Goal: Task Accomplishment & Management: Complete application form

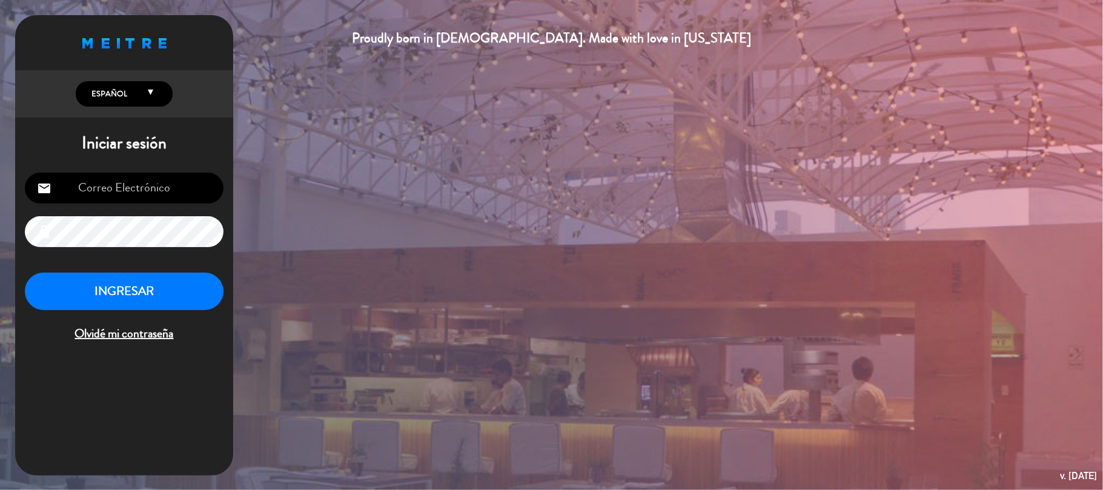
type input "[EMAIL_ADDRESS][DOMAIN_NAME]"
click at [117, 298] on button "INGRESAR" at bounding box center [124, 292] width 199 height 38
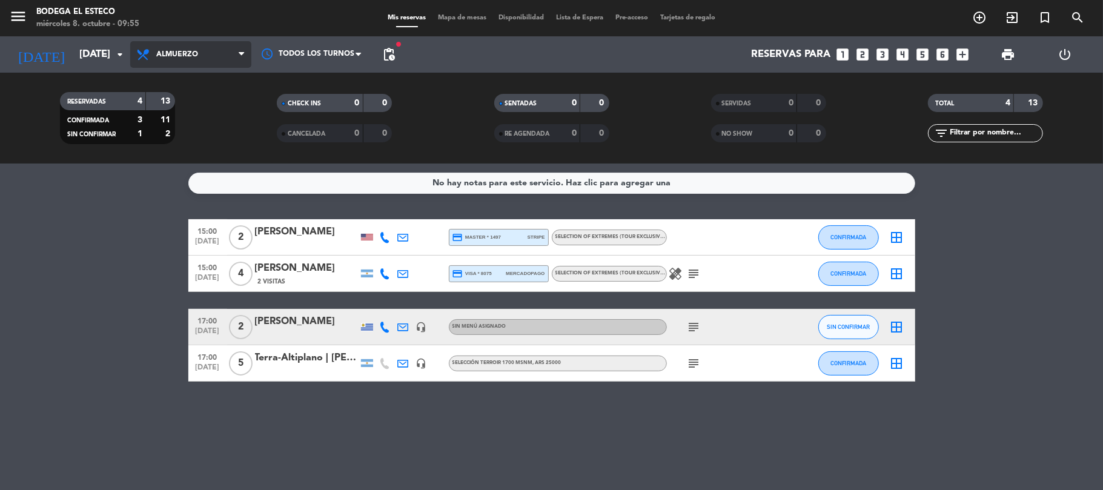
click at [201, 49] on span "Almuerzo" at bounding box center [190, 54] width 121 height 27
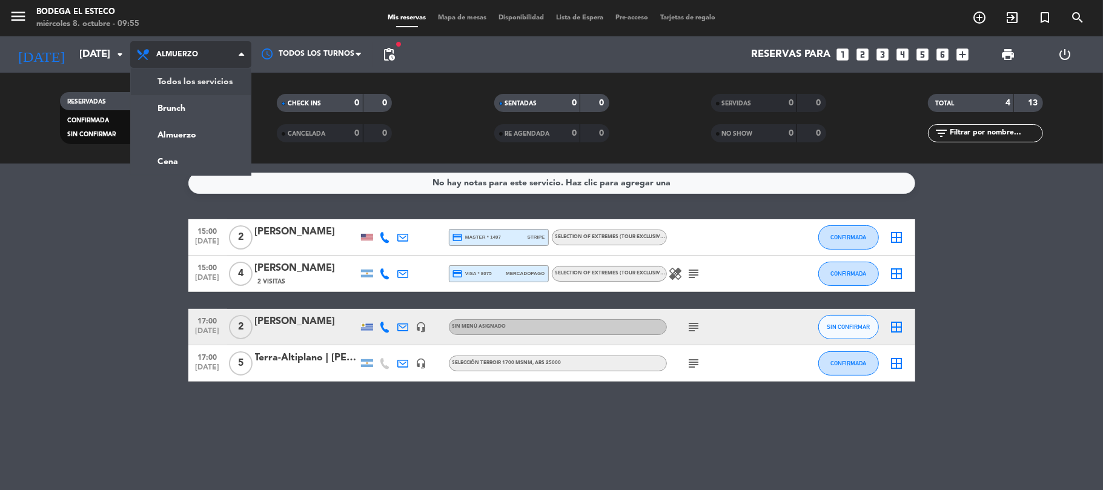
click at [197, 74] on div "menu Bodega El Esteco miércoles 8. octubre - 09:55 Mis reservas Mapa de mesas D…" at bounding box center [551, 82] width 1103 height 164
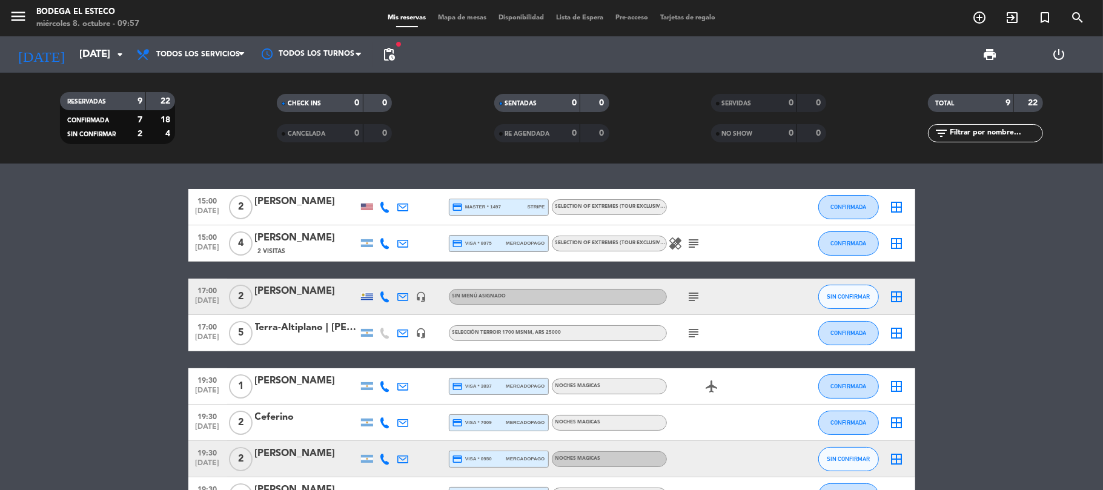
click at [699, 298] on icon "subject" at bounding box center [694, 296] width 15 height 15
click at [855, 291] on button "SIN CONFIRMAR" at bounding box center [848, 297] width 61 height 24
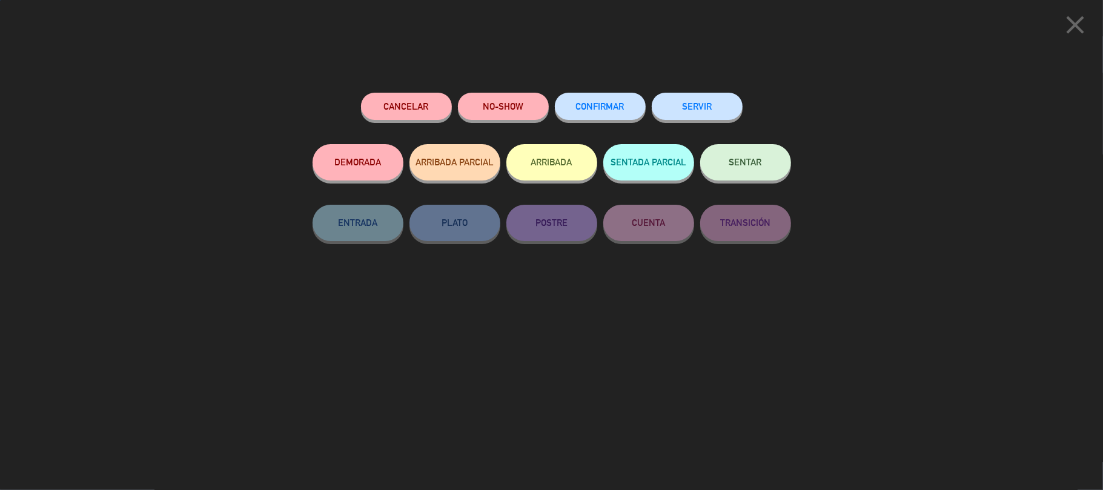
click at [595, 97] on button "CONFIRMAR" at bounding box center [600, 106] width 91 height 27
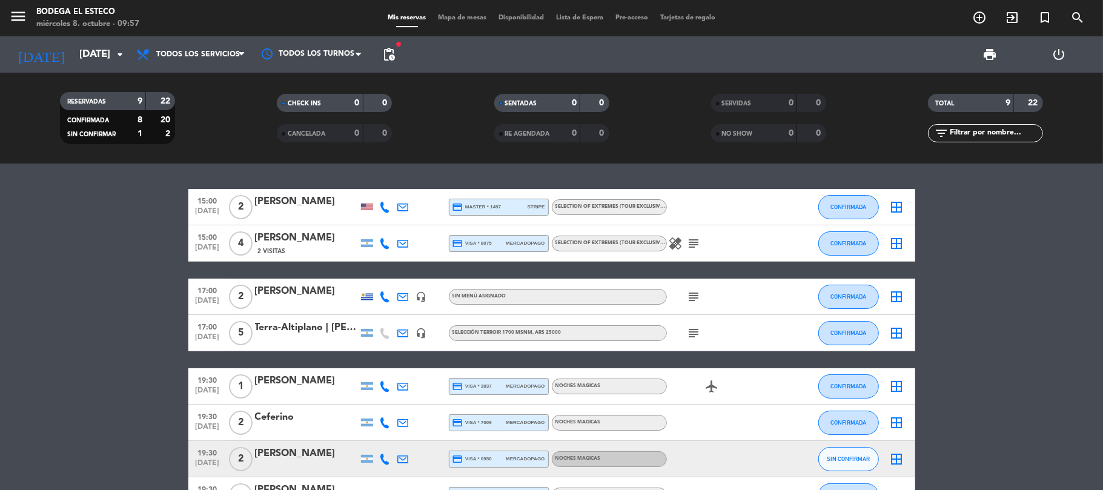
click at [693, 329] on icon "subject" at bounding box center [694, 333] width 15 height 15
click at [291, 328] on div "Terra-Altiplano | [PERSON_NAME]" at bounding box center [306, 328] width 103 height 16
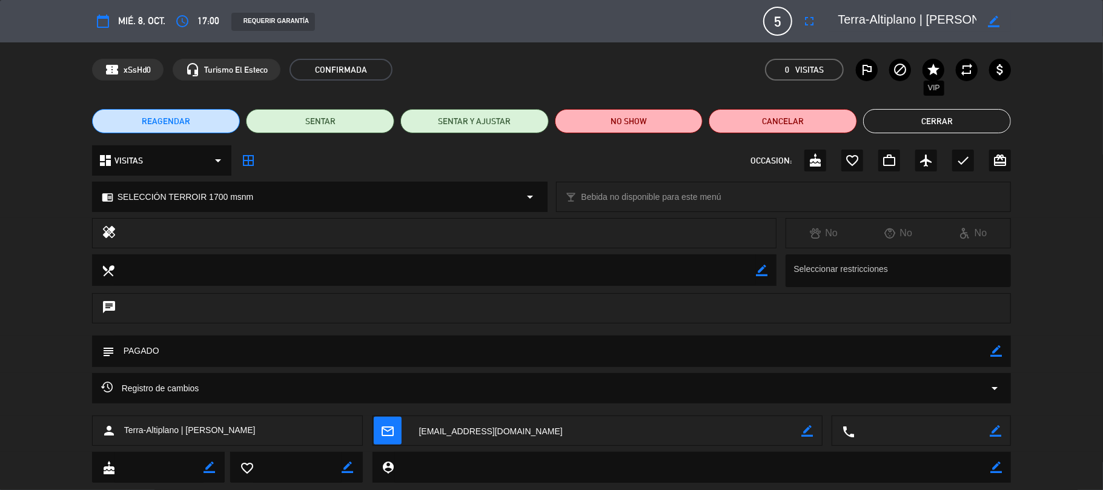
click at [936, 68] on icon "star" at bounding box center [933, 69] width 15 height 15
click at [934, 114] on button "Cerrar" at bounding box center [937, 121] width 148 height 24
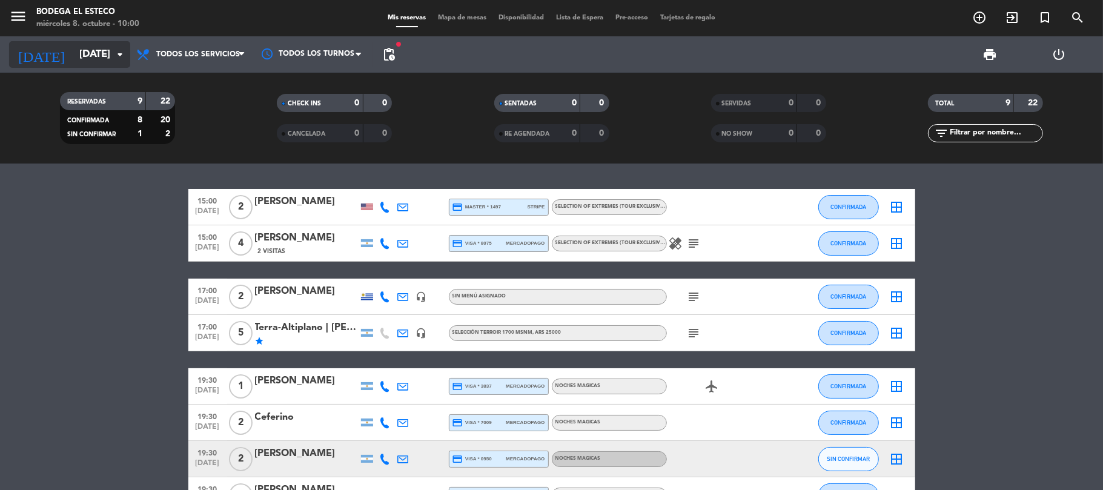
click at [73, 49] on input "[DATE]" at bounding box center [138, 55] width 131 height 24
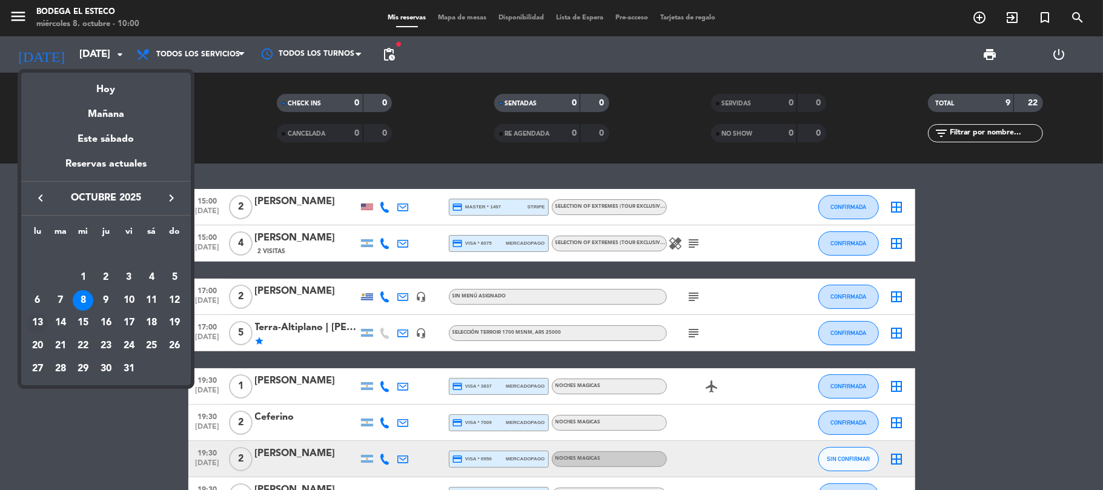
click at [39, 320] on div "13" at bounding box center [37, 323] width 21 height 21
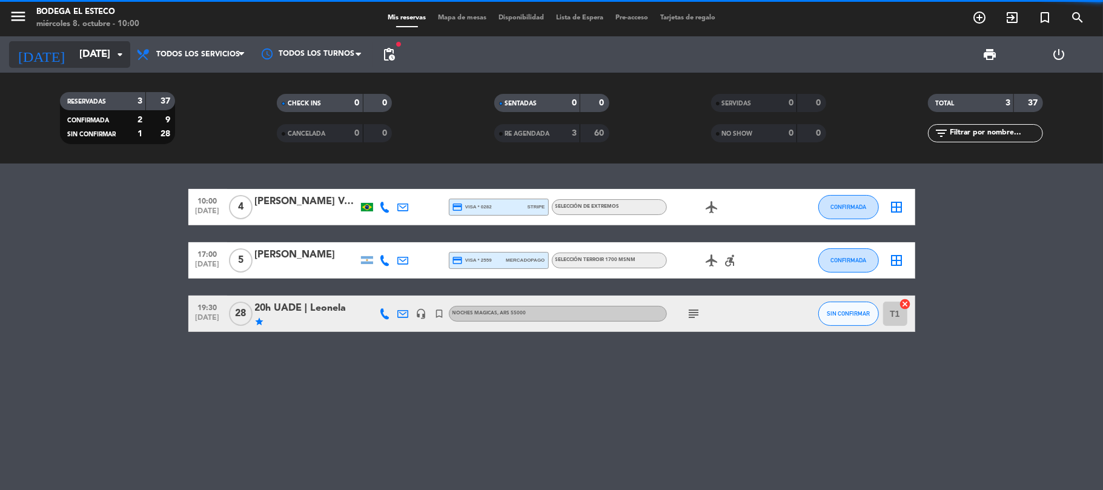
click at [73, 62] on input "[DATE]" at bounding box center [138, 55] width 131 height 24
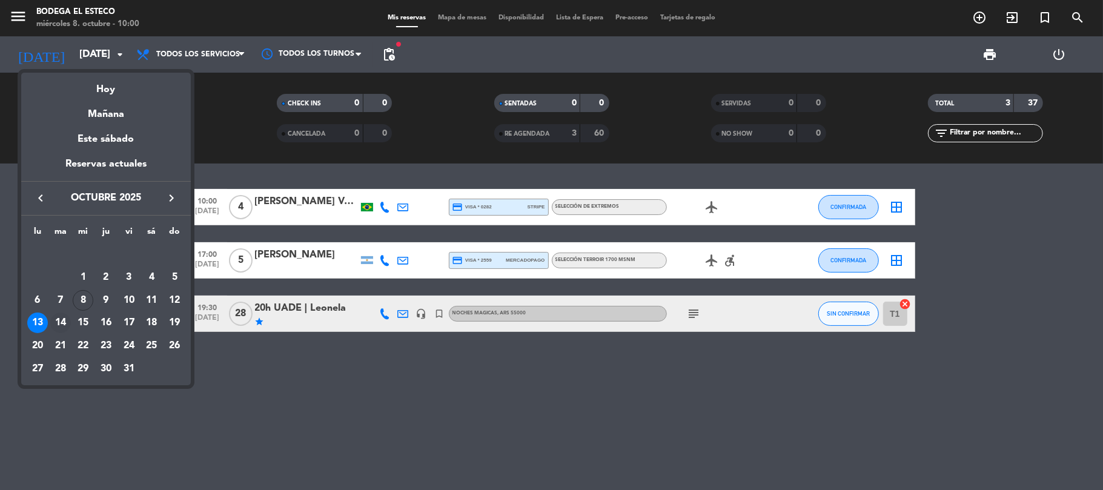
click at [54, 323] on div "14" at bounding box center [60, 323] width 21 height 21
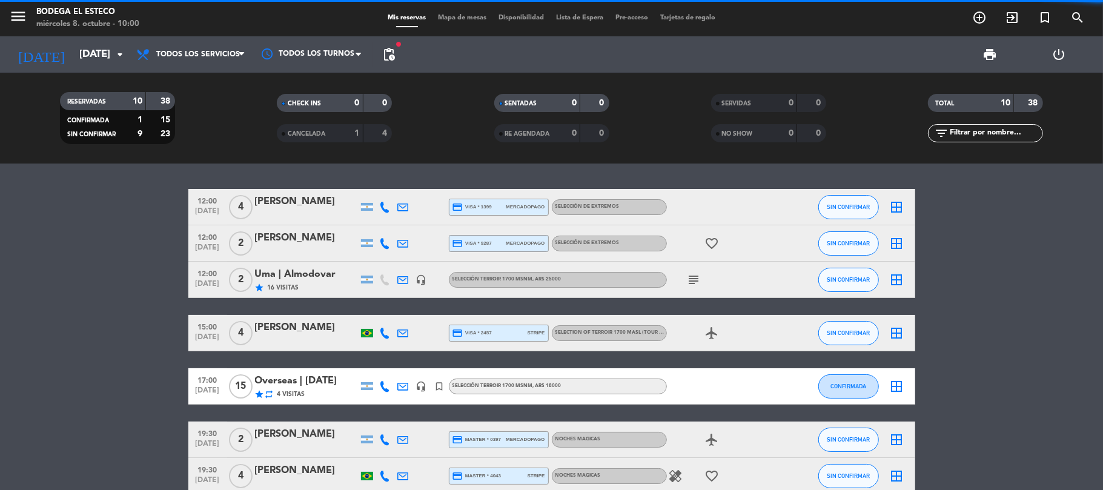
scroll to position [173, 0]
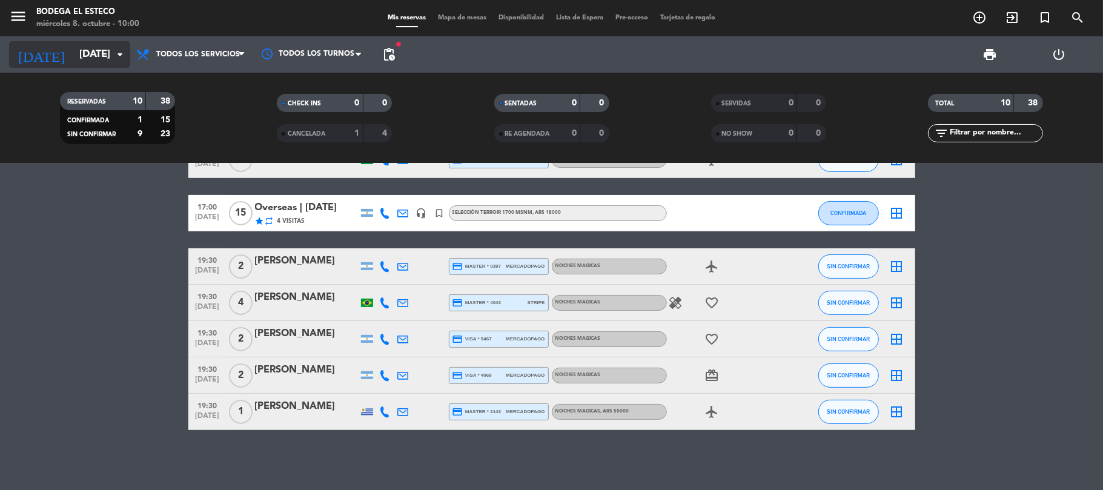
click at [78, 43] on input "[DATE]" at bounding box center [138, 55] width 131 height 24
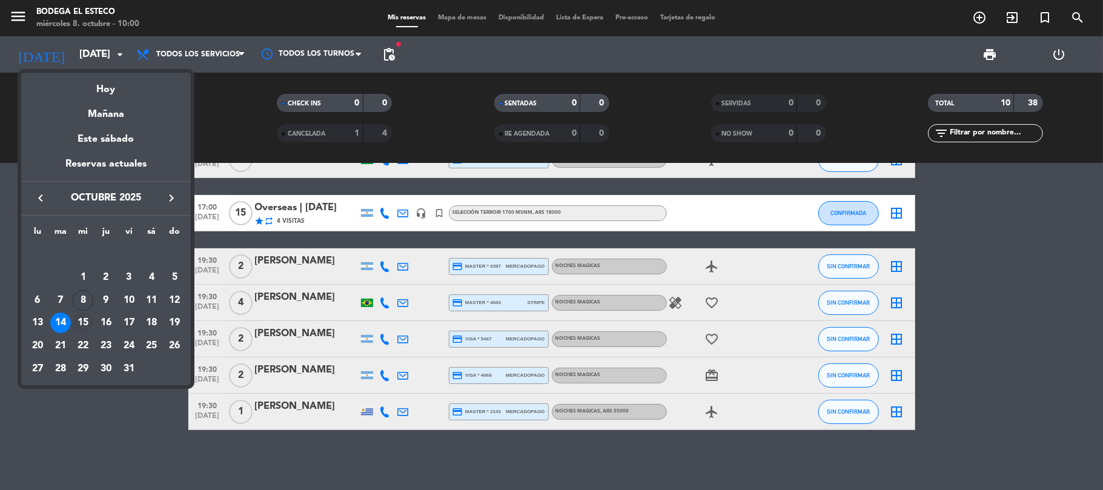
click at [78, 319] on div "15" at bounding box center [83, 323] width 21 height 21
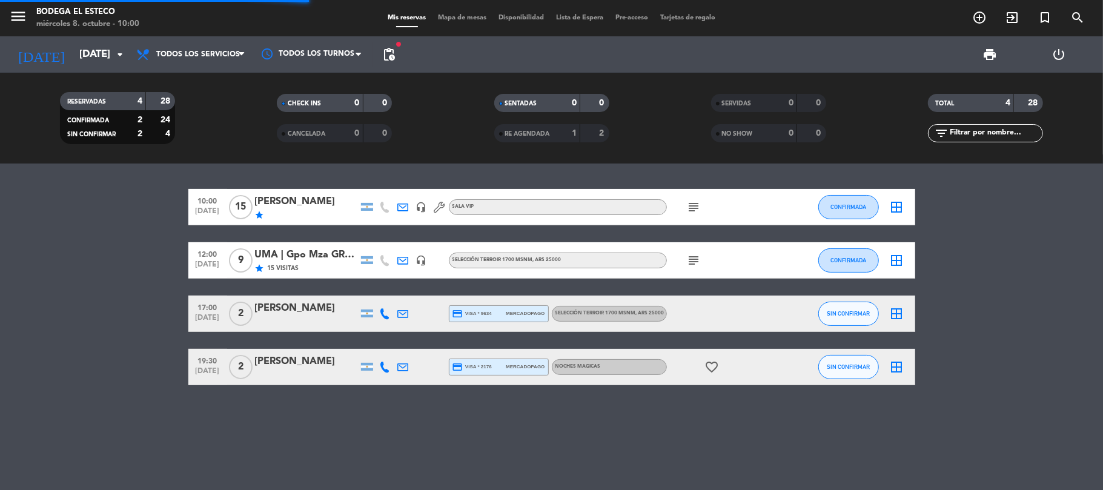
scroll to position [0, 0]
click at [85, 59] on input "[DATE]" at bounding box center [138, 55] width 131 height 24
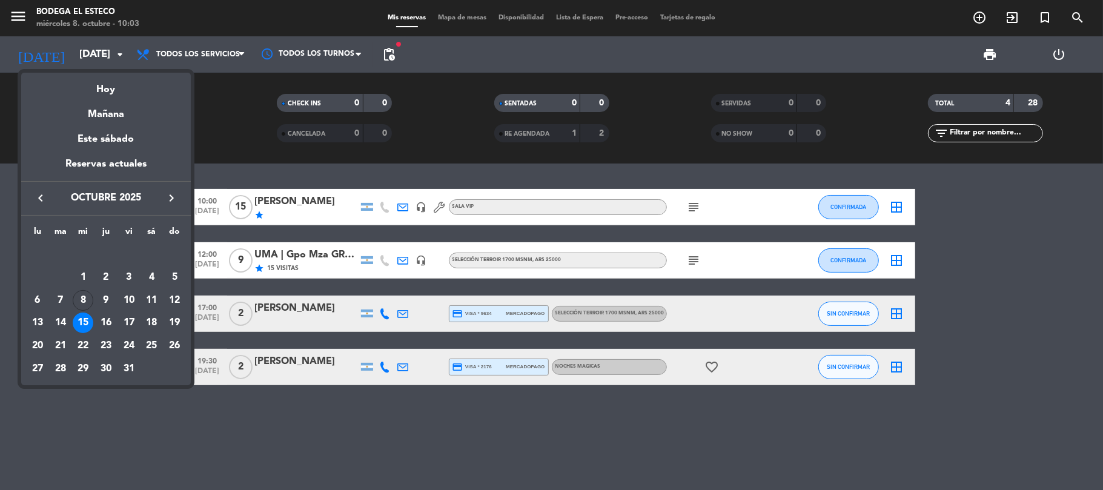
click at [173, 202] on icon "keyboard_arrow_right" at bounding box center [171, 198] width 15 height 15
click at [40, 195] on icon "keyboard_arrow_left" at bounding box center [40, 198] width 15 height 15
click at [99, 321] on div "20" at bounding box center [106, 323] width 21 height 21
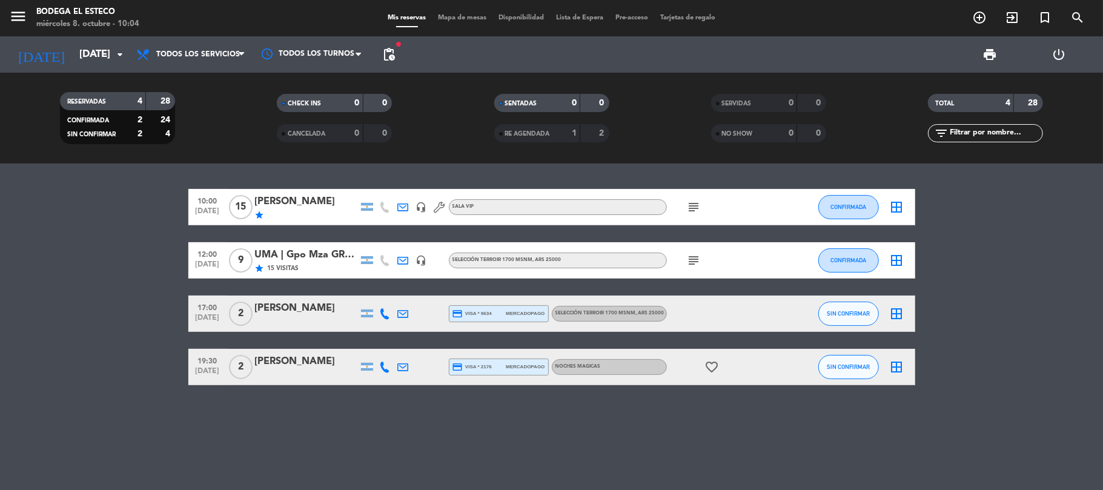
type input "[DEMOGRAPHIC_DATA][DATE]"
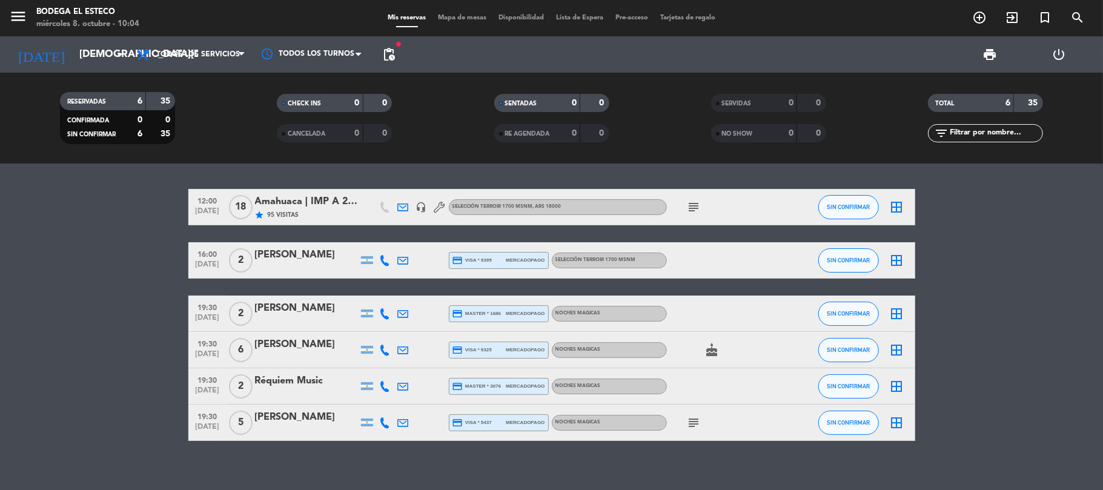
click at [692, 432] on div "subject" at bounding box center [721, 423] width 109 height 36
click at [693, 422] on icon "subject" at bounding box center [694, 422] width 15 height 15
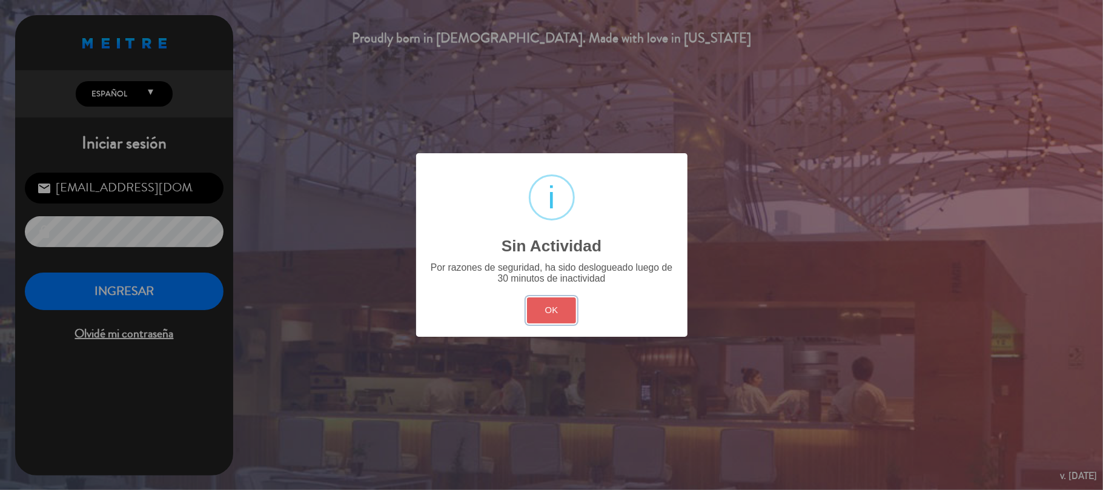
click at [558, 311] on button "OK" at bounding box center [551, 310] width 49 height 26
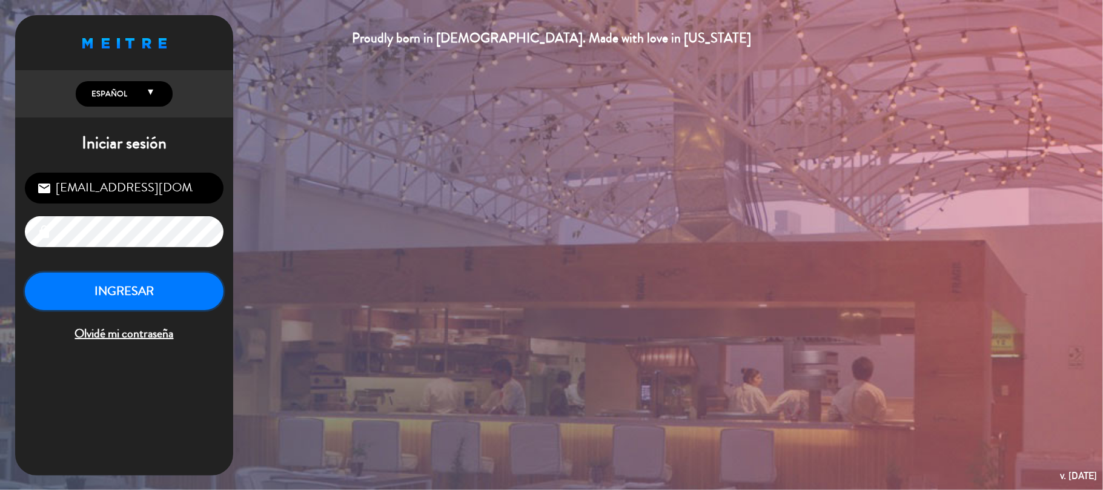
click at [120, 297] on button "INGRESAR" at bounding box center [124, 292] width 199 height 38
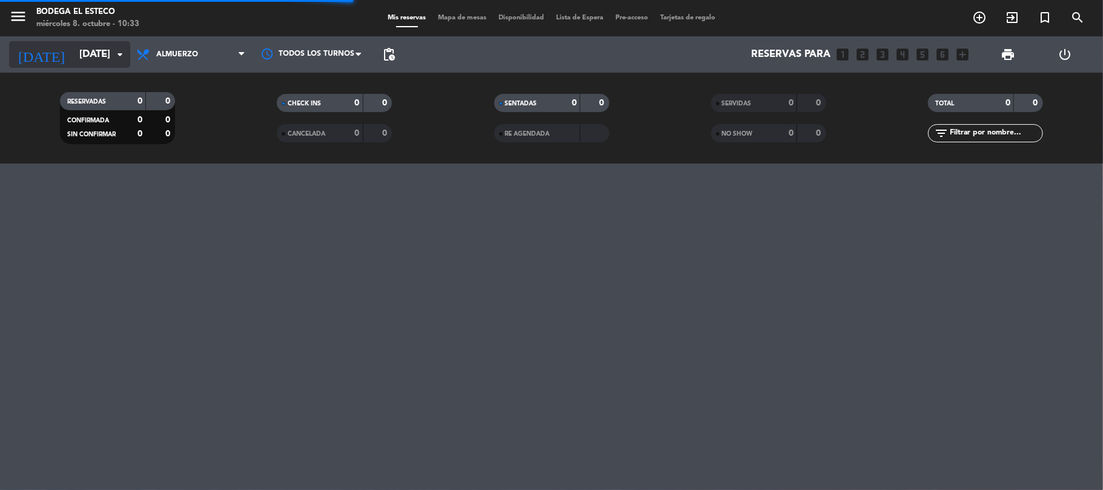
click at [88, 53] on input "[DATE]" at bounding box center [138, 55] width 131 height 24
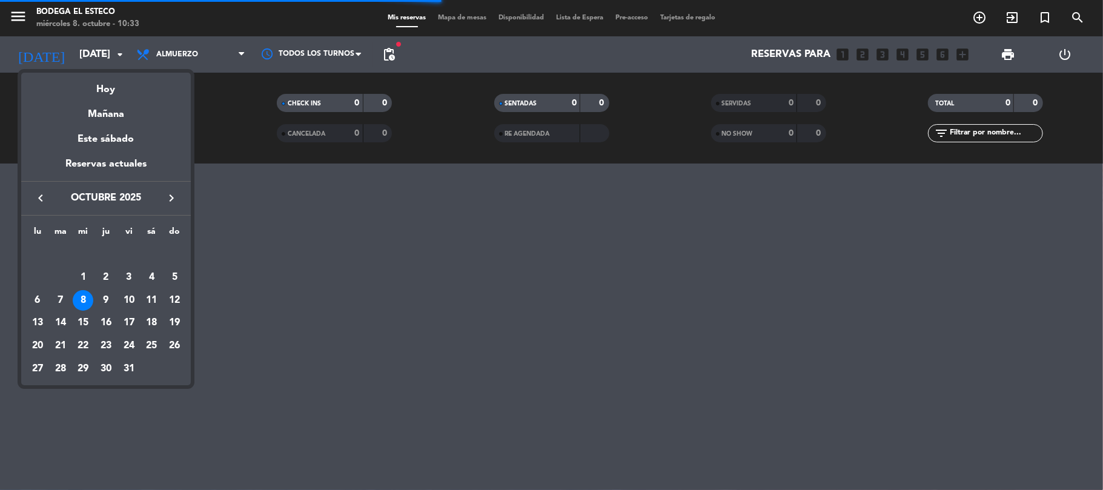
click at [173, 199] on icon "keyboard_arrow_right" at bounding box center [171, 198] width 15 height 15
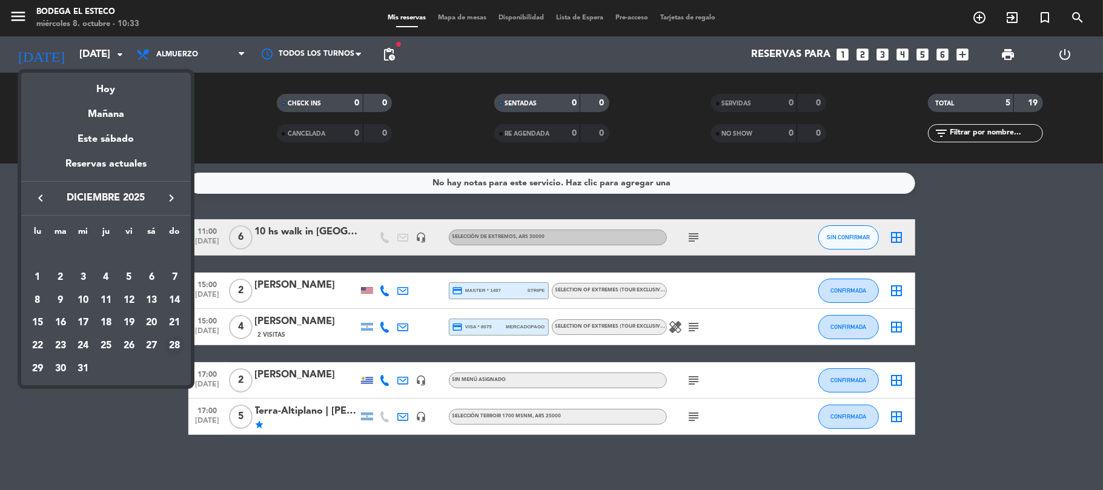
click at [177, 345] on div "28" at bounding box center [174, 346] width 21 height 21
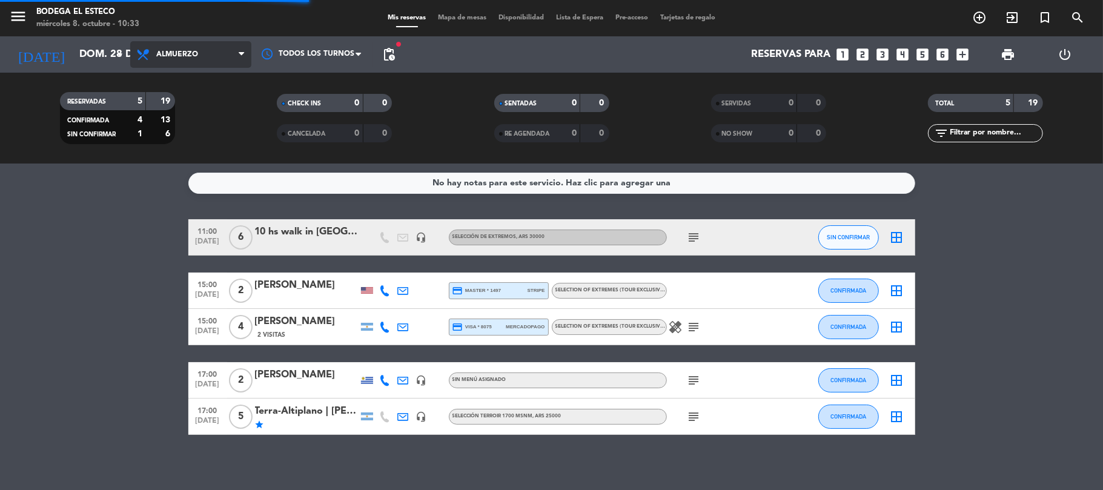
click at [201, 42] on span "Almuerzo" at bounding box center [190, 54] width 121 height 27
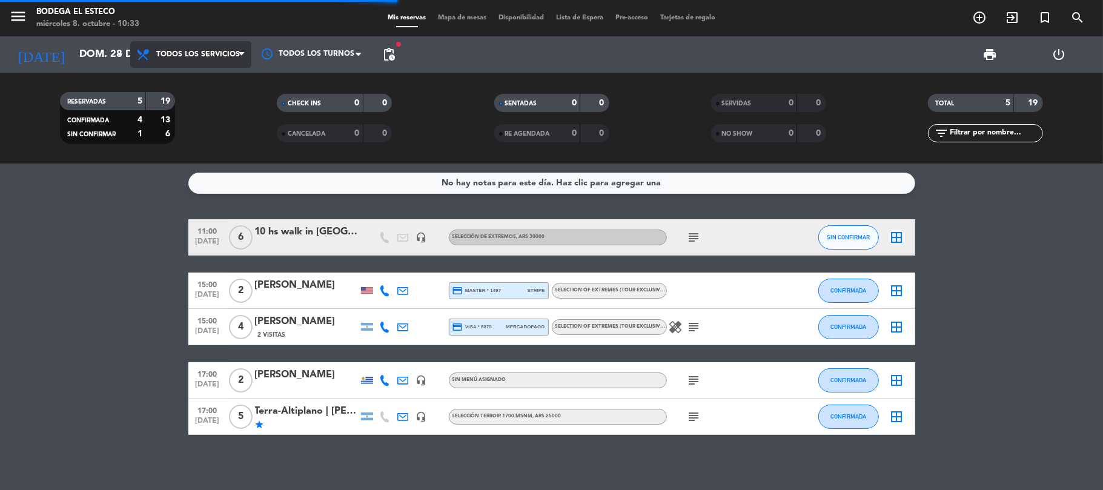
click at [197, 71] on div "Todos los servicios Brunch Almuerzo Cena Todos los servicios Todos los servicio…" at bounding box center [190, 54] width 121 height 36
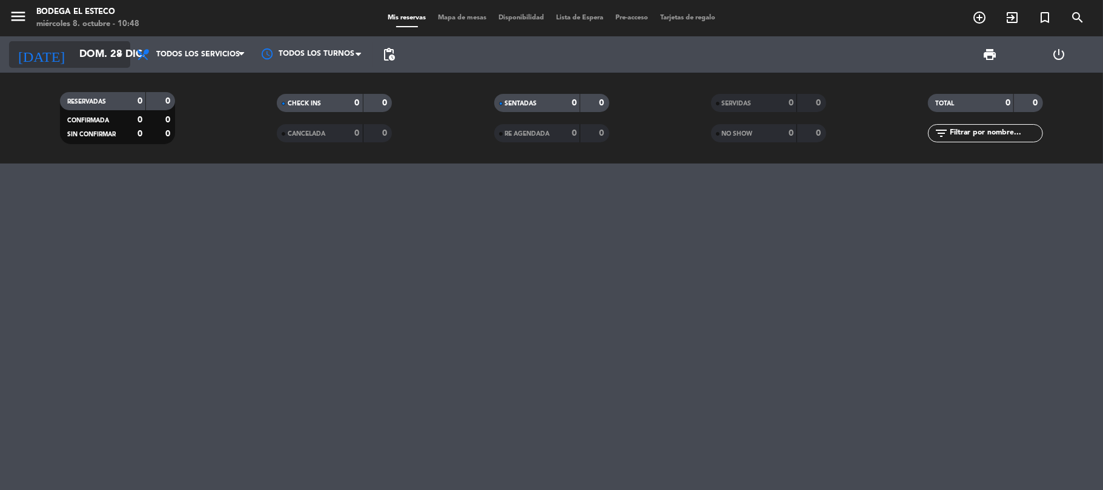
click at [74, 52] on input "dom. 28 dic." at bounding box center [138, 55] width 131 height 24
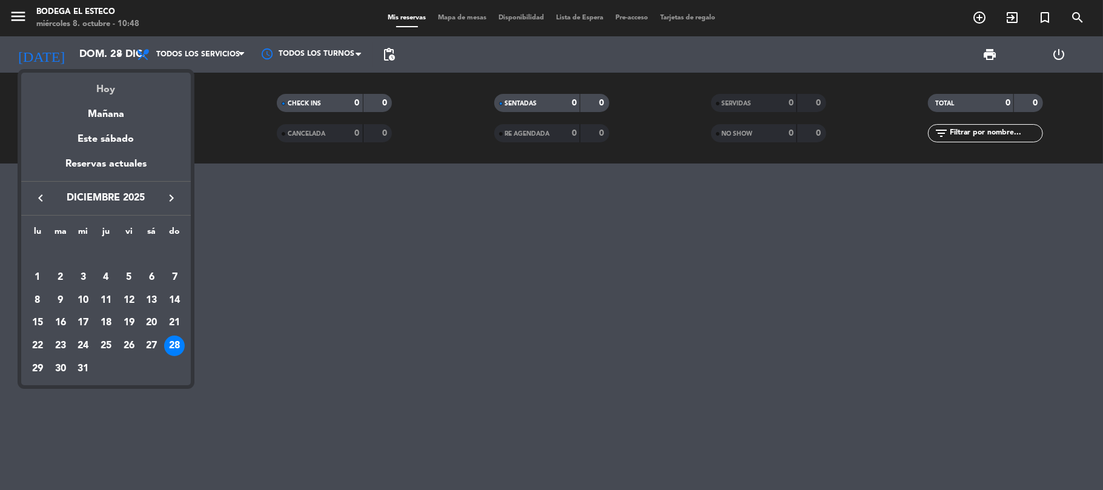
click at [103, 82] on div "Hoy" at bounding box center [106, 85] width 170 height 25
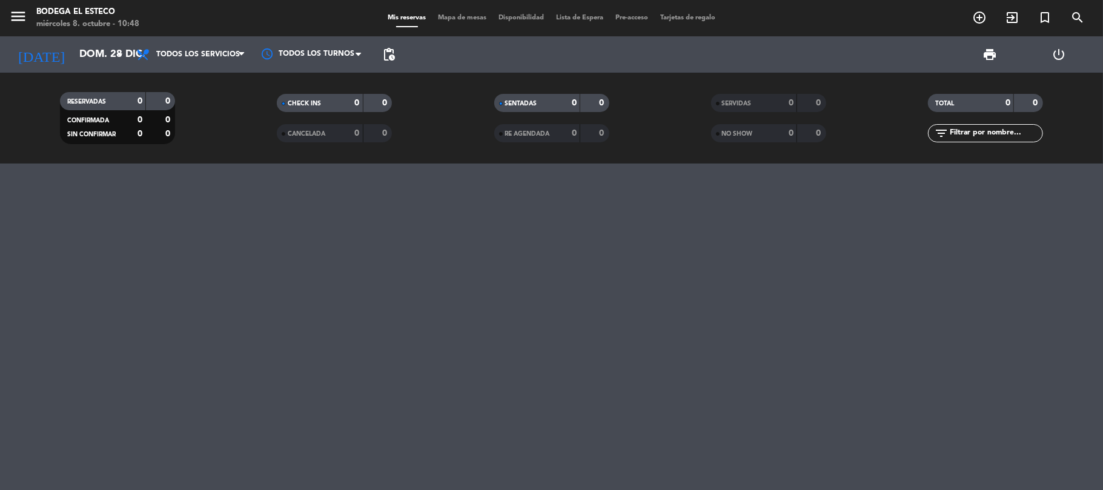
type input "[DATE]"
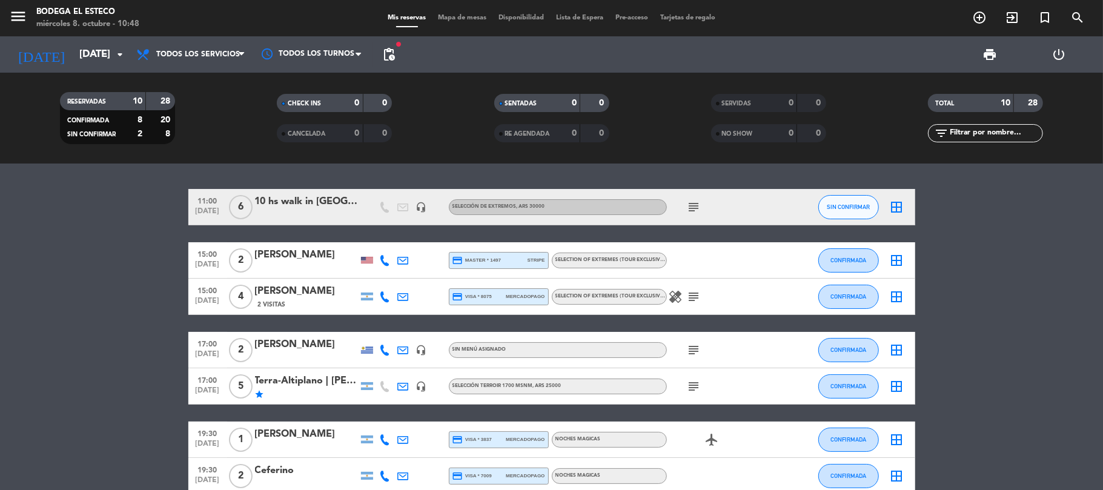
click at [75, 301] on bookings-row "11:00 [DATE] 6 10 hs walk in [GEOGRAPHIC_DATA] headset_mic SELECCIÓN DE EXTREMO…" at bounding box center [551, 396] width 1103 height 414
click at [890, 201] on icon "border_all" at bounding box center [897, 207] width 15 height 15
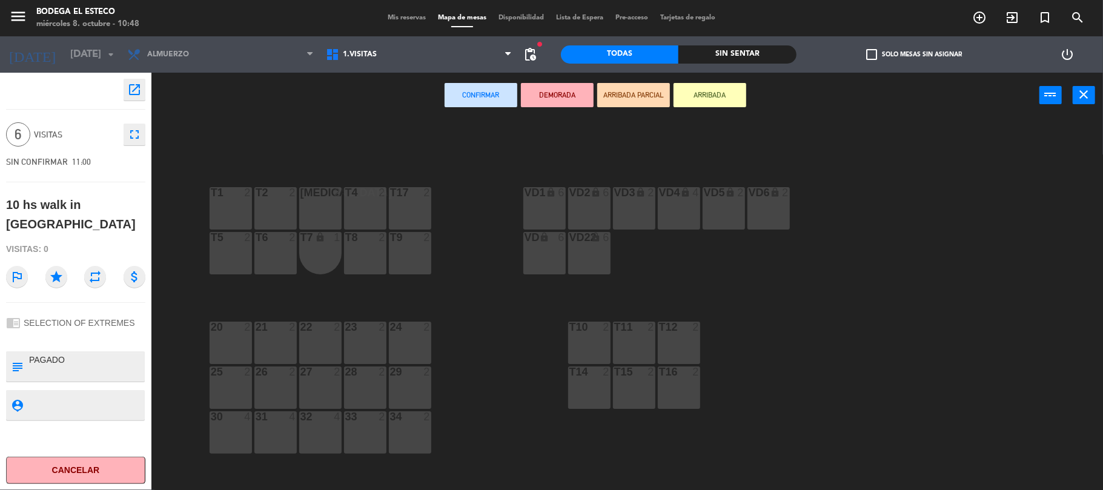
click at [234, 208] on div "T1 2" at bounding box center [231, 208] width 42 height 42
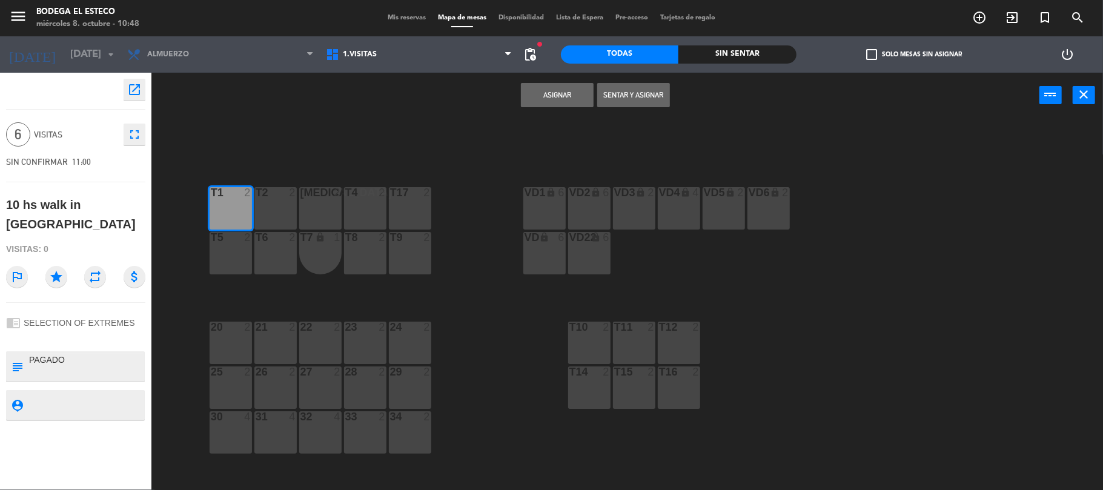
click at [563, 102] on button "Asignar" at bounding box center [557, 95] width 73 height 24
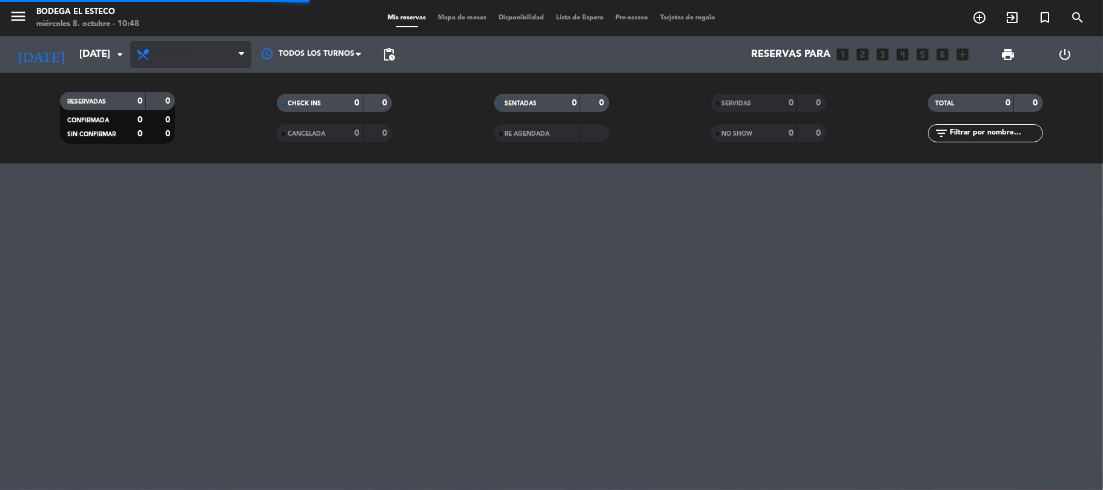
click at [171, 56] on span "Almuerzo" at bounding box center [177, 54] width 42 height 8
click at [168, 84] on div "menu Bodega El Esteco miércoles 8. octubre - 10:48 Mis reservas Mapa de mesas D…" at bounding box center [551, 82] width 1103 height 164
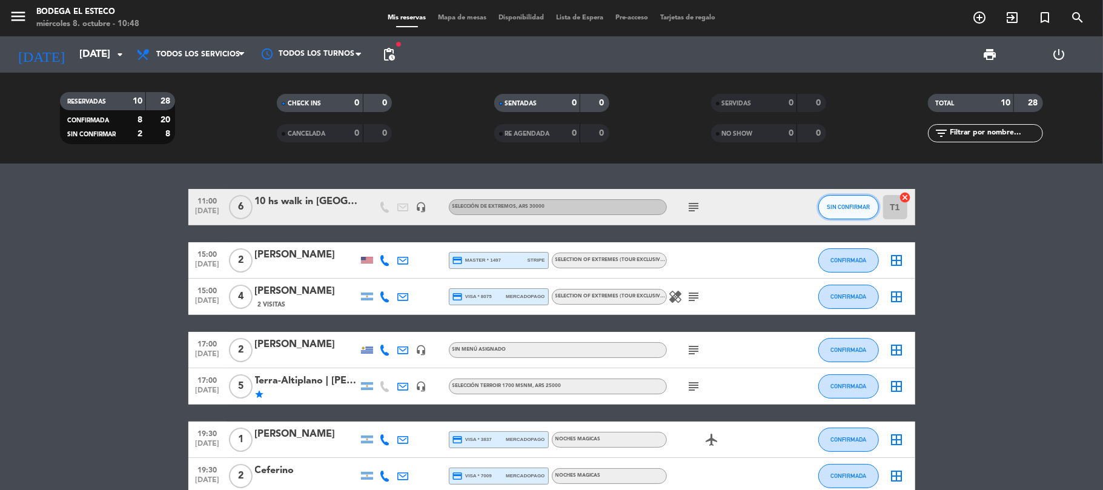
click at [837, 207] on span "SIN CONFIRMAR" at bounding box center [848, 206] width 43 height 7
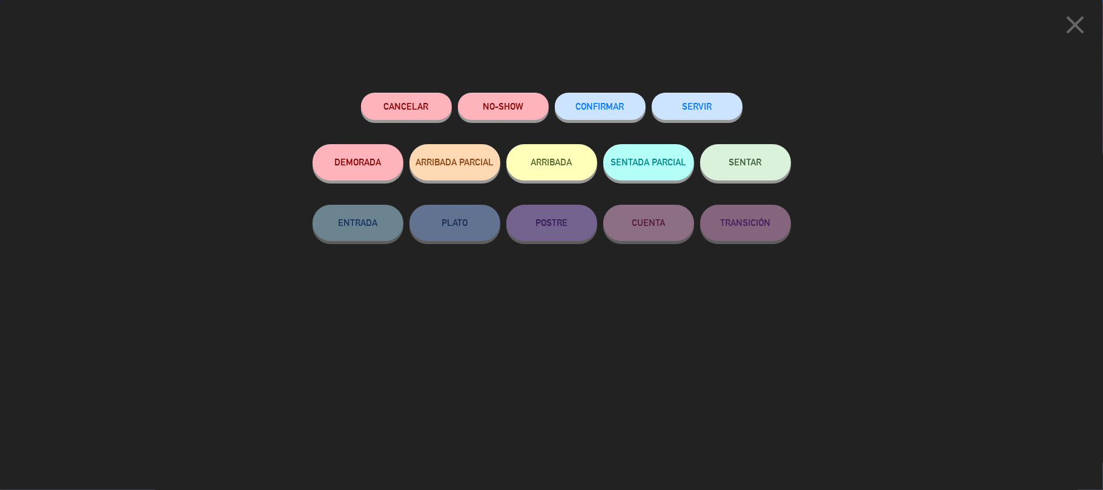
click at [724, 111] on button "SERVIR" at bounding box center [697, 106] width 91 height 27
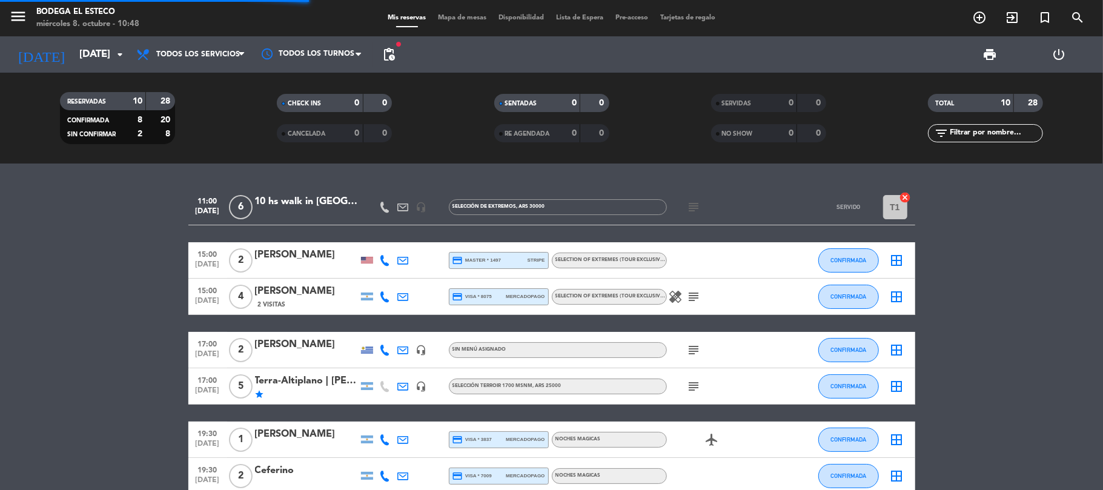
drag, startPoint x: 724, startPoint y: 111, endPoint x: 759, endPoint y: 112, distance: 35.1
click at [759, 112] on div "close Cancelar NO-SHOW CONFIRMAR SERVIR DEMORADA ARRIBADA PARCIAL ARRIBADA SENT…" at bounding box center [551, 245] width 1103 height 490
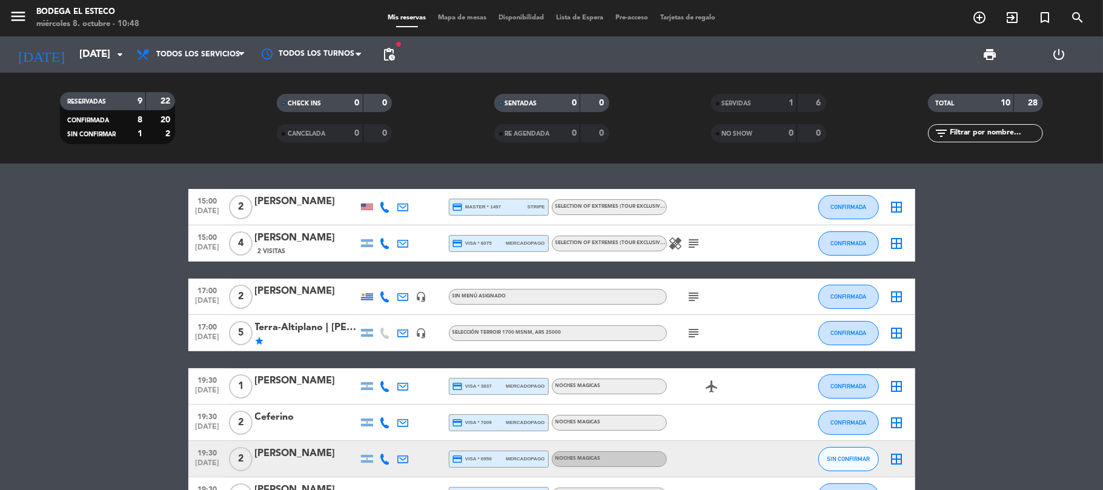
click at [681, 237] on icon "healing" at bounding box center [676, 243] width 15 height 15
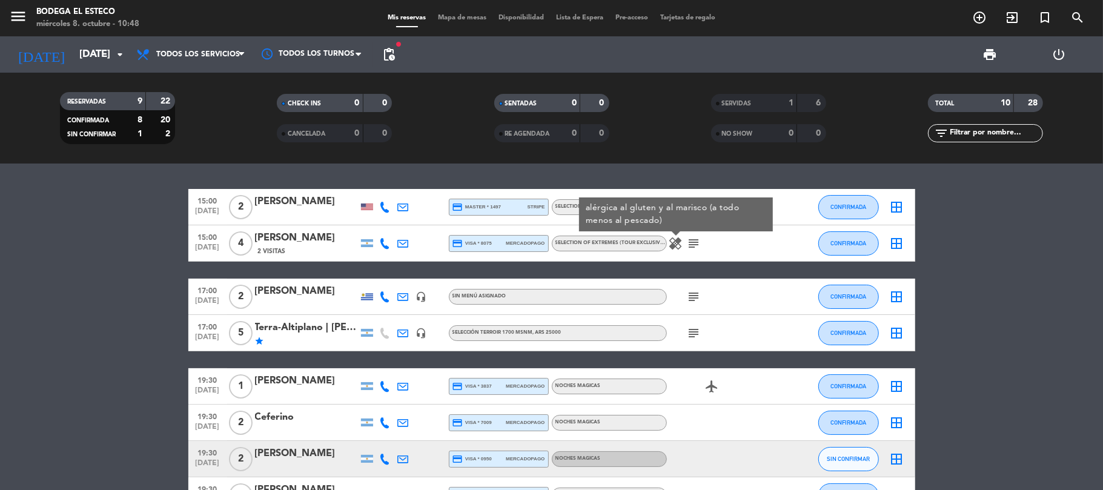
click at [689, 240] on icon "subject" at bounding box center [694, 243] width 15 height 15
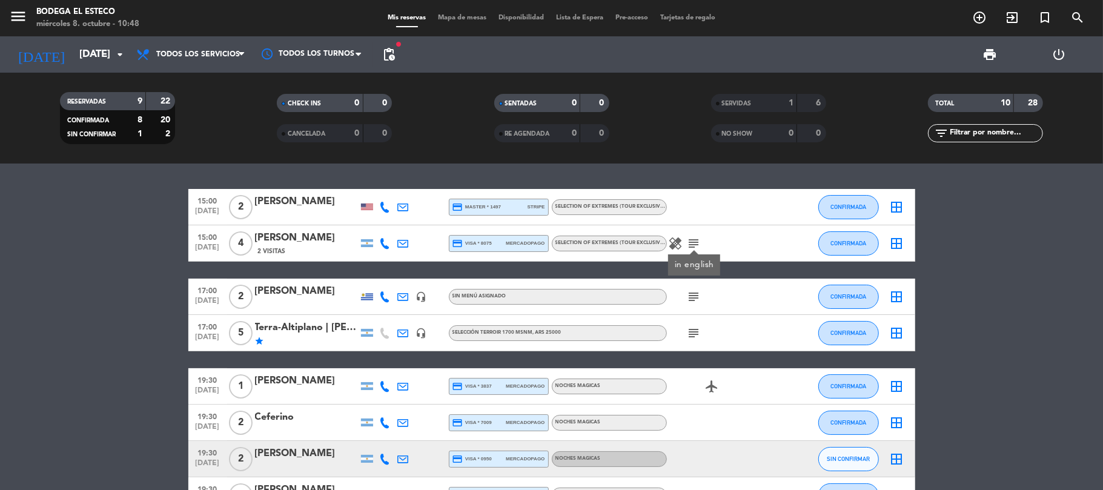
click at [689, 299] on icon "subject" at bounding box center [694, 296] width 15 height 15
click at [692, 321] on div "pagado" at bounding box center [693, 318] width 31 height 13
click at [688, 327] on icon "subject" at bounding box center [694, 333] width 15 height 15
click at [698, 297] on icon "subject" at bounding box center [694, 296] width 15 height 15
click at [212, 291] on span "17:00" at bounding box center [208, 290] width 30 height 14
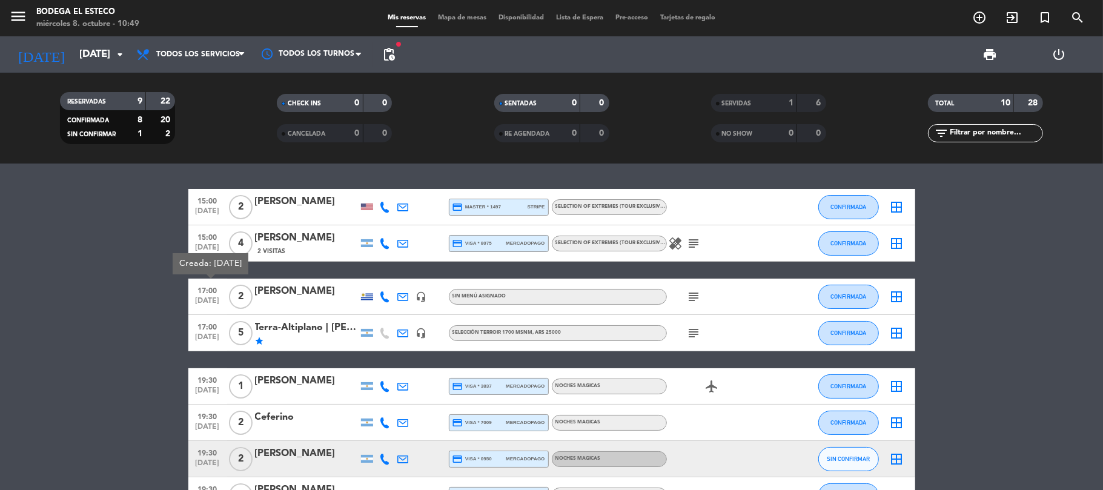
click at [53, 272] on bookings-row "15:00 [DATE] 2 [PERSON_NAME] credit_card master * 1497 stripe SELECTION OF EXTR…" at bounding box center [551, 369] width 1103 height 361
click at [1, 253] on bookings-row "15:00 [DATE] 2 [PERSON_NAME] credit_card master * 1497 stripe SELECTION OF EXTR…" at bounding box center [551, 369] width 1103 height 361
click at [979, 19] on icon "add_circle_outline" at bounding box center [979, 17] width 15 height 15
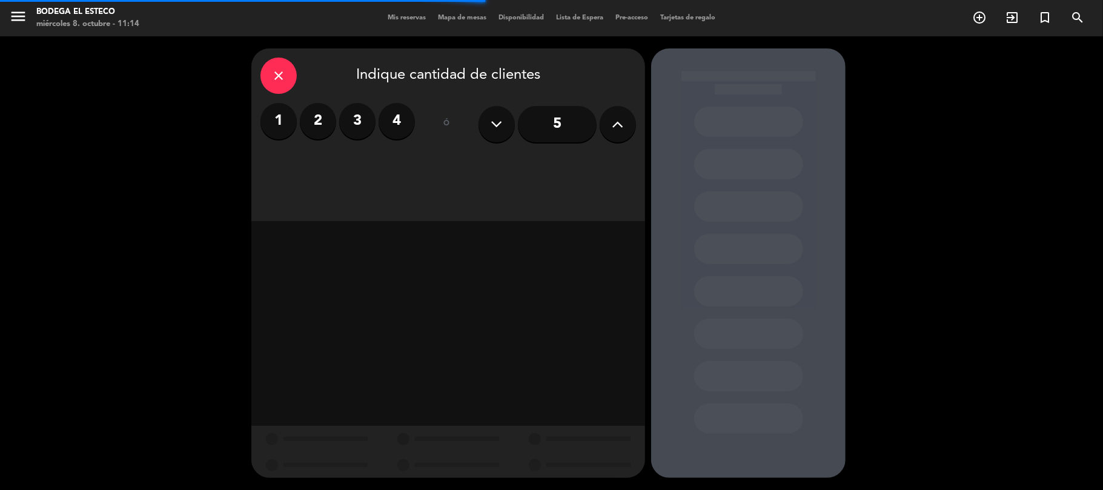
click at [320, 113] on label "2" at bounding box center [318, 121] width 36 height 36
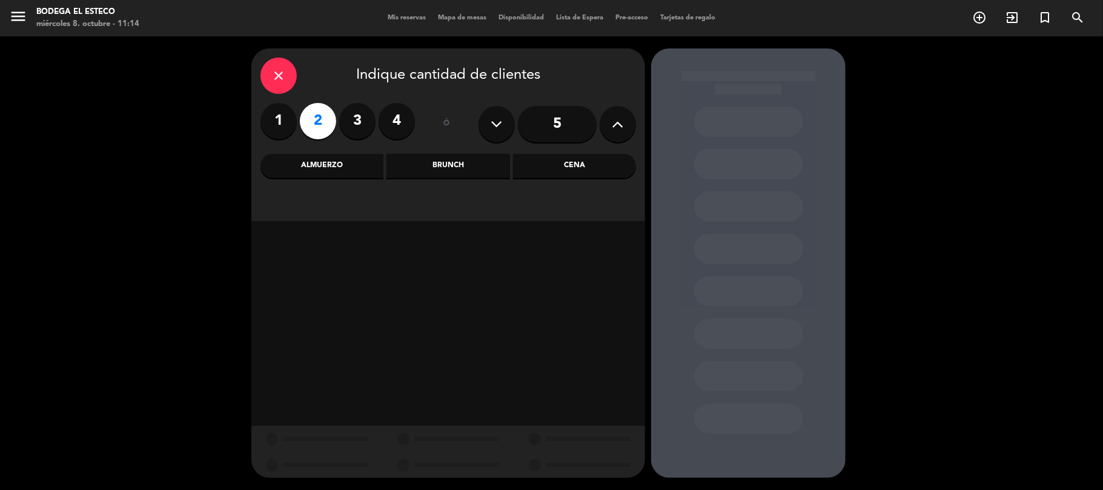
click at [334, 168] on div "Almuerzo" at bounding box center [321, 166] width 123 height 24
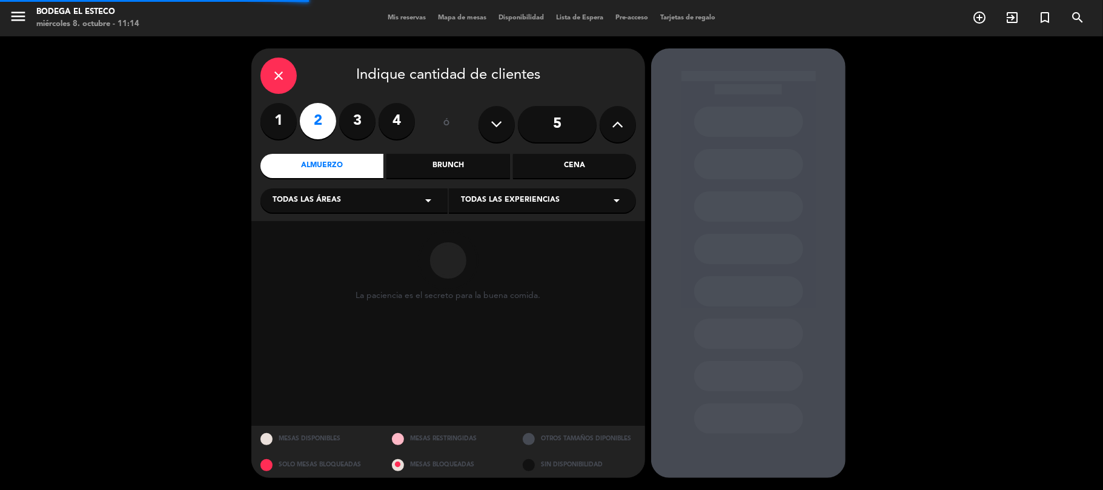
click at [495, 197] on span "Todas las experiencias" at bounding box center [510, 200] width 99 height 12
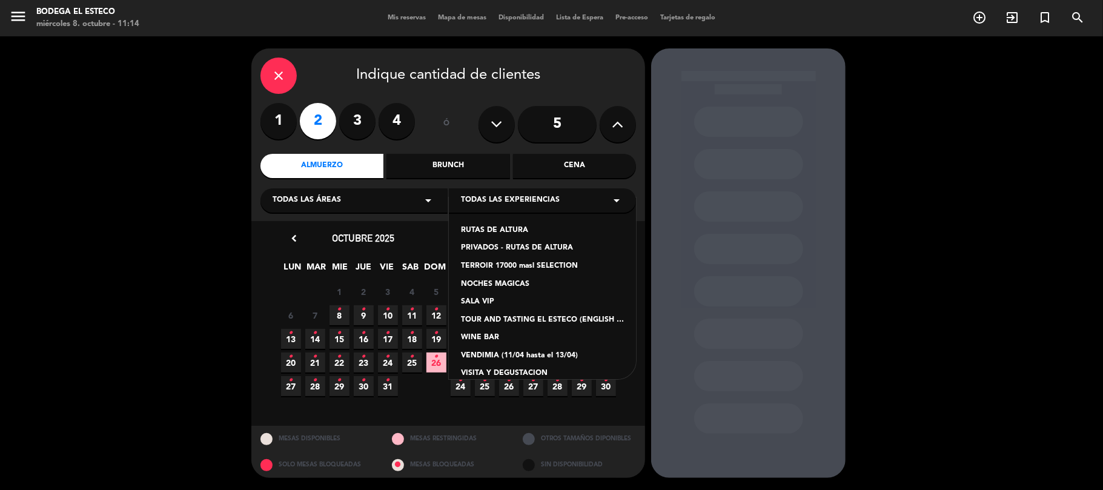
scroll to position [66, 0]
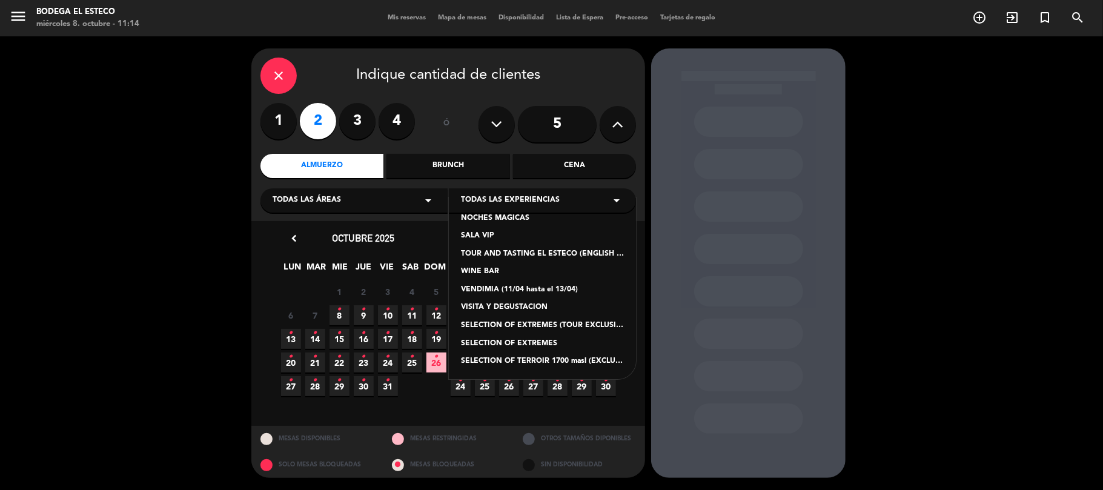
click at [492, 339] on div "SELECTION OF EXTREMES" at bounding box center [542, 344] width 163 height 12
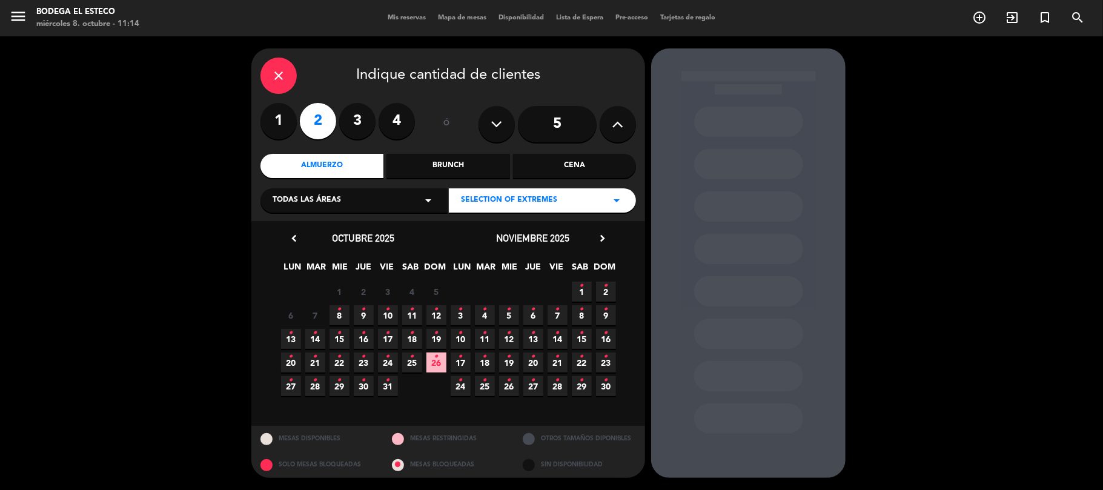
click at [340, 308] on icon "•" at bounding box center [339, 309] width 4 height 19
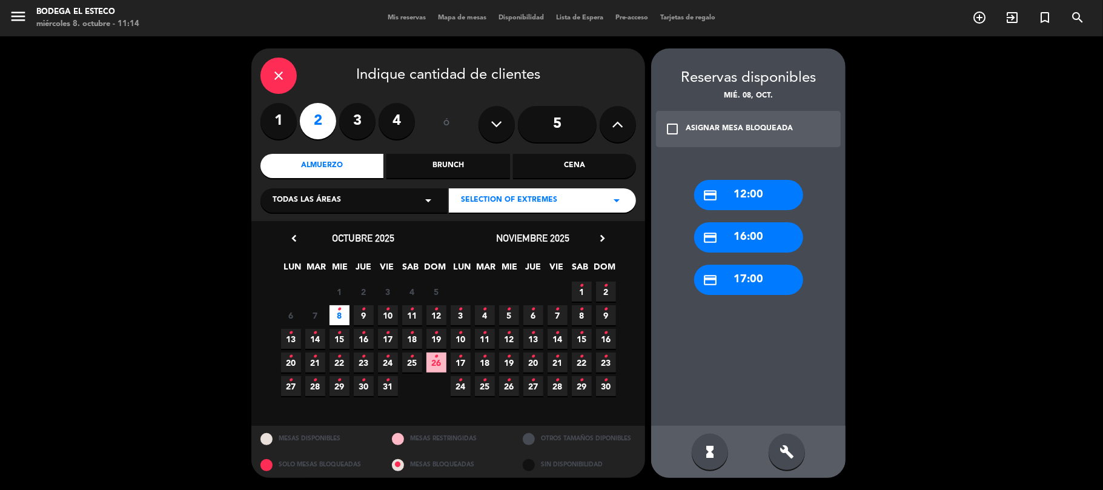
click at [733, 194] on div "credit_card 12:00" at bounding box center [748, 195] width 109 height 30
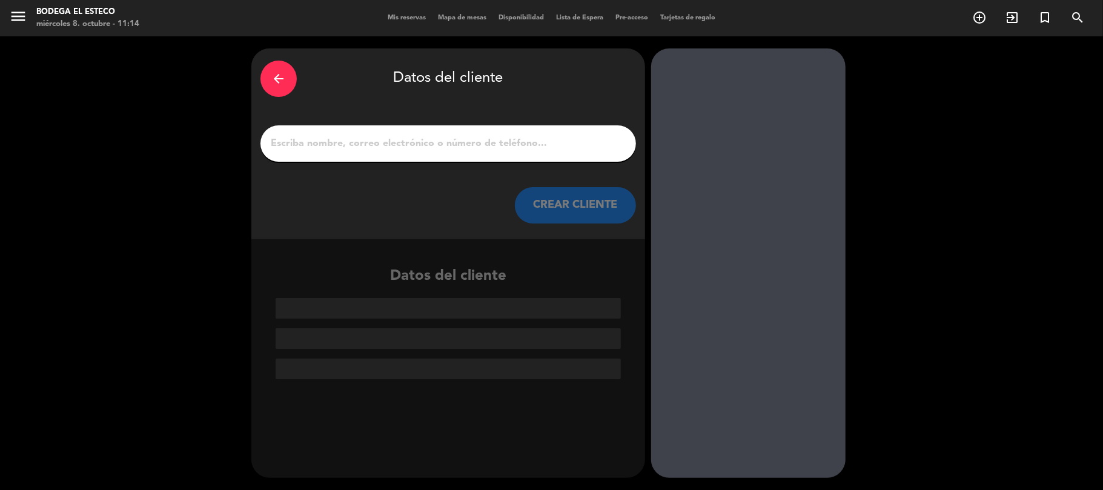
click at [491, 138] on input "1" at bounding box center [448, 143] width 357 height 17
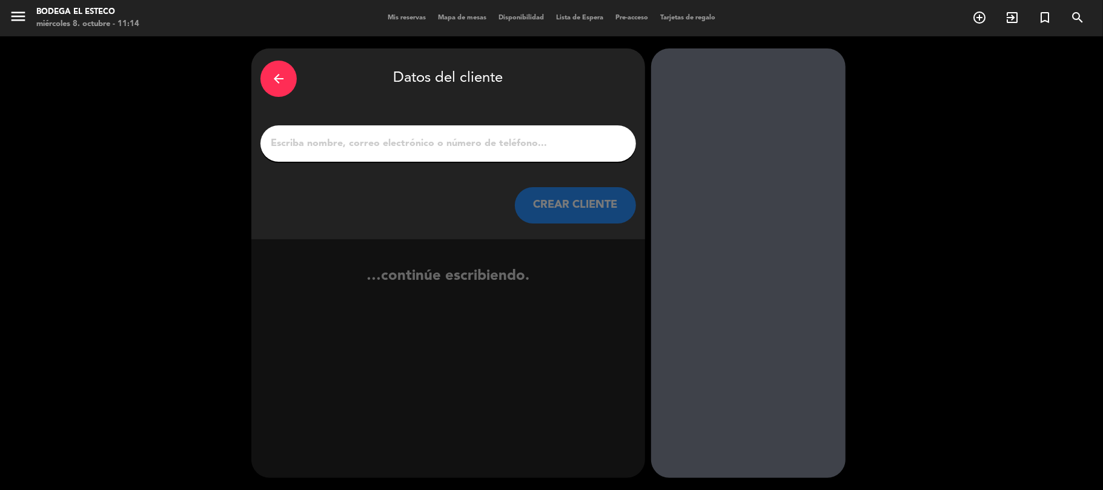
type input "A"
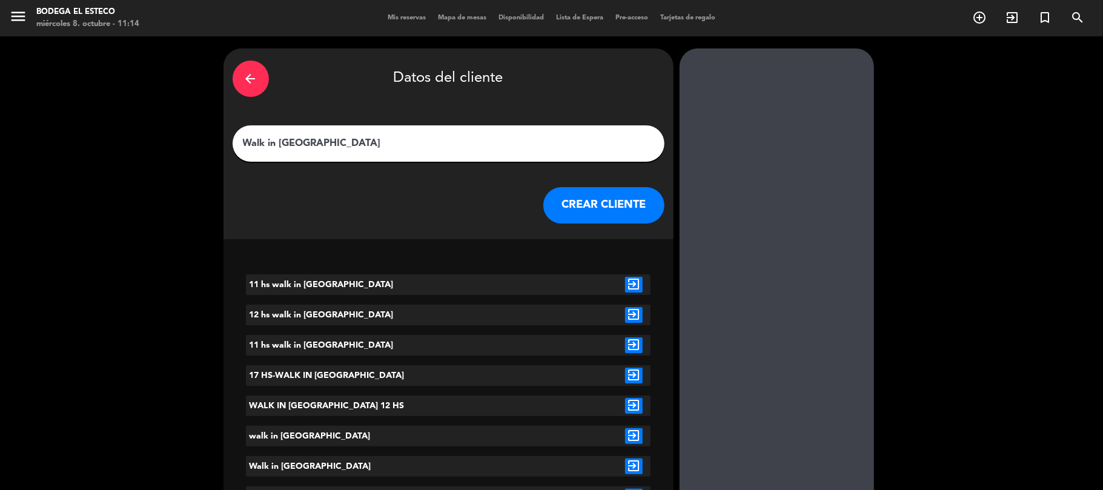
type input "Walk in [GEOGRAPHIC_DATA]"
click at [543, 199] on button "CREAR CLIENTE" at bounding box center [603, 205] width 121 height 36
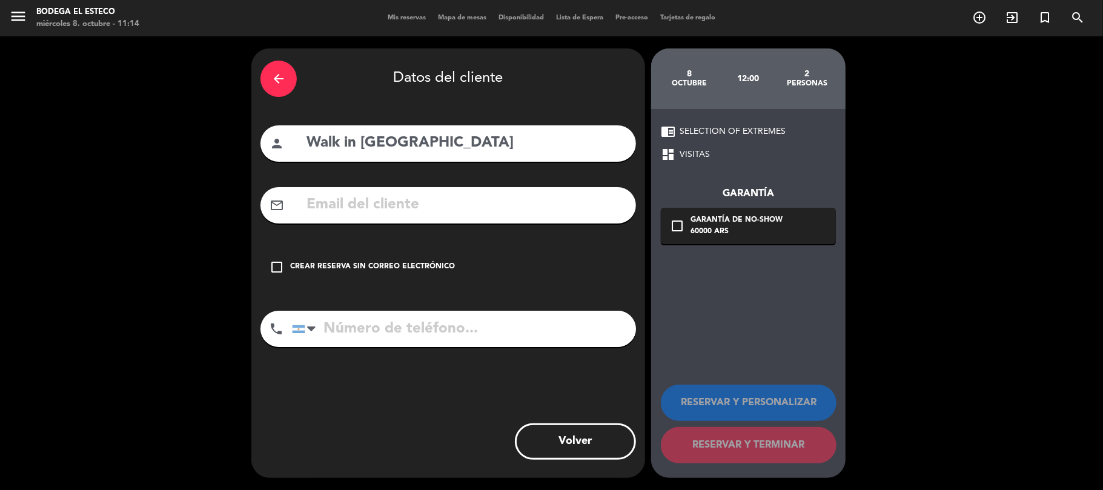
click at [292, 263] on div "Crear reserva sin correo electrónico" at bounding box center [372, 267] width 165 height 12
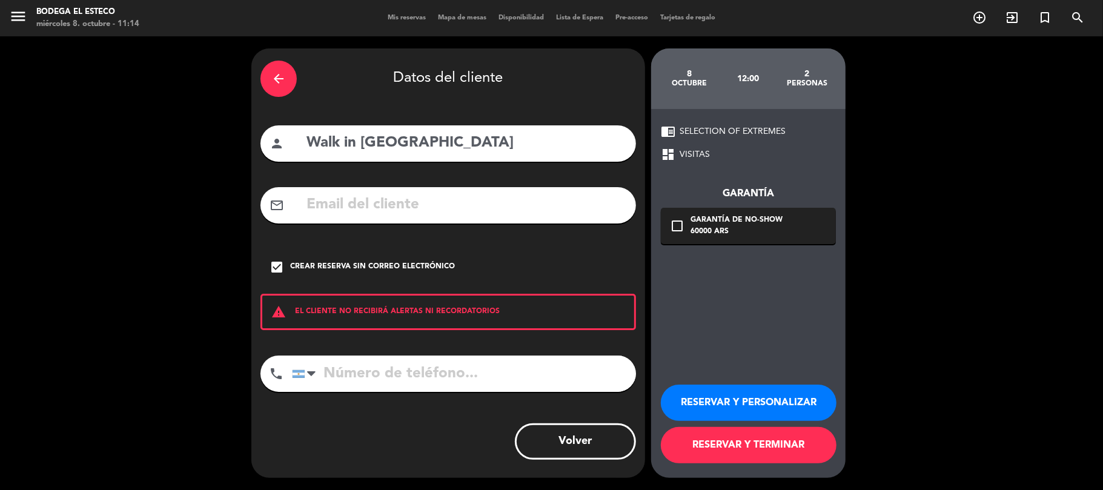
click at [759, 408] on button "RESERVAR Y PERSONALIZAR" at bounding box center [749, 403] width 176 height 36
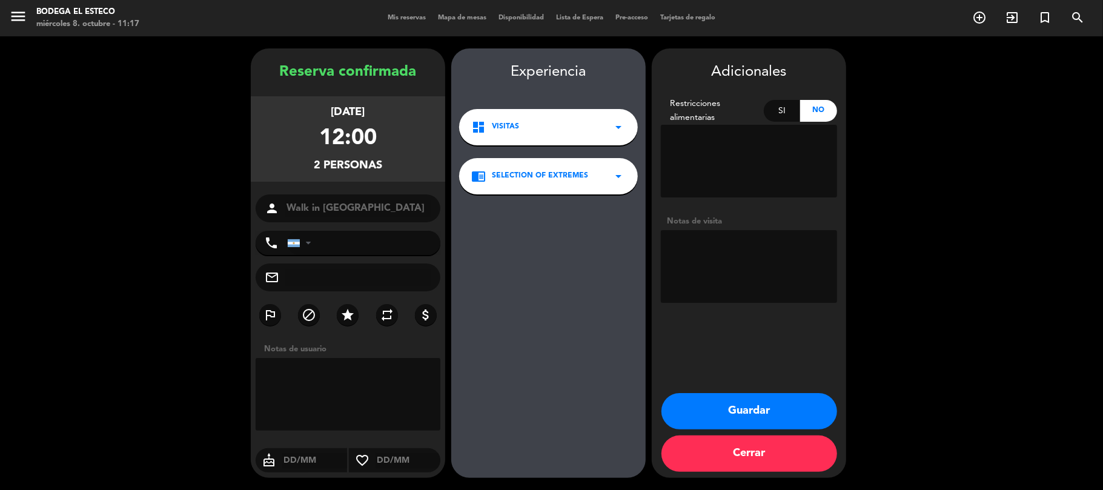
click at [746, 260] on textarea at bounding box center [749, 266] width 176 height 73
type textarea "1 de cada degus. PAGADO"
click at [692, 413] on button "Guardar" at bounding box center [749, 411] width 176 height 36
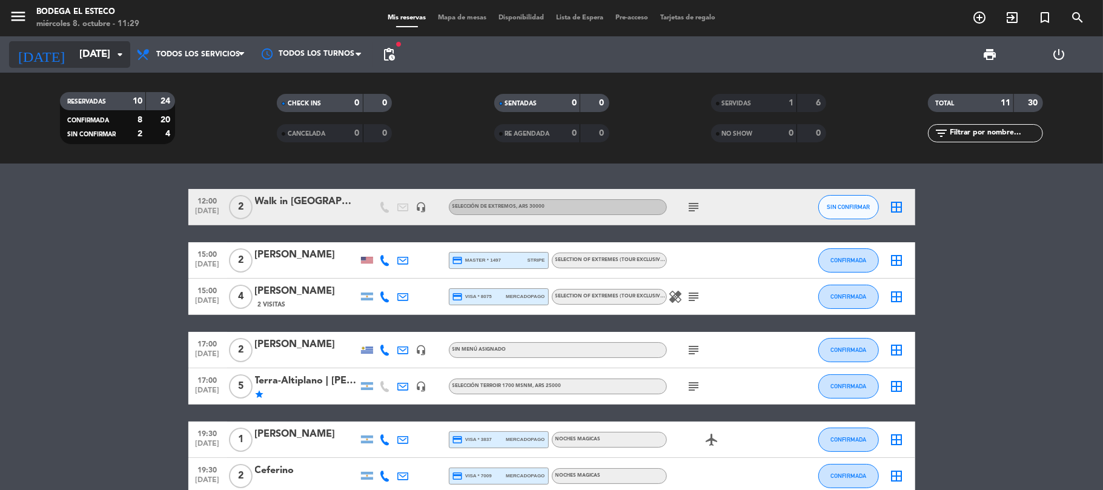
click at [99, 55] on input "[DATE]" at bounding box center [138, 55] width 131 height 24
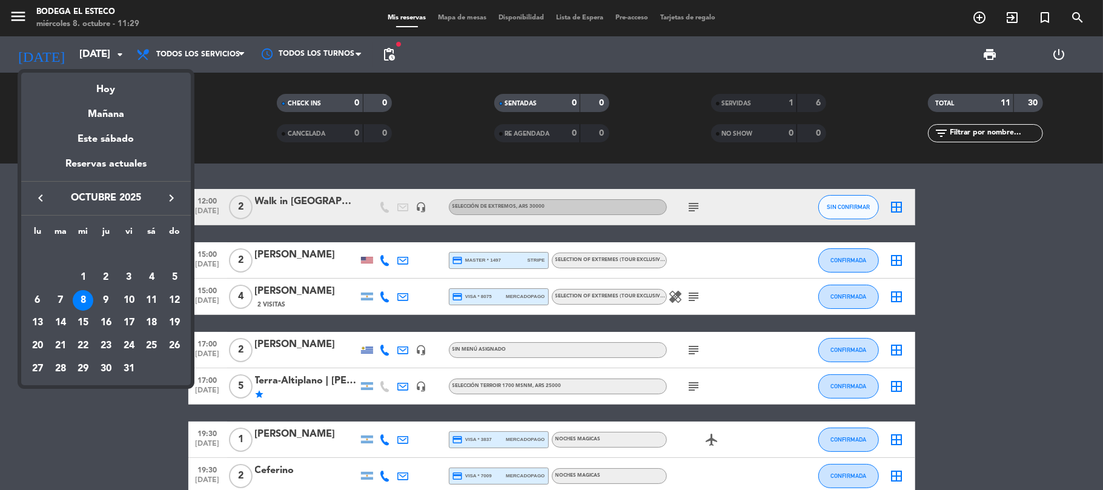
click at [170, 197] on icon "keyboard_arrow_right" at bounding box center [171, 198] width 15 height 15
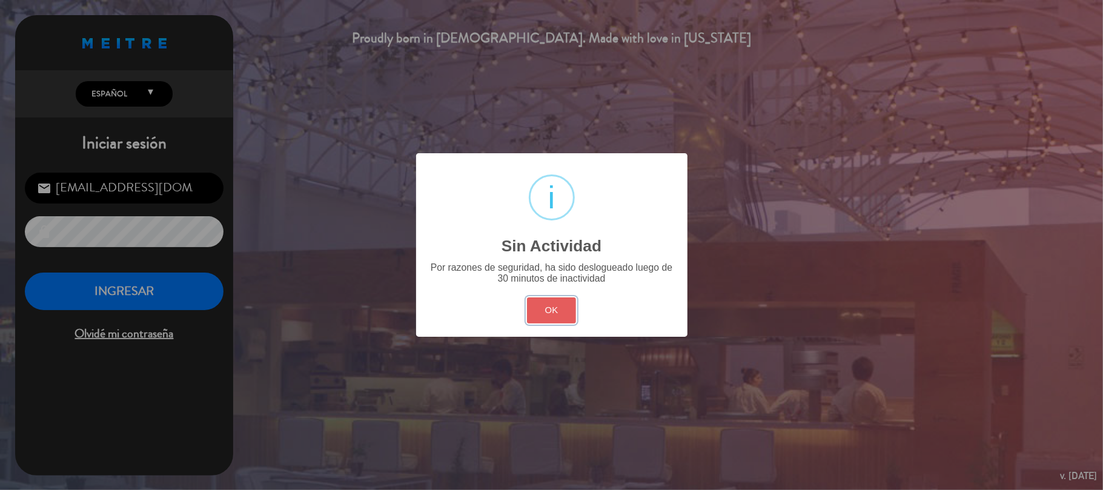
click at [551, 315] on button "OK" at bounding box center [551, 310] width 49 height 26
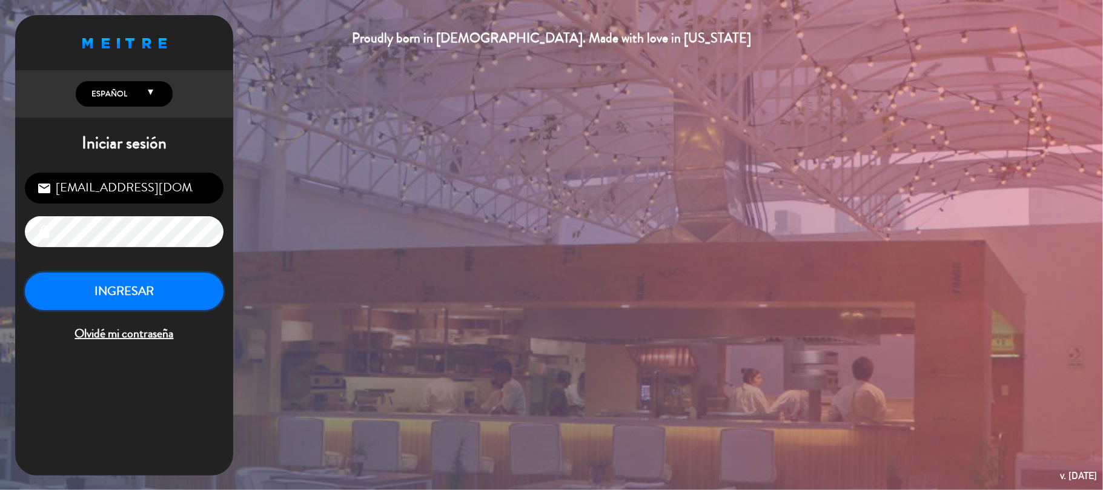
click at [52, 300] on button "INGRESAR" at bounding box center [124, 292] width 199 height 38
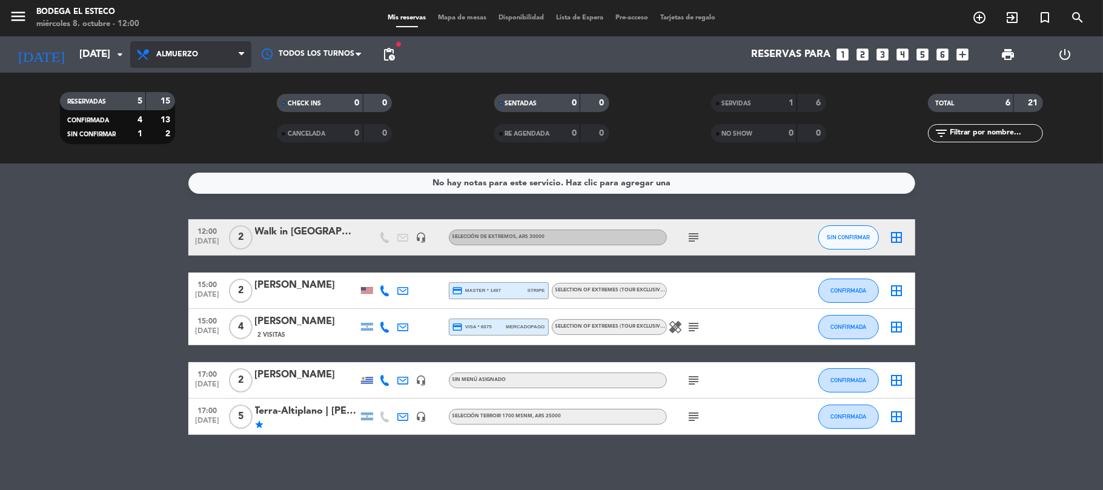
click at [166, 56] on span "Almuerzo" at bounding box center [177, 54] width 42 height 8
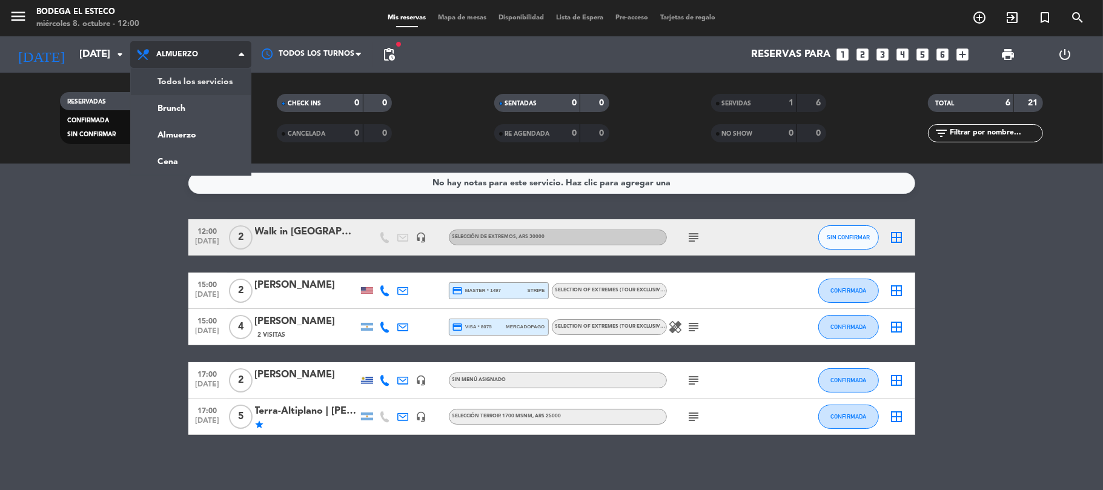
click at [161, 73] on div "menu Bodega El Esteco miércoles 8. octubre - 12:00 Mis reservas Mapa de mesas D…" at bounding box center [551, 82] width 1103 height 164
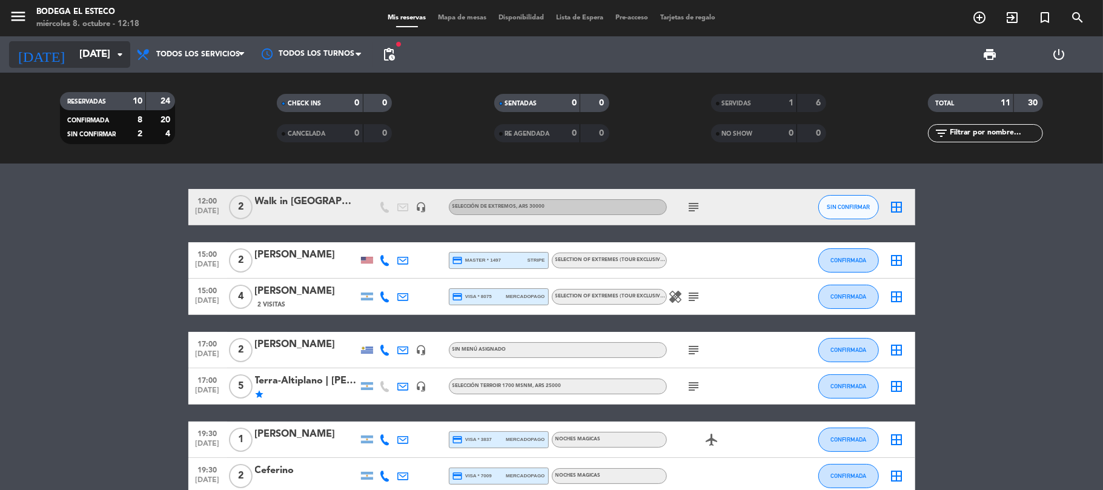
click at [91, 63] on input "[DATE]" at bounding box center [138, 55] width 131 height 24
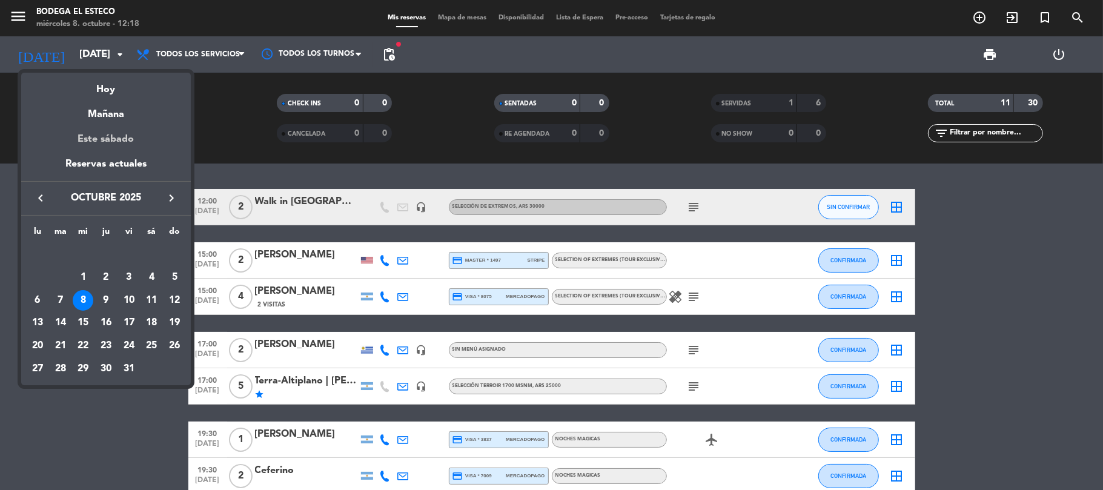
click at [99, 136] on div "Este sábado" at bounding box center [106, 139] width 170 height 34
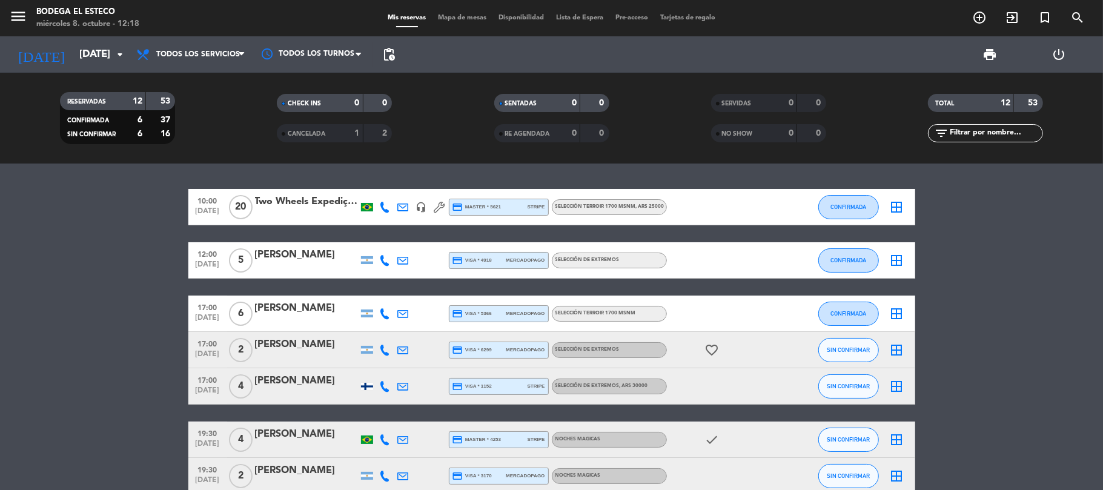
click at [606, 209] on span "SELECCIÓN TERROIR 1700 msnm , ARS 25000" at bounding box center [609, 206] width 109 height 5
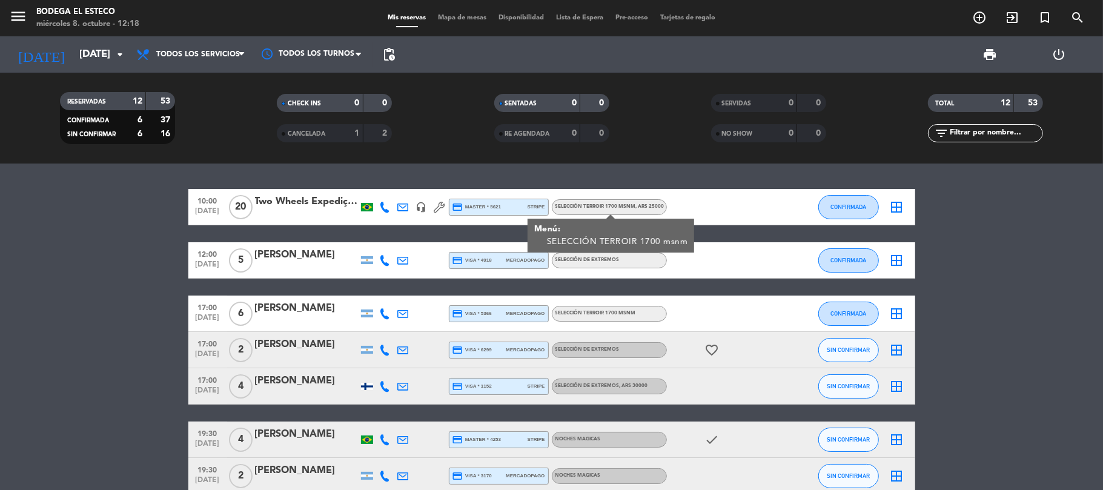
click at [493, 199] on div "credit_card master * 5621 stripe" at bounding box center [498, 207] width 93 height 16
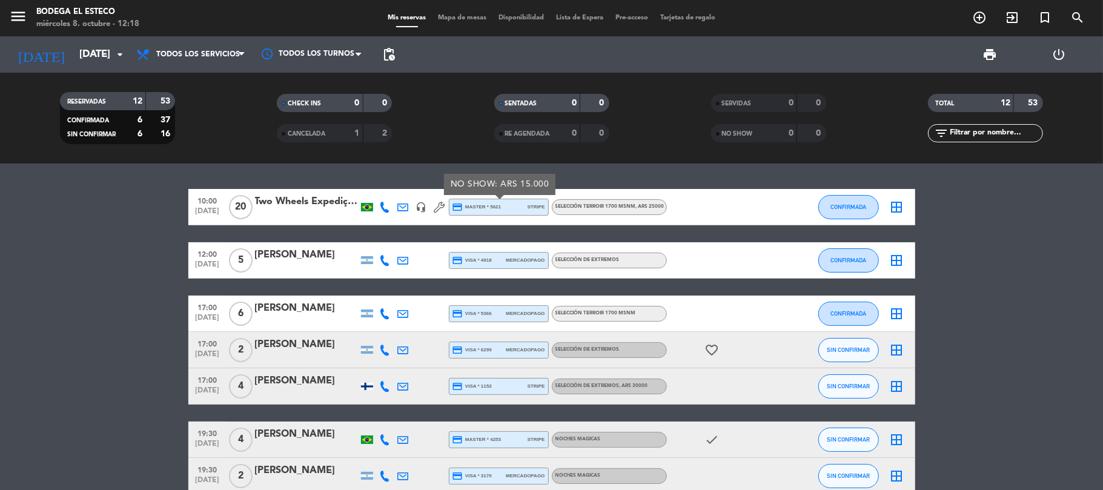
click at [285, 197] on div "Two Wheels Expedições | [PERSON_NAME]" at bounding box center [306, 202] width 103 height 16
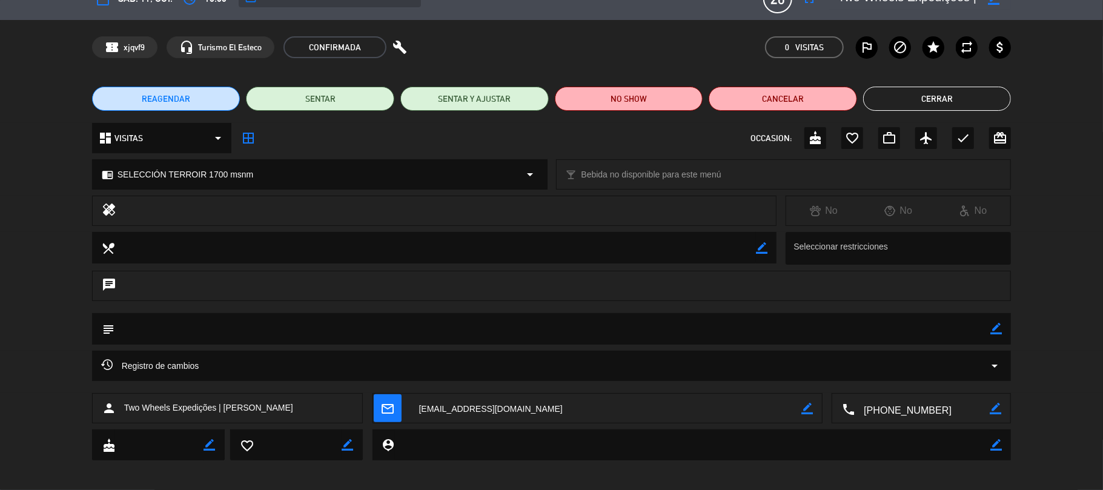
scroll to position [28, 0]
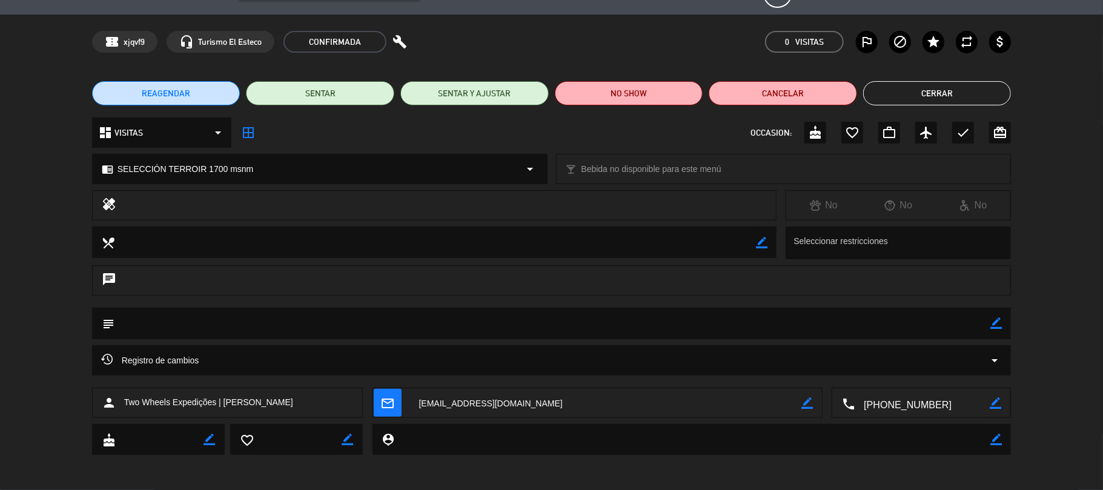
click at [993, 357] on icon "arrow_drop_down" at bounding box center [994, 360] width 15 height 15
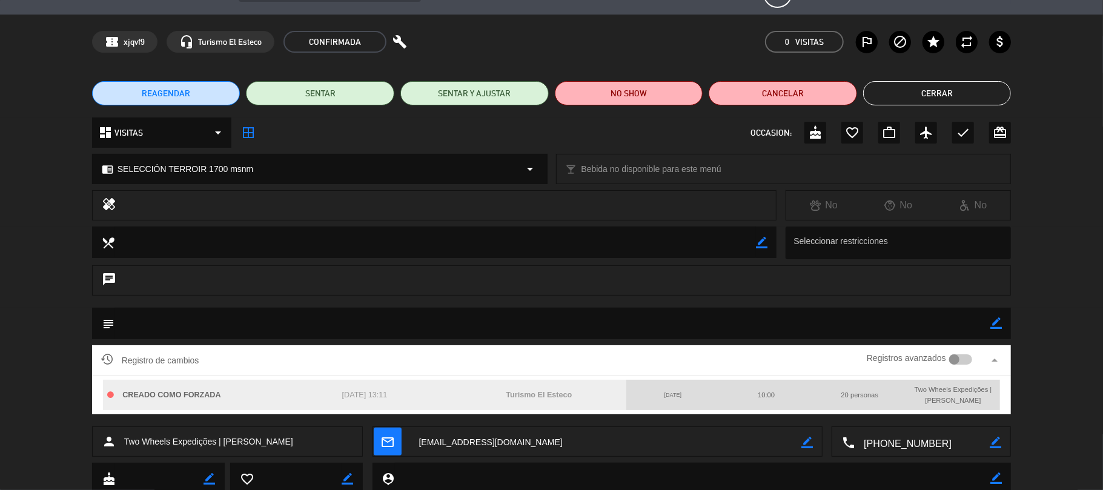
click at [968, 354] on div at bounding box center [961, 359] width 24 height 11
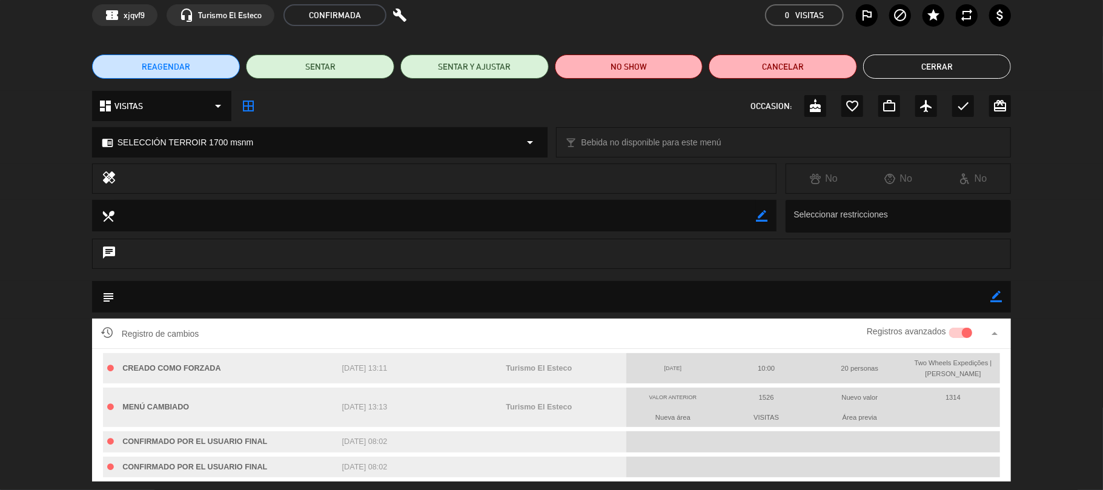
scroll to position [0, 0]
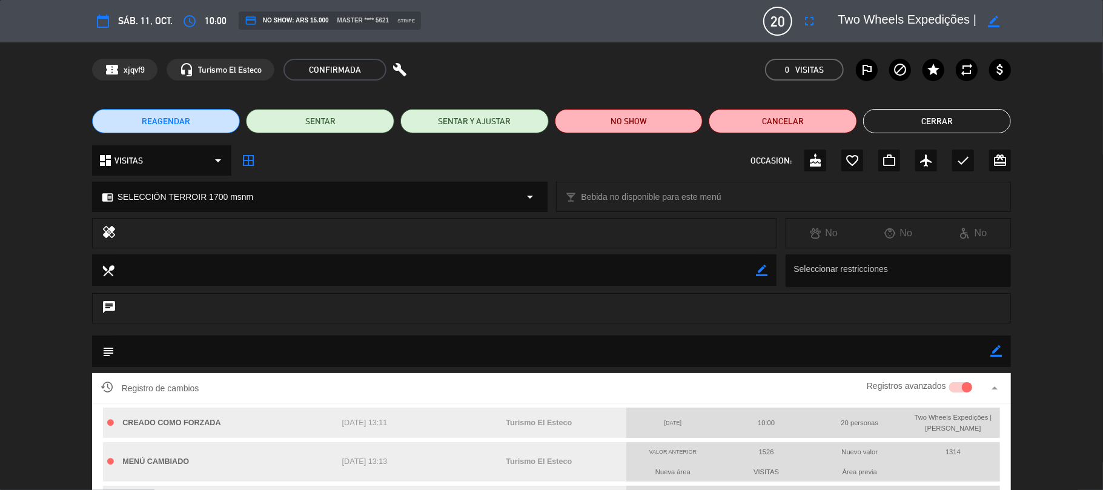
click at [294, 16] on span "credit_card NO SHOW: ARS 15.000" at bounding box center [287, 21] width 84 height 12
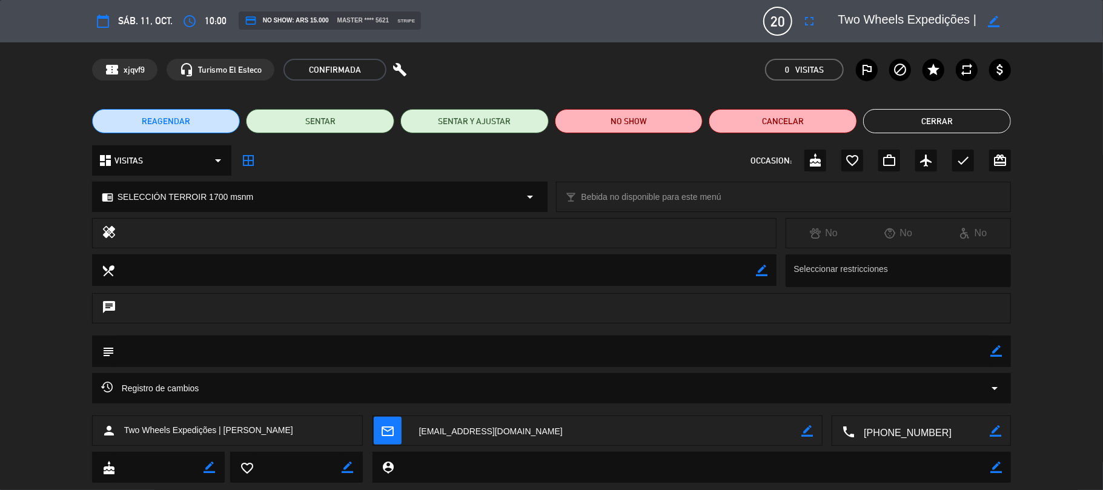
click at [284, 13] on div "credit_card NO SHOW: ARS 15.000 master **** 5621 stripe" at bounding box center [330, 21] width 182 height 18
click at [245, 15] on icon "credit_card" at bounding box center [251, 21] width 12 height 12
click at [305, 27] on span "credit_card NO SHOW: ARS 15.000" at bounding box center [287, 21] width 84 height 12
click at [383, 22] on span "master **** 5621" at bounding box center [363, 21] width 52 height 10
click at [945, 126] on button "Cerrar" at bounding box center [937, 121] width 148 height 24
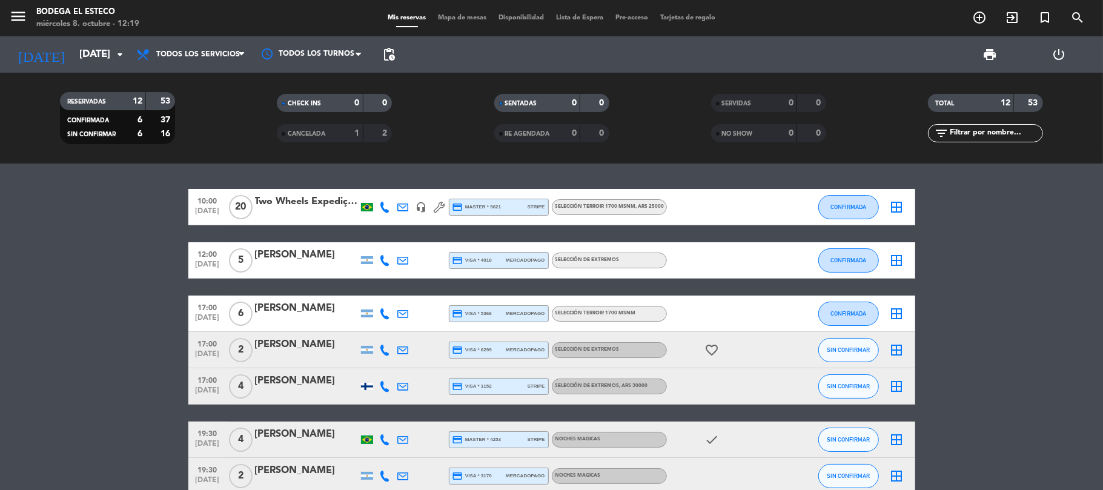
click at [506, 204] on div "credit_card master * 5621 stripe" at bounding box center [498, 207] width 93 height 16
click at [517, 255] on div "credit_card visa * 4918 mercadopago" at bounding box center [498, 261] width 93 height 16
click at [510, 210] on div "credit_card master * 5621 stripe" at bounding box center [498, 207] width 93 height 16
click at [303, 201] on div "Two Wheels Expedições | [PERSON_NAME]" at bounding box center [306, 202] width 103 height 16
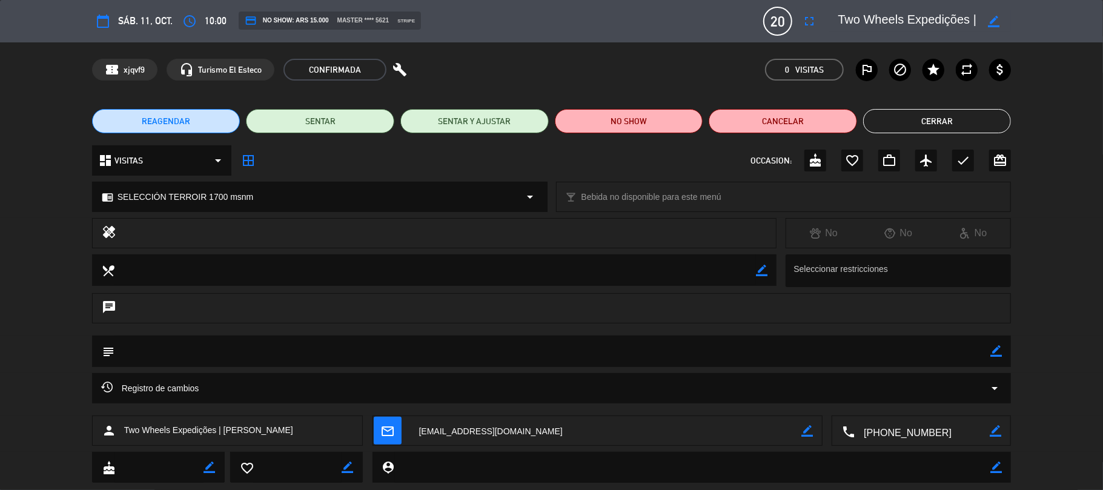
click at [283, 18] on span "credit_card NO SHOW: ARS 15.000" at bounding box center [287, 21] width 84 height 12
click at [415, 18] on span "stripe" at bounding box center [406, 21] width 18 height 8
click at [938, 121] on button "Cerrar" at bounding box center [937, 121] width 148 height 24
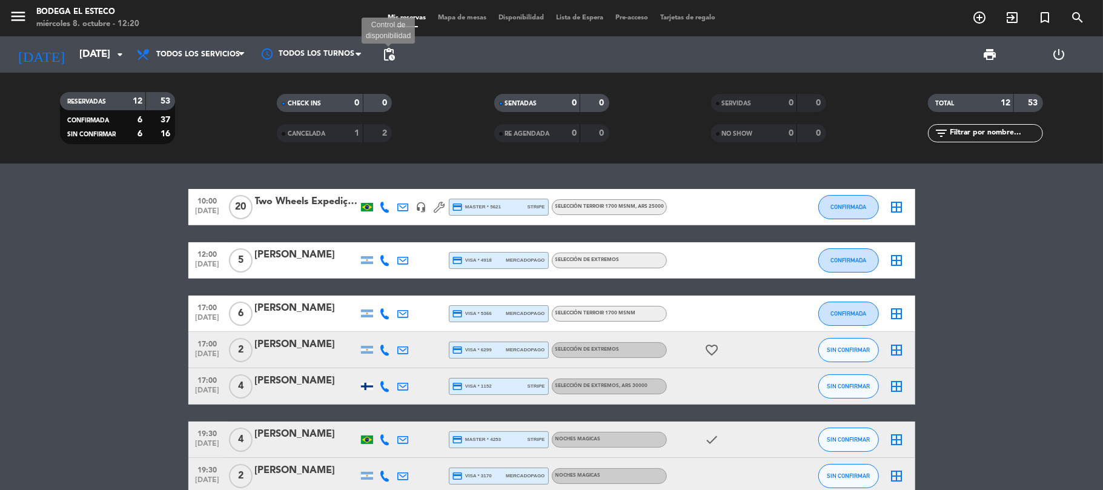
click at [388, 52] on span "pending_actions" at bounding box center [389, 54] width 15 height 15
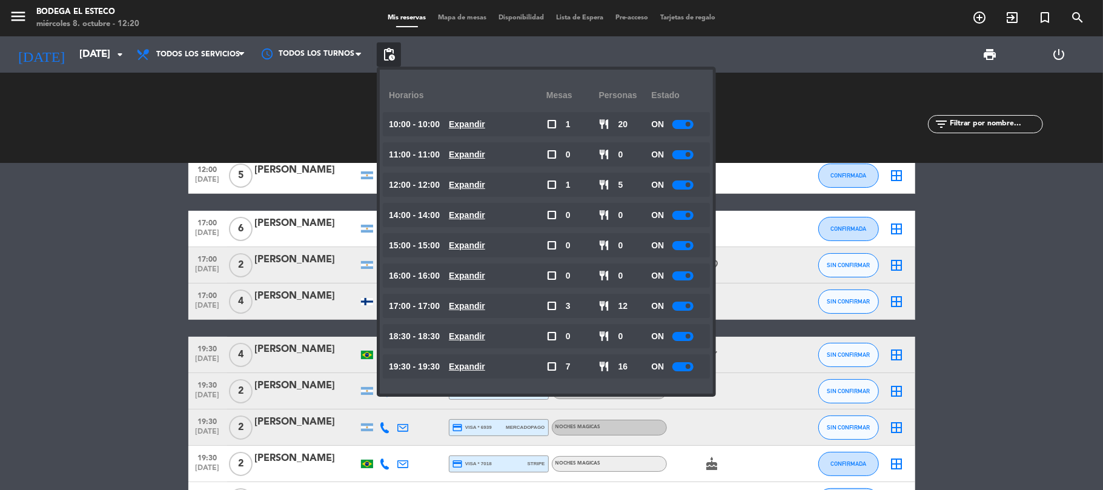
scroll to position [246, 0]
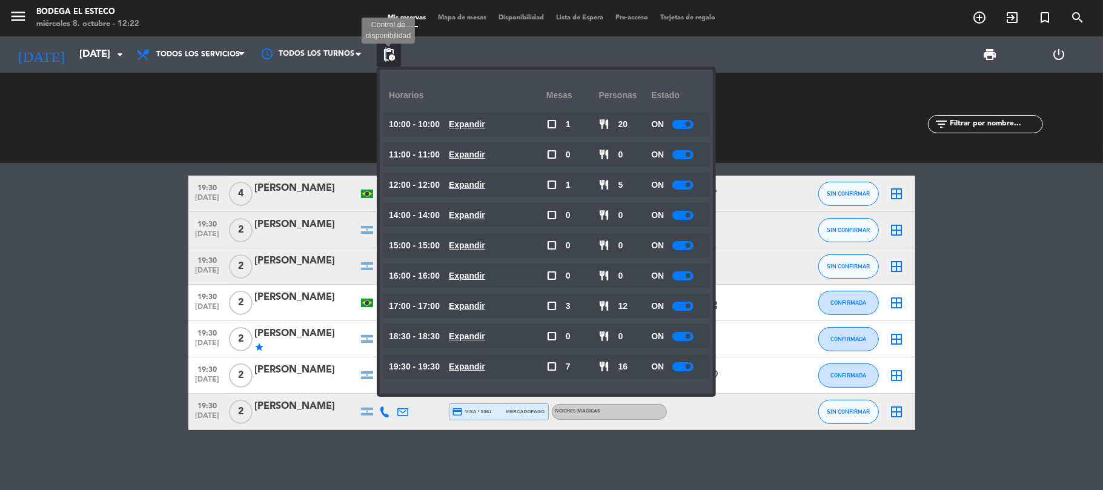
click at [386, 53] on span "pending_actions" at bounding box center [389, 54] width 15 height 15
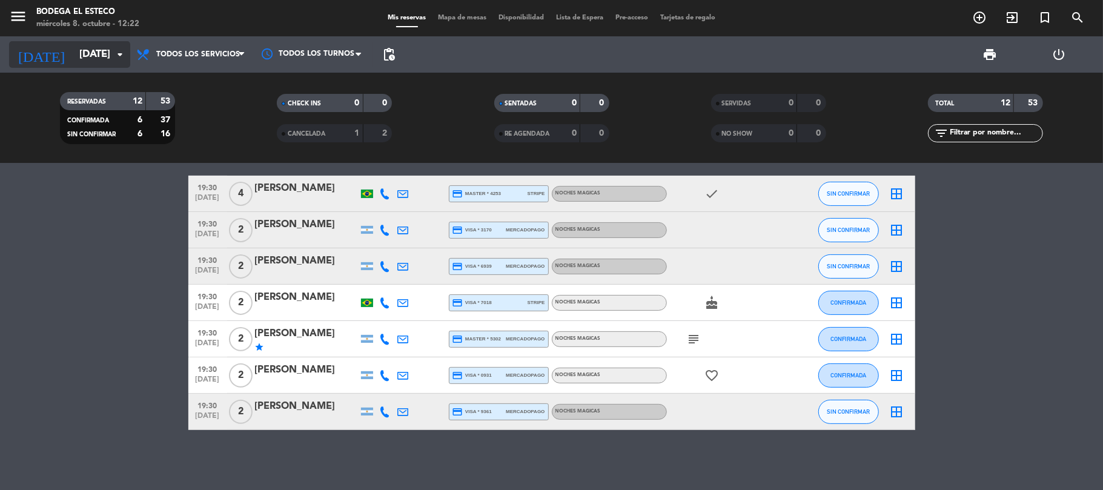
click at [92, 58] on input "[DATE]" at bounding box center [138, 55] width 131 height 24
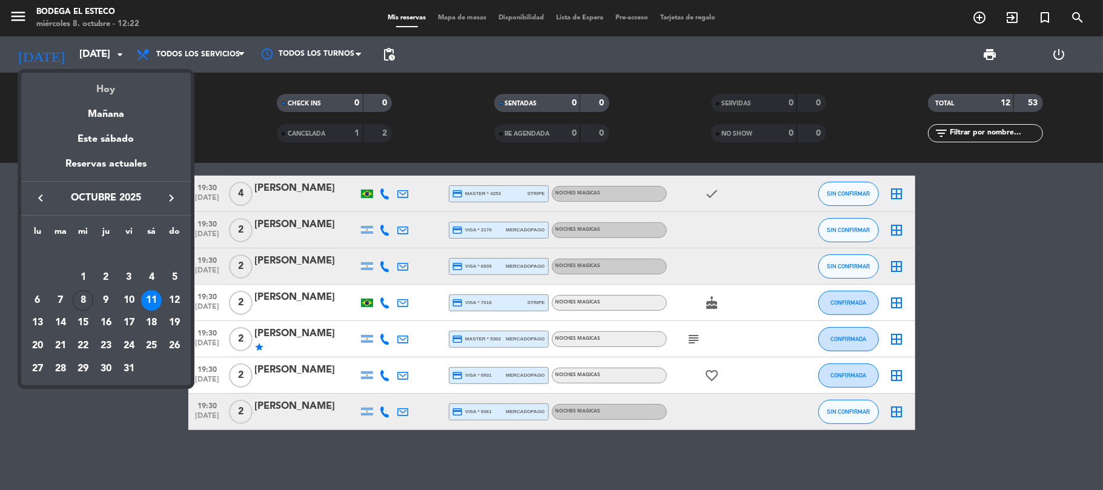
click at [117, 88] on div "Hoy" at bounding box center [106, 85] width 170 height 25
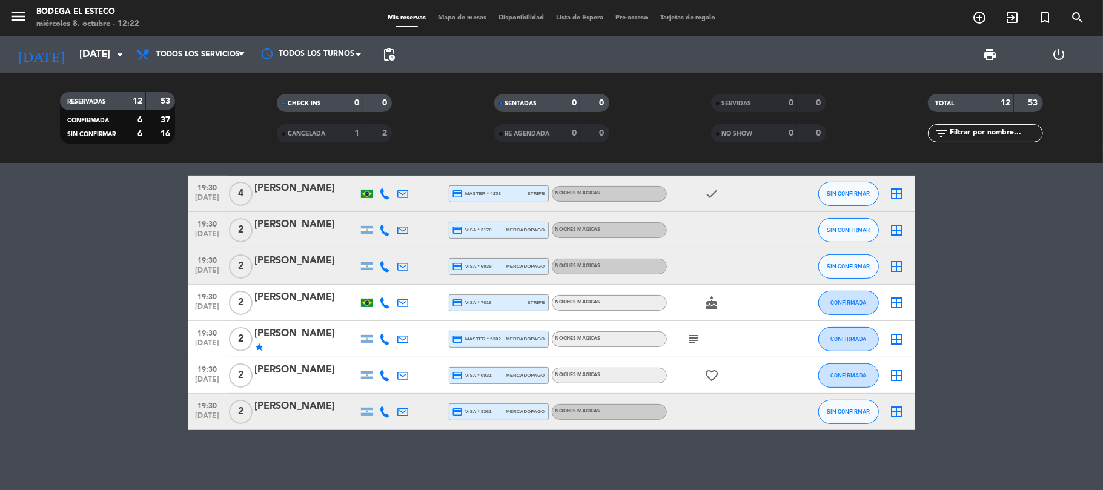
type input "[DATE]"
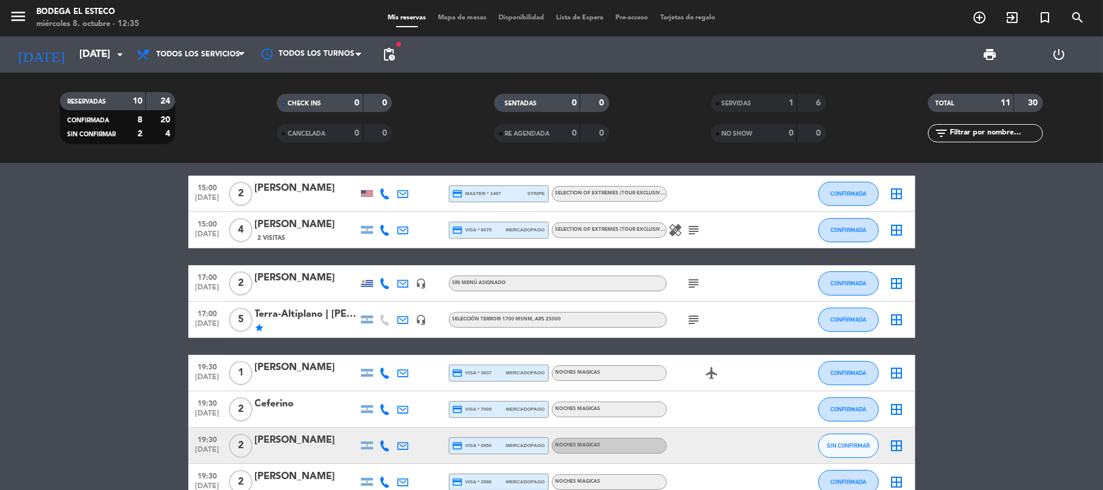
scroll to position [0, 0]
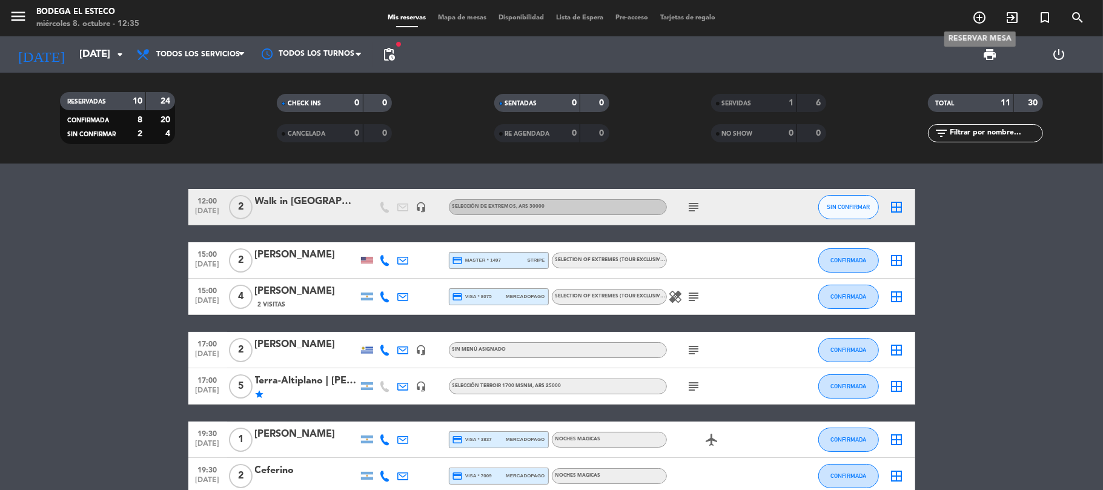
click at [984, 19] on icon "add_circle_outline" at bounding box center [979, 17] width 15 height 15
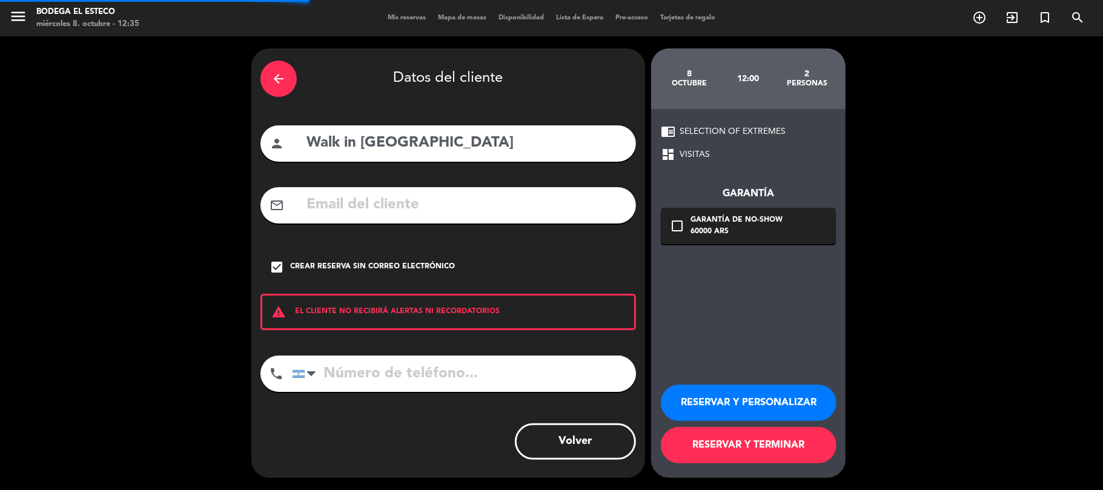
click at [279, 85] on icon "arrow_back" at bounding box center [278, 78] width 15 height 15
click at [0, 0] on div "close" at bounding box center [0, 0] width 0 height 0
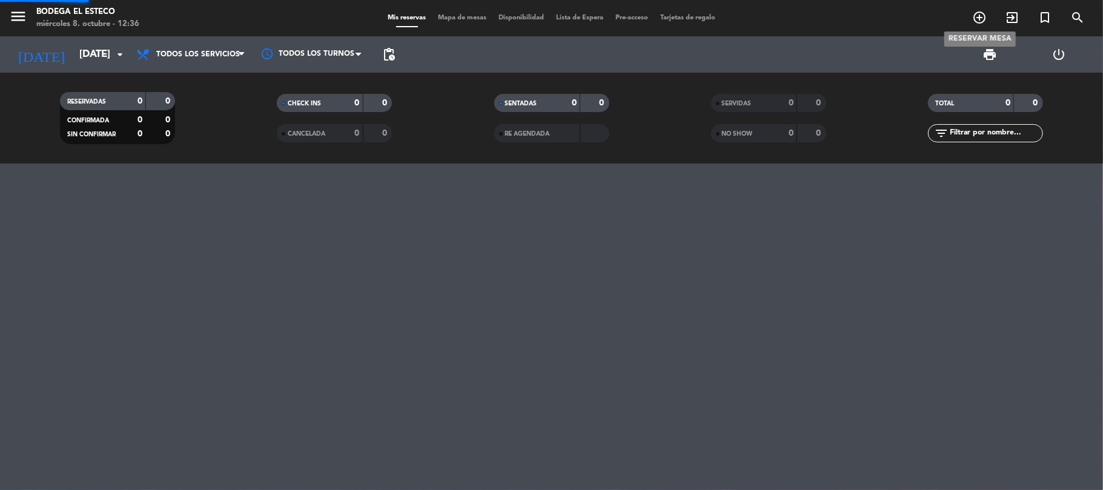
click at [977, 22] on icon "add_circle_outline" at bounding box center [979, 17] width 15 height 15
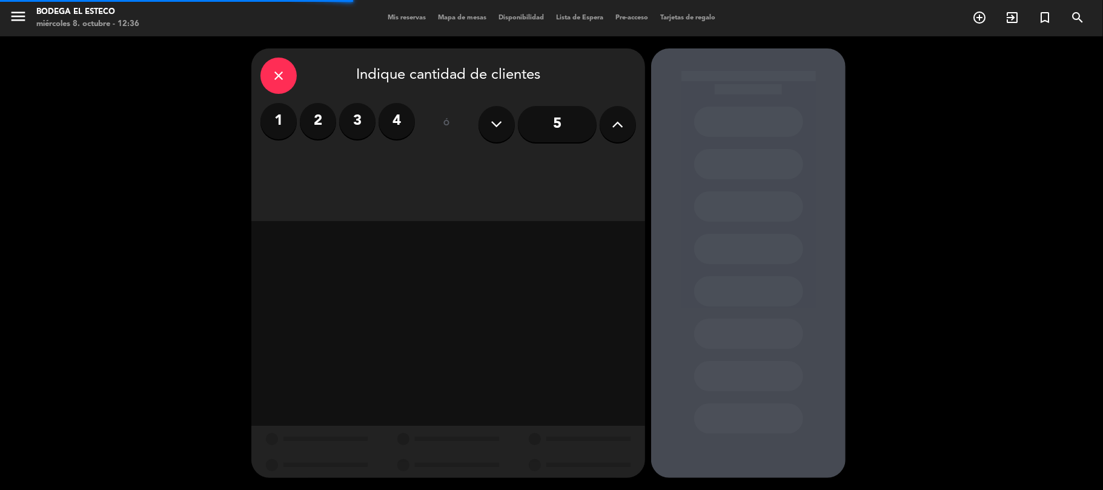
click at [311, 127] on label "2" at bounding box center [318, 121] width 36 height 36
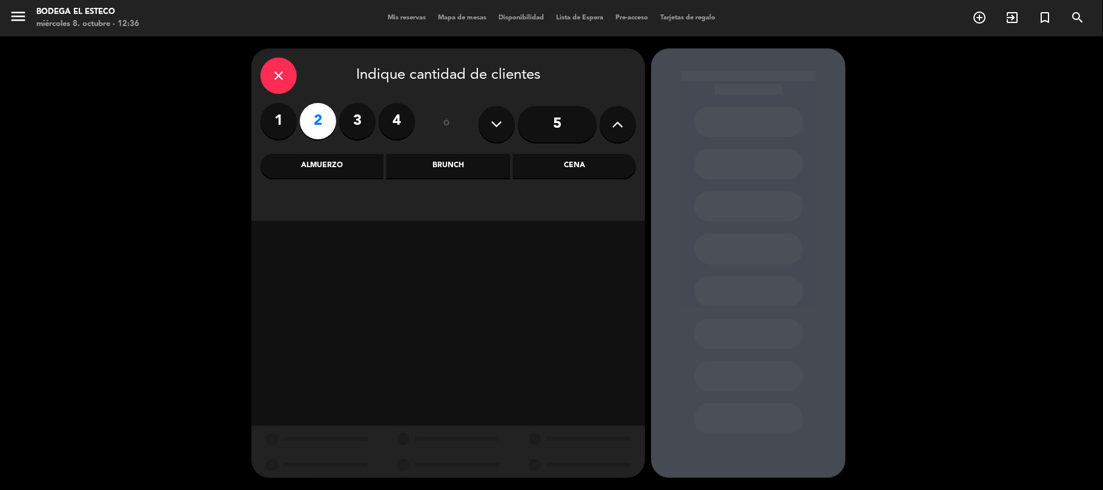
click at [335, 168] on div "Almuerzo" at bounding box center [321, 166] width 123 height 24
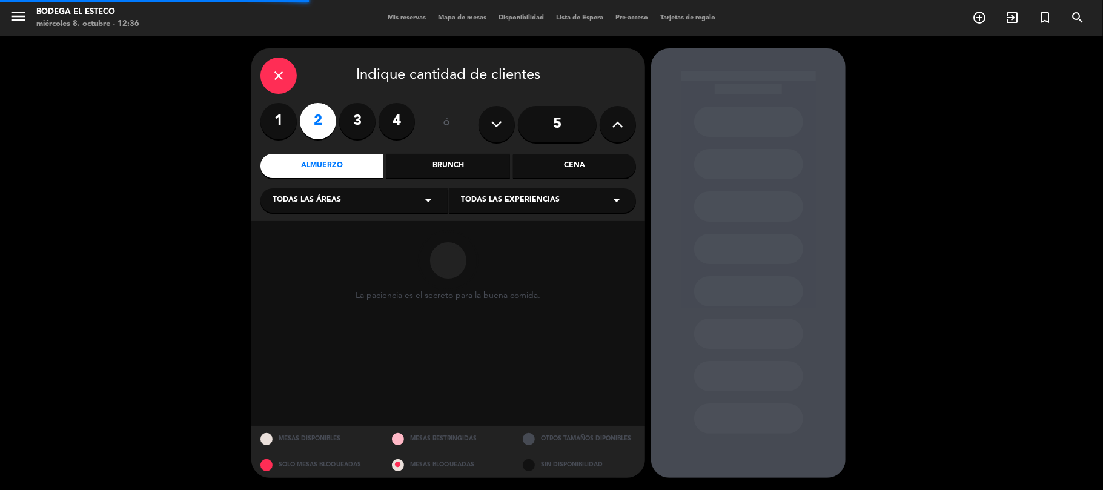
click at [483, 201] on span "Todas las experiencias" at bounding box center [510, 200] width 99 height 12
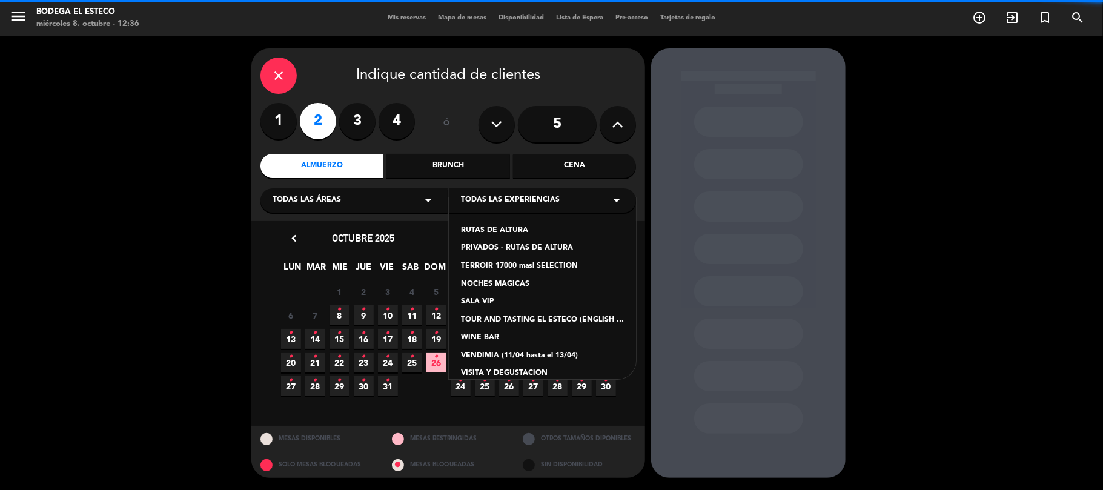
click at [501, 264] on div "TERROIR 17000 masl SELECTION" at bounding box center [542, 266] width 163 height 12
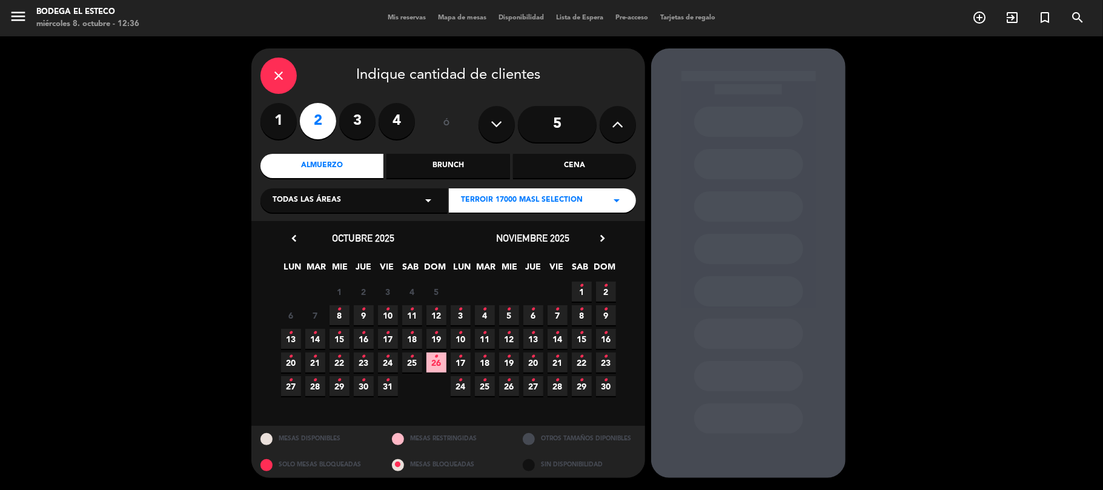
click at [339, 318] on icon "•" at bounding box center [339, 309] width 4 height 19
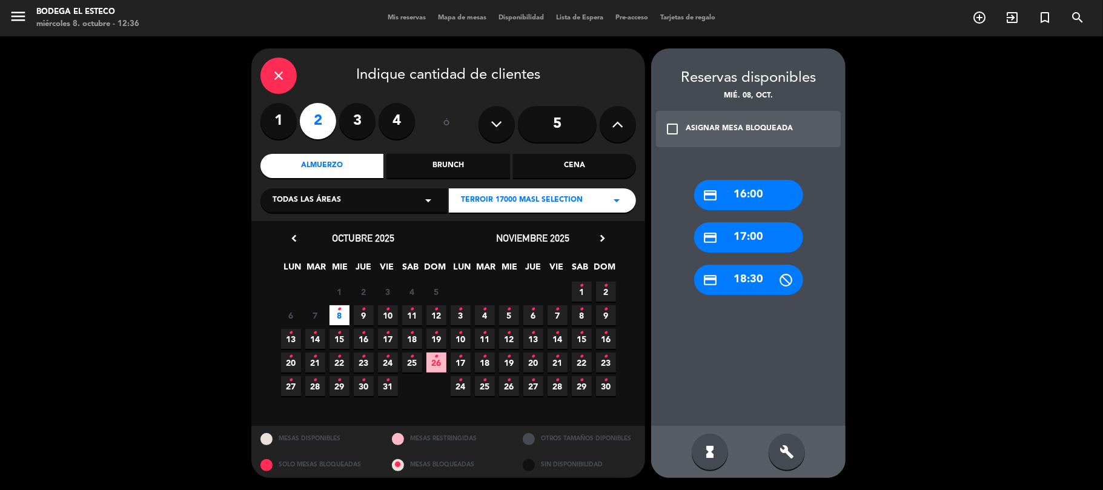
click at [580, 203] on span "TERROIR 17000 masl SELECTION" at bounding box center [522, 200] width 122 height 12
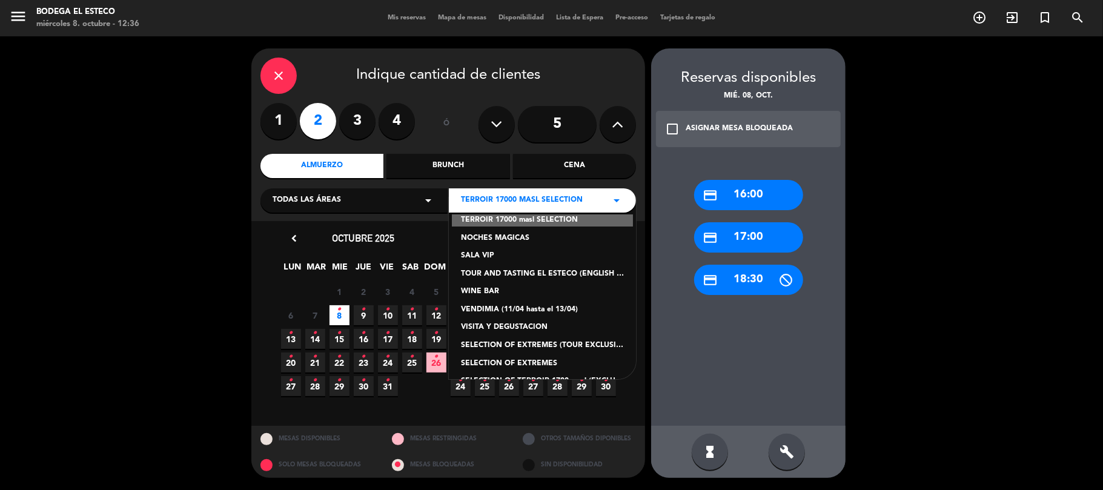
scroll to position [66, 0]
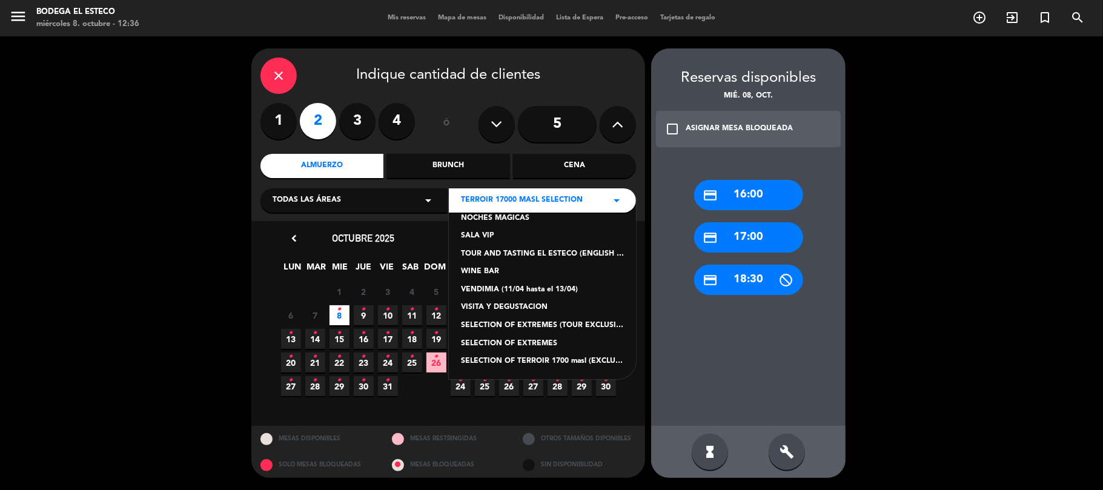
click at [516, 346] on div "SELECTION OF EXTREMES" at bounding box center [542, 344] width 163 height 12
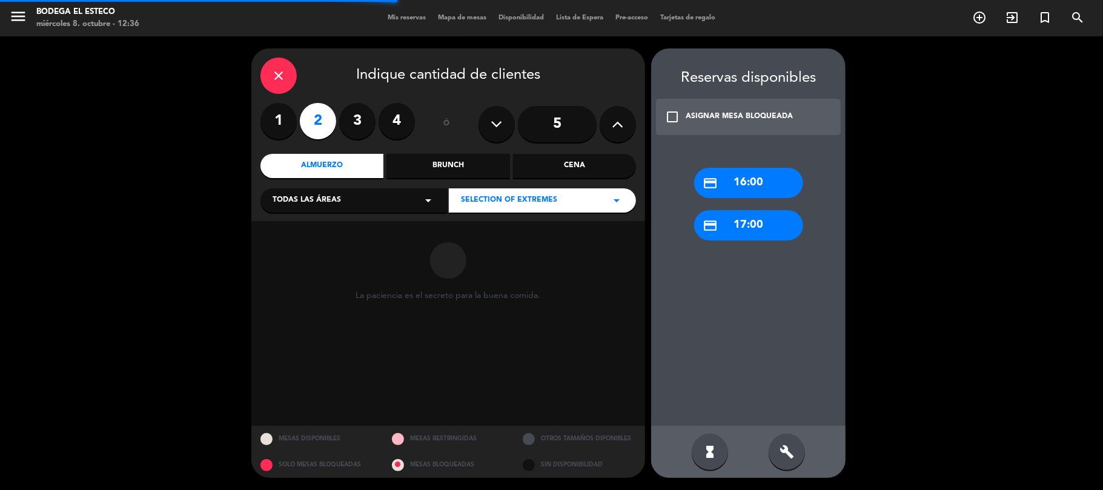
click at [521, 206] on span "SELECTION OF EXTREMES" at bounding box center [509, 200] width 96 height 12
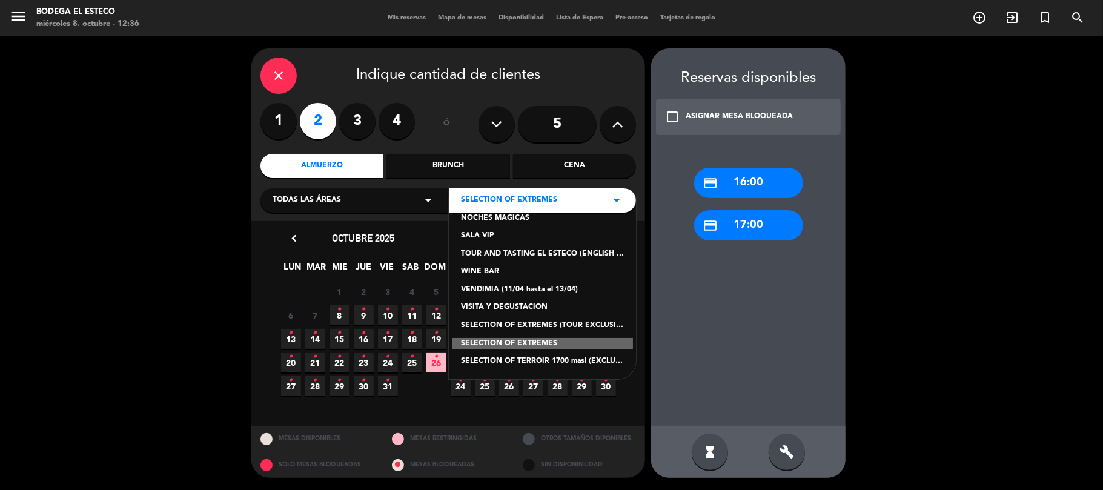
click at [529, 325] on div "SELECTION OF EXTREMES (TOUR EXCLUSIVO EN INGLÉS)" at bounding box center [542, 326] width 163 height 12
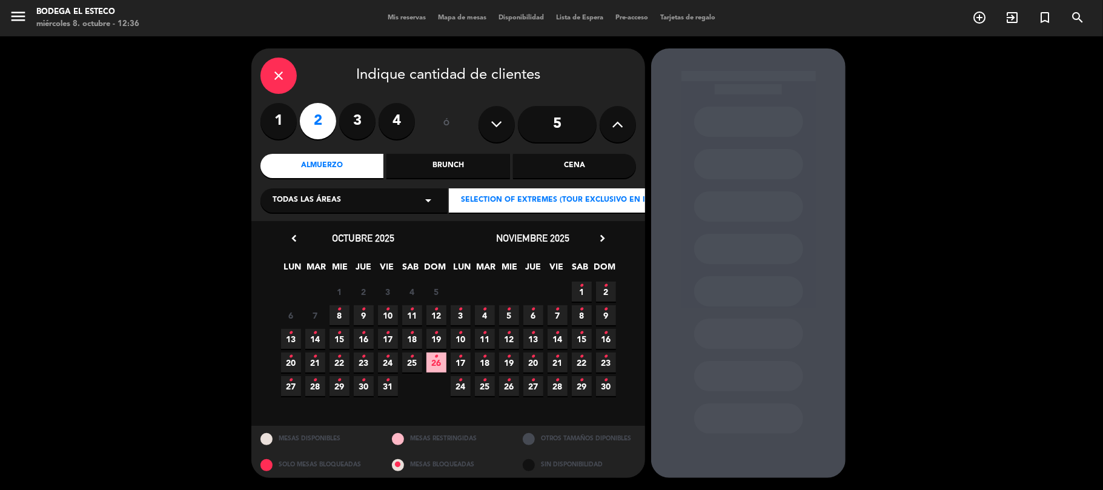
click at [345, 316] on span "8 •" at bounding box center [339, 315] width 20 height 20
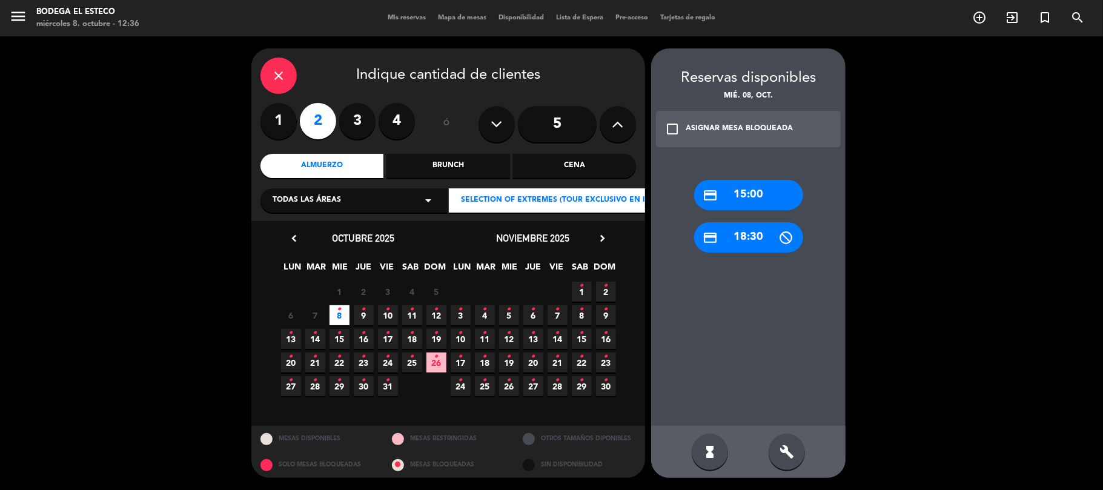
click at [733, 192] on div "credit_card 15:00" at bounding box center [748, 195] width 109 height 30
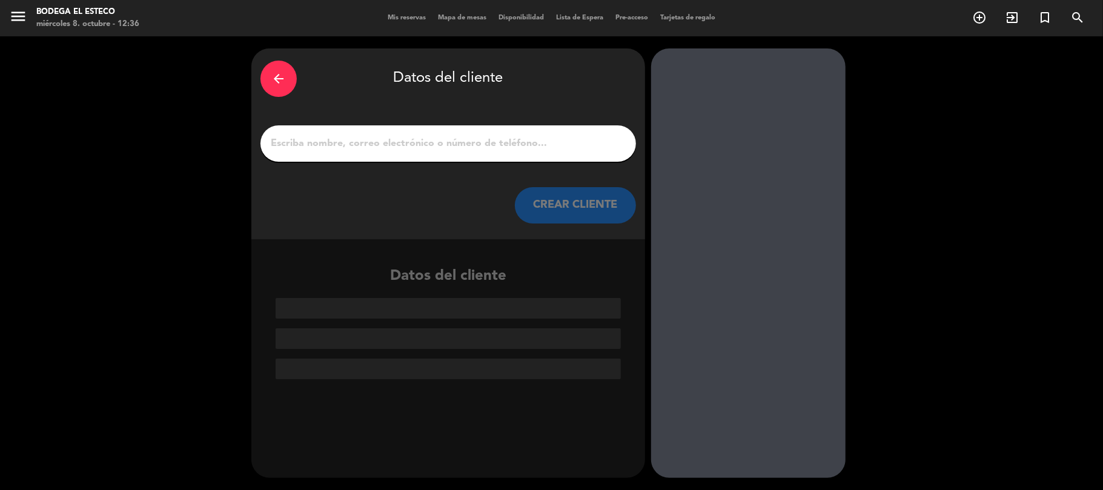
click at [443, 144] on input "1" at bounding box center [448, 143] width 357 height 17
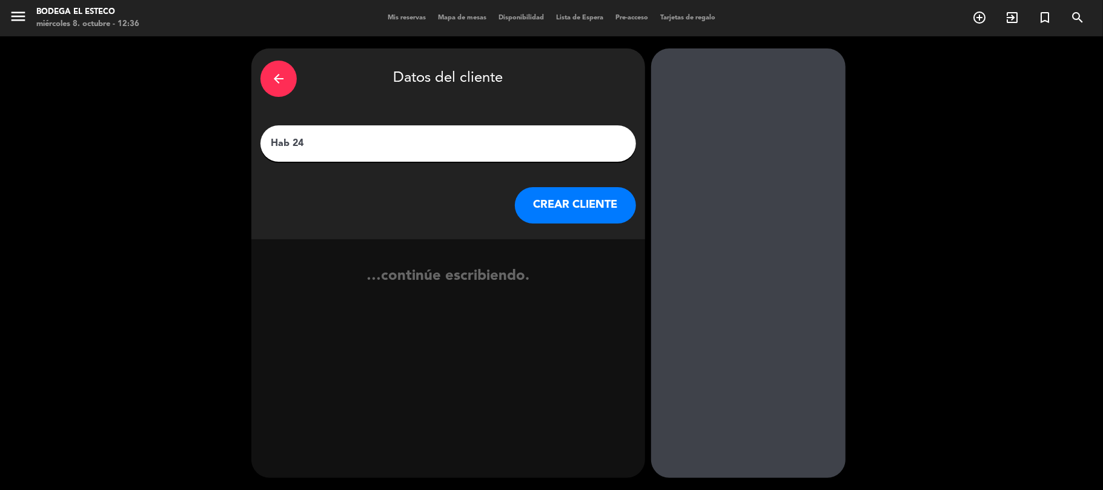
type input "Hab 24"
click at [582, 205] on button "CREAR CLIENTE" at bounding box center [575, 205] width 121 height 36
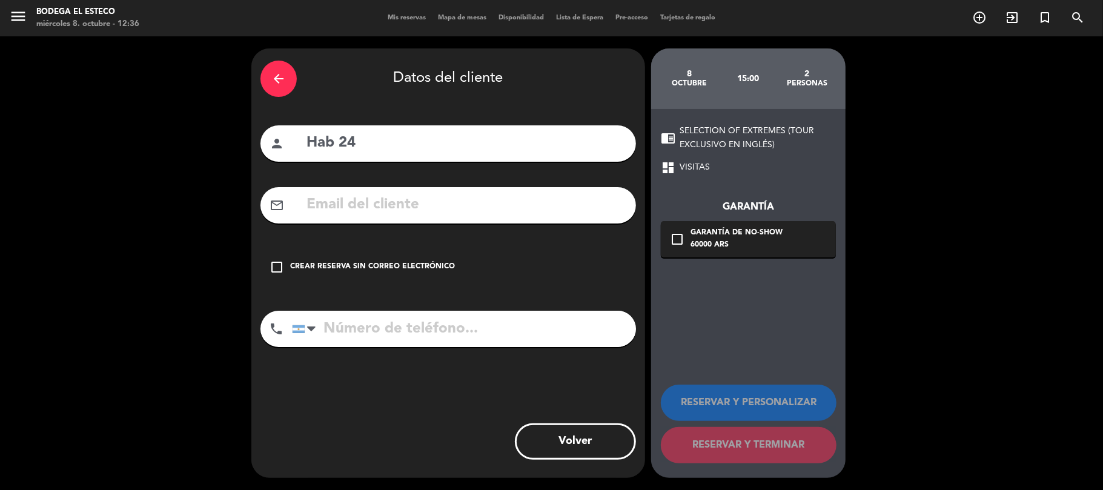
click at [400, 259] on div "check_box_outline_blank Crear reserva sin correo electrónico" at bounding box center [447, 267] width 375 height 36
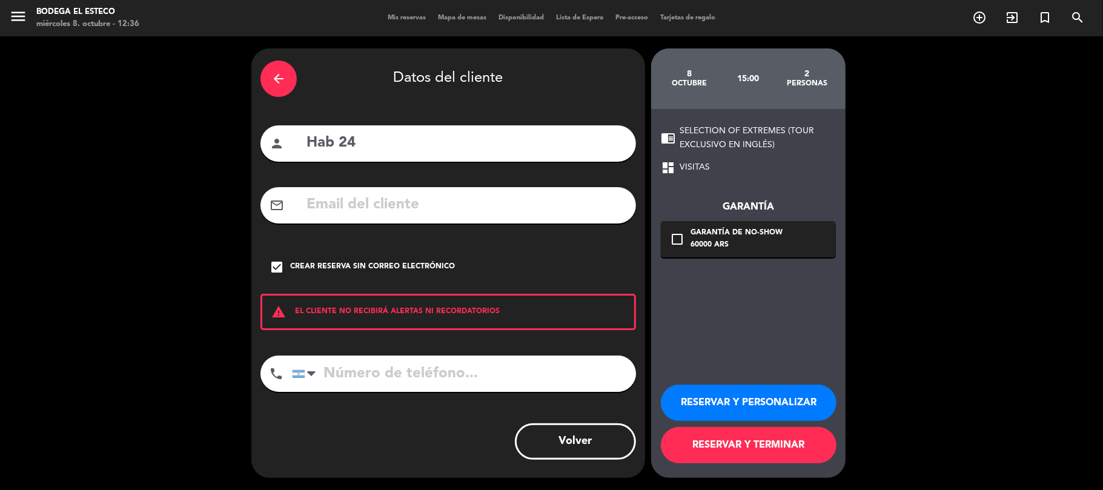
click at [724, 394] on button "RESERVAR Y PERSONALIZAR" at bounding box center [749, 403] width 176 height 36
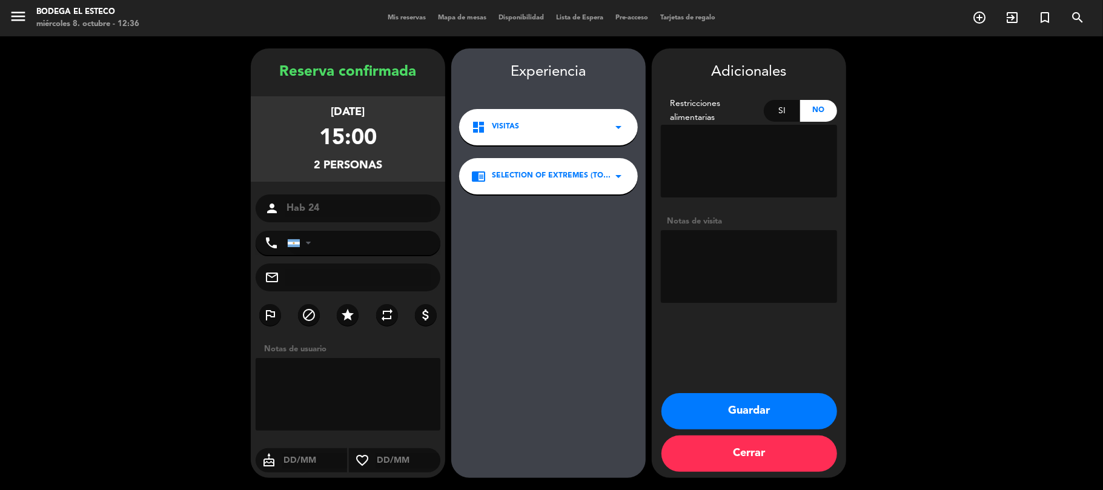
click at [742, 258] on textarea at bounding box center [749, 266] width 176 height 73
type textarea "Cobrar con 50% dcto y preguntar tipo de degus"
click at [384, 311] on icon "repeat" at bounding box center [387, 315] width 15 height 15
click at [721, 405] on button "Guardar" at bounding box center [749, 411] width 176 height 36
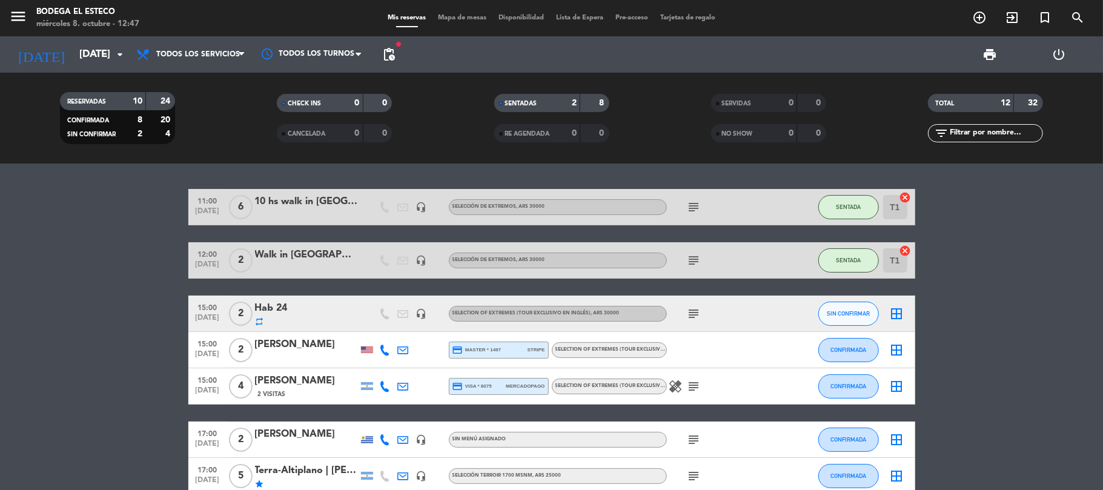
click at [284, 308] on div "Hab 24" at bounding box center [306, 308] width 103 height 16
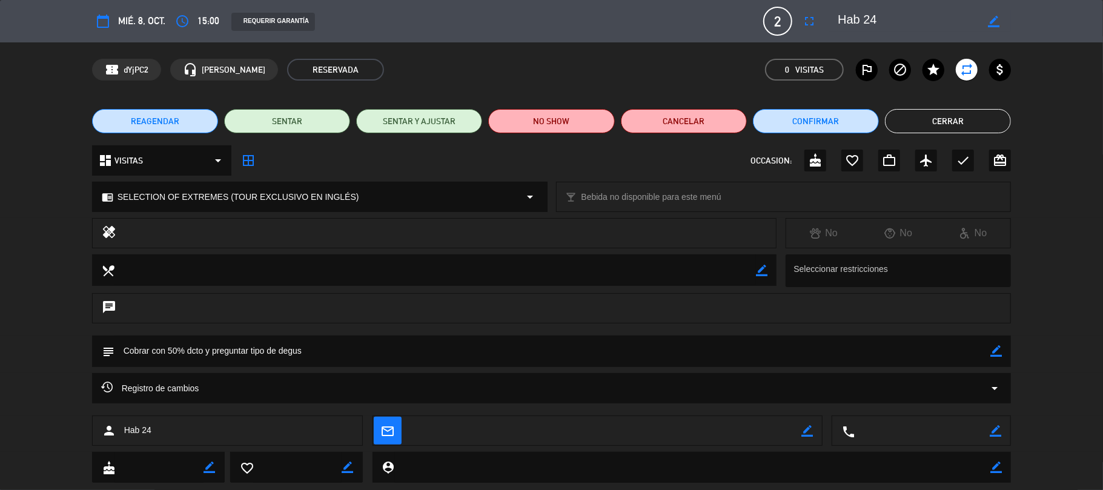
drag, startPoint x: 996, startPoint y: 24, endPoint x: 974, endPoint y: 20, distance: 22.8
click at [996, 25] on icon "border_color" at bounding box center [994, 22] width 12 height 12
click at [963, 18] on textarea at bounding box center [907, 21] width 139 height 22
paste textarea "[PERSON_NAME], [PERSON_NAME]"
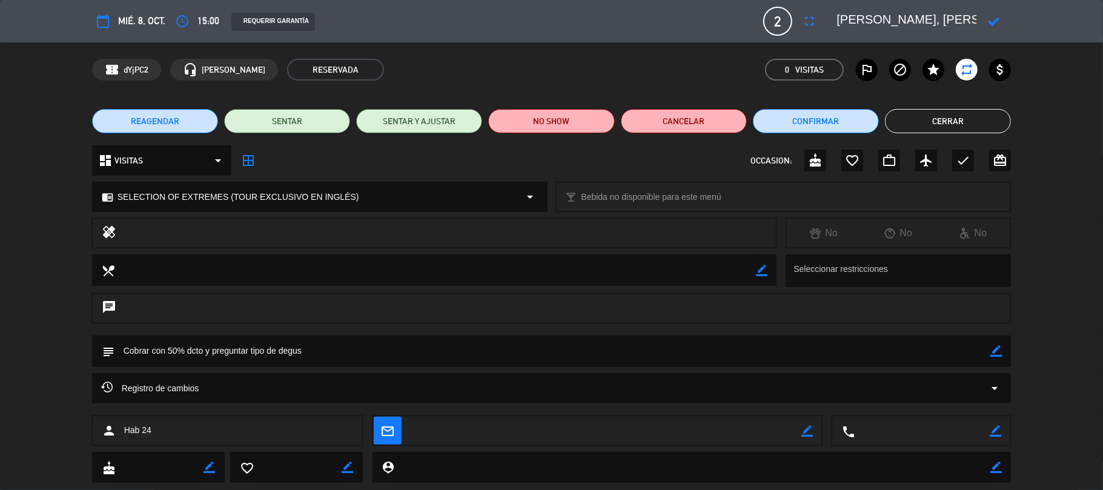
click at [991, 18] on icon at bounding box center [994, 22] width 12 height 12
click at [998, 351] on icon "border_color" at bounding box center [996, 351] width 12 height 12
click at [958, 354] on textarea at bounding box center [552, 351] width 876 height 31
click at [991, 20] on icon "border_color" at bounding box center [994, 22] width 12 height 12
click at [970, 11] on textarea at bounding box center [907, 21] width 139 height 22
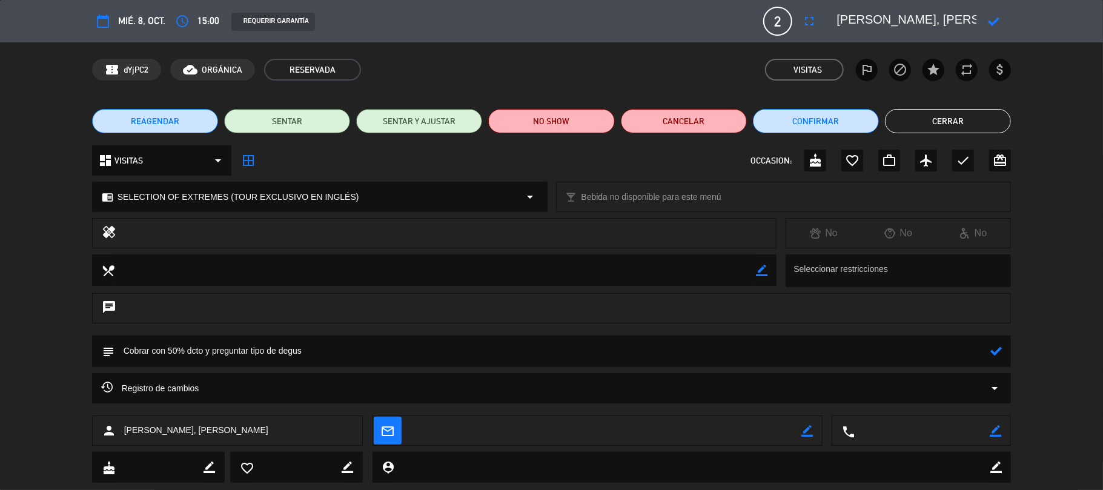
scroll to position [0, 0]
type textarea "[PERSON_NAME], [PERSON_NAME]"
click at [989, 22] on icon at bounding box center [994, 22] width 12 height 12
click at [948, 349] on textarea at bounding box center [552, 351] width 876 height 31
type textarea "Cobrar con 50% dcto y preguntar tipo de degus. Hab 24"
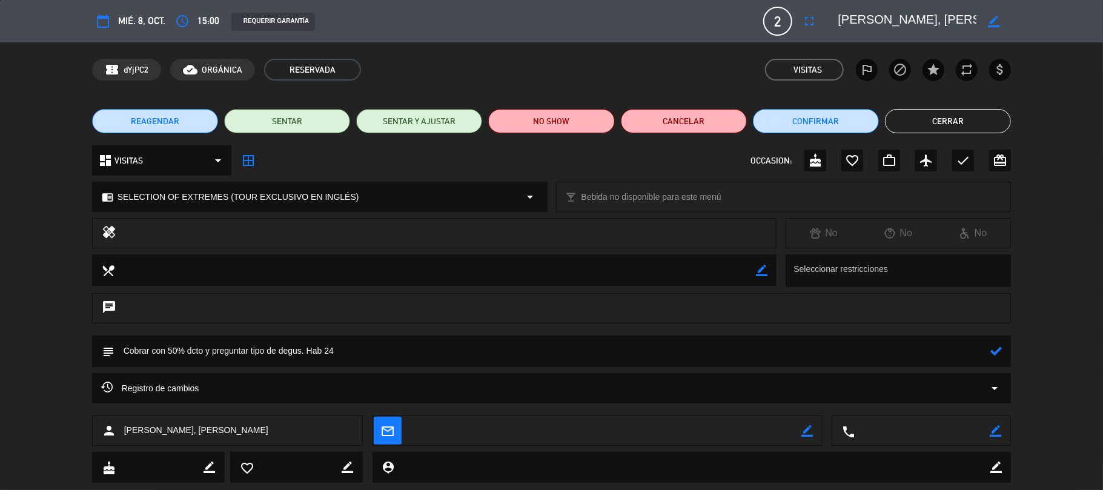
click at [996, 351] on icon at bounding box center [996, 351] width 12 height 12
click at [933, 117] on button "Cerrar" at bounding box center [948, 121] width 126 height 24
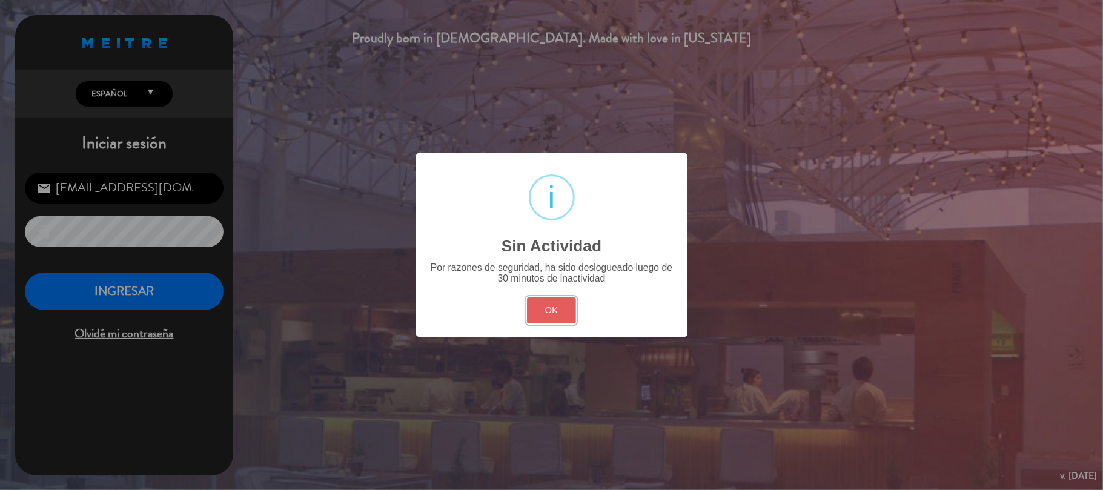
click at [540, 306] on button "OK" at bounding box center [551, 310] width 49 height 26
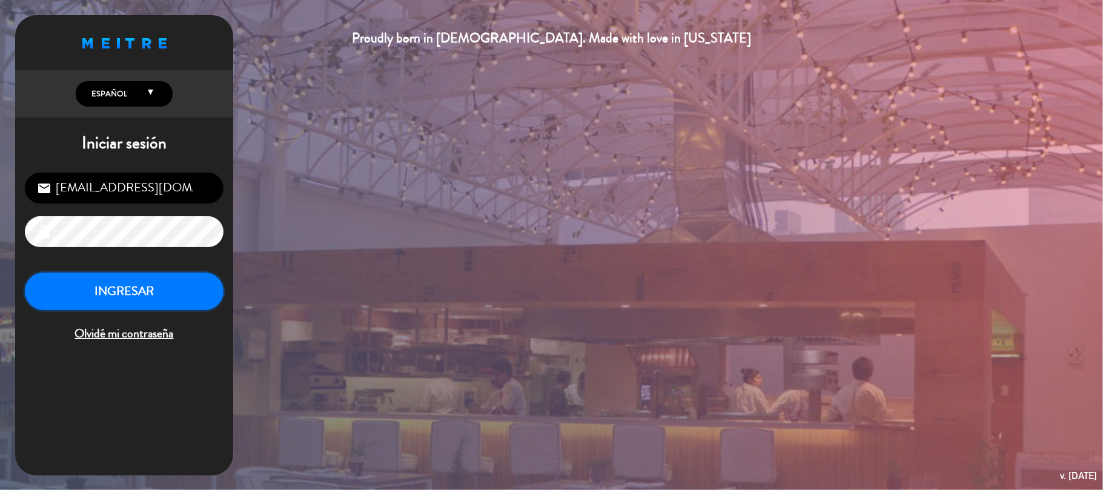
click at [185, 299] on button "INGRESAR" at bounding box center [124, 292] width 199 height 38
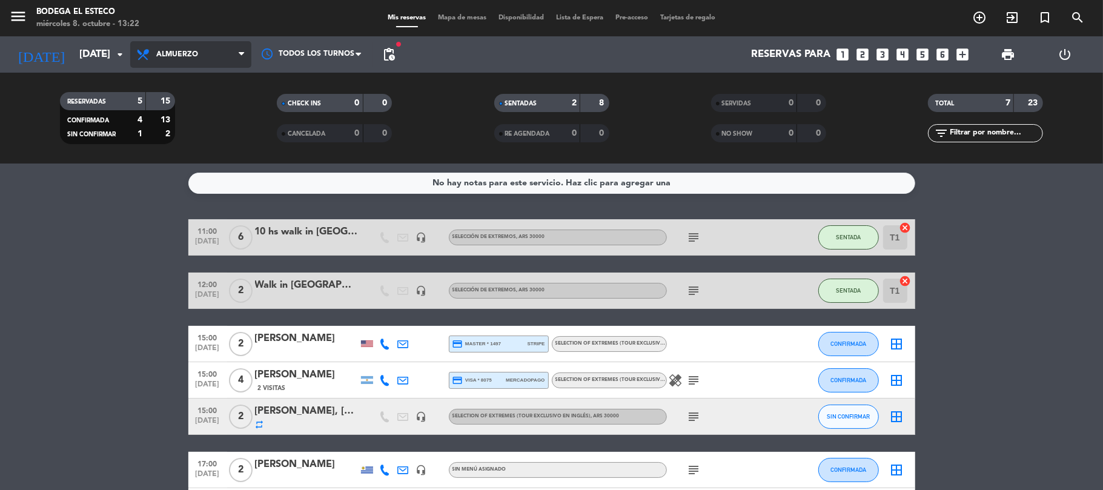
click at [185, 42] on span "Almuerzo" at bounding box center [190, 54] width 121 height 27
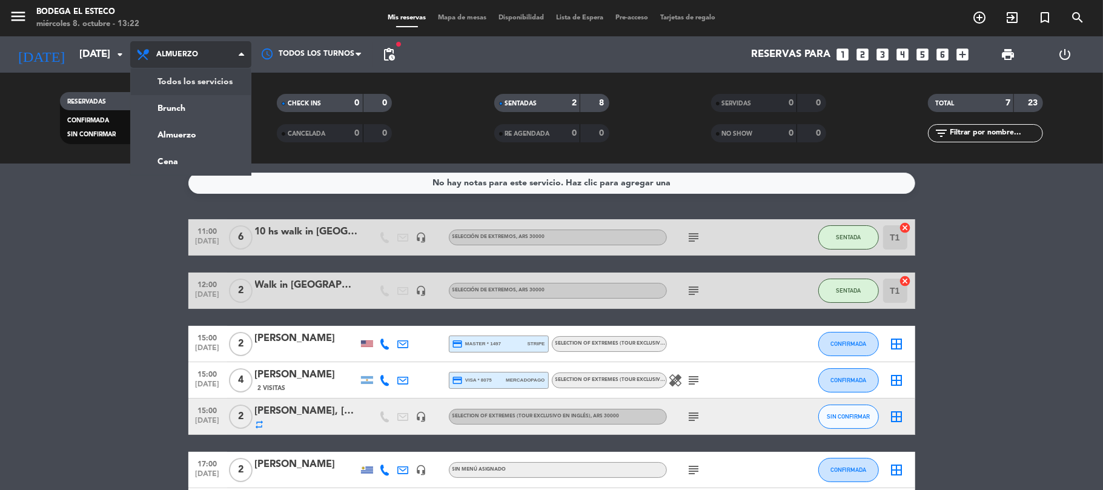
click at [185, 74] on div "menu Bodega El Esteco miércoles 8. octubre - 13:22 Mis reservas Mapa de mesas D…" at bounding box center [551, 82] width 1103 height 164
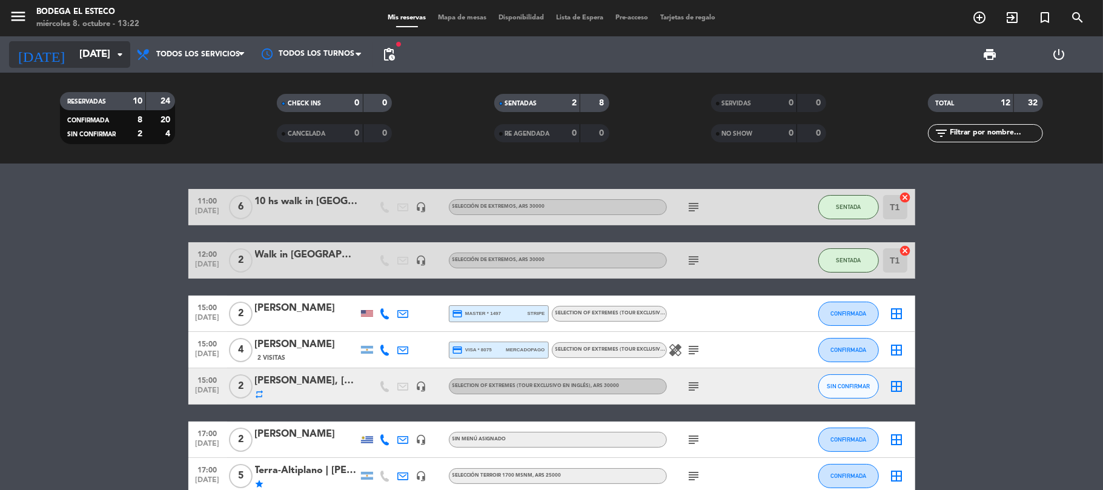
click at [83, 50] on input "[DATE]" at bounding box center [138, 55] width 131 height 24
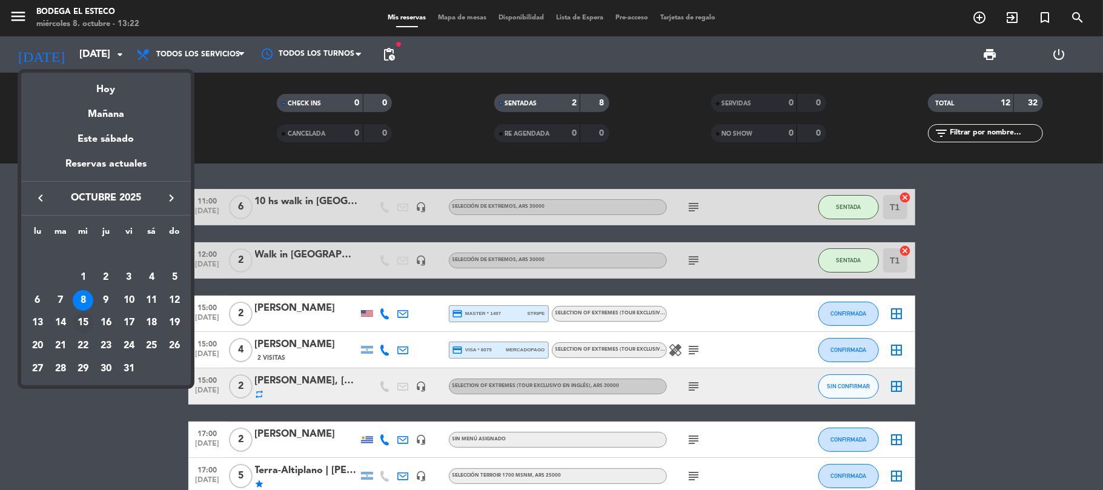
click at [90, 321] on div "15" at bounding box center [83, 323] width 21 height 21
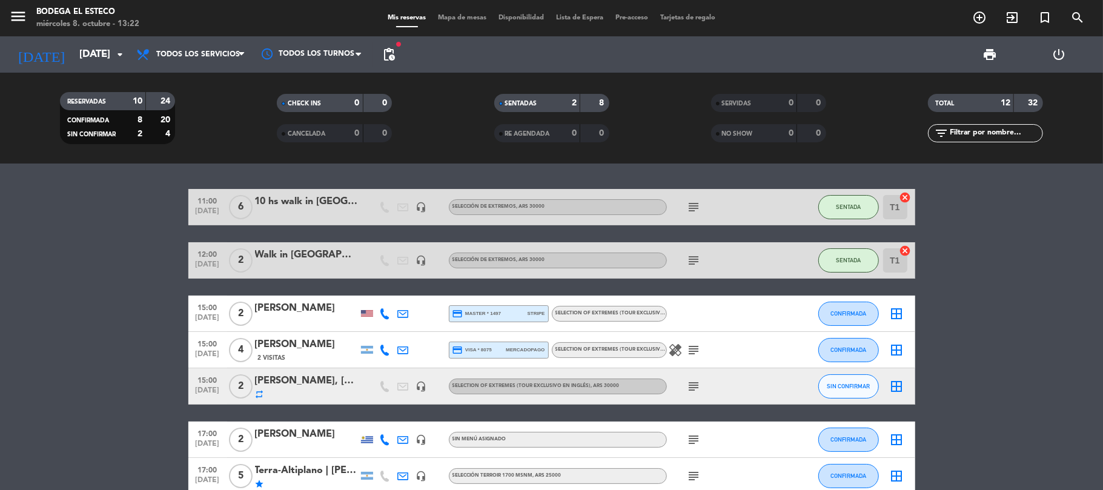
type input "[DATE]"
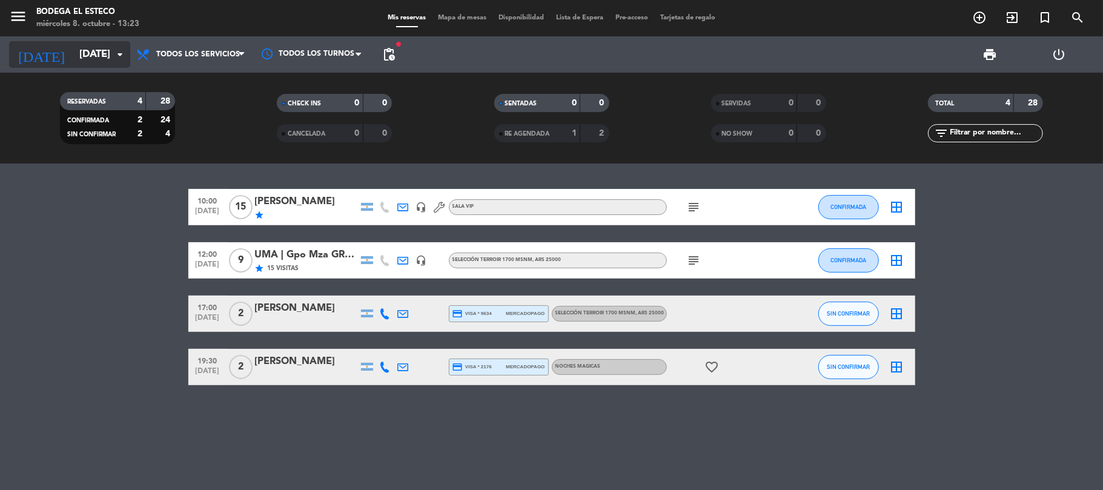
click at [76, 61] on input "[DATE]" at bounding box center [138, 55] width 131 height 24
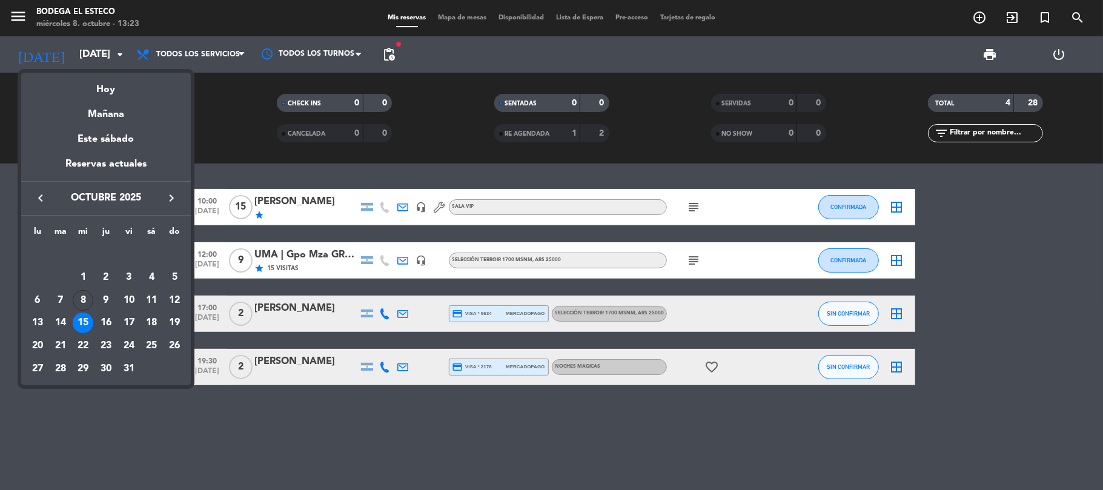
click at [454, 428] on div at bounding box center [551, 245] width 1103 height 490
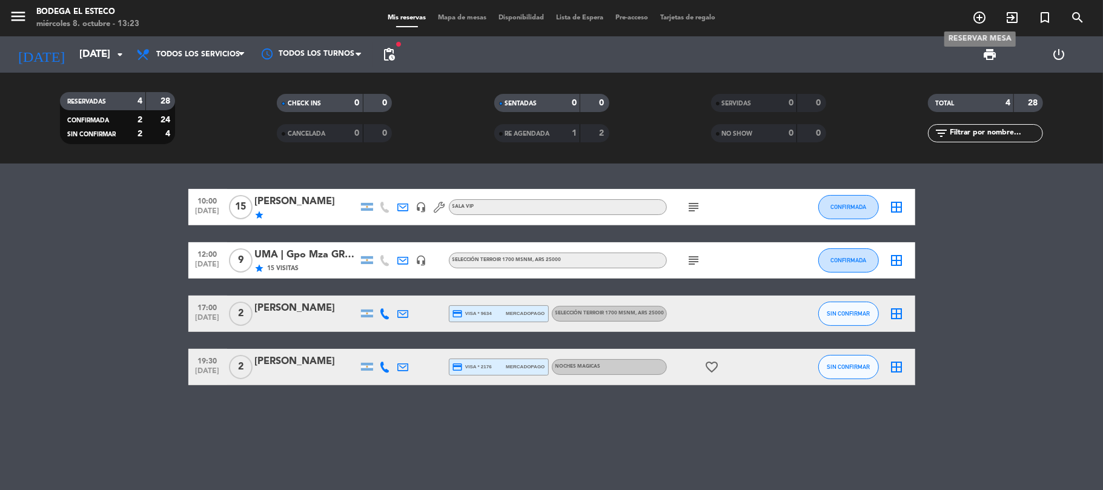
click at [981, 17] on icon "add_circle_outline" at bounding box center [979, 17] width 15 height 15
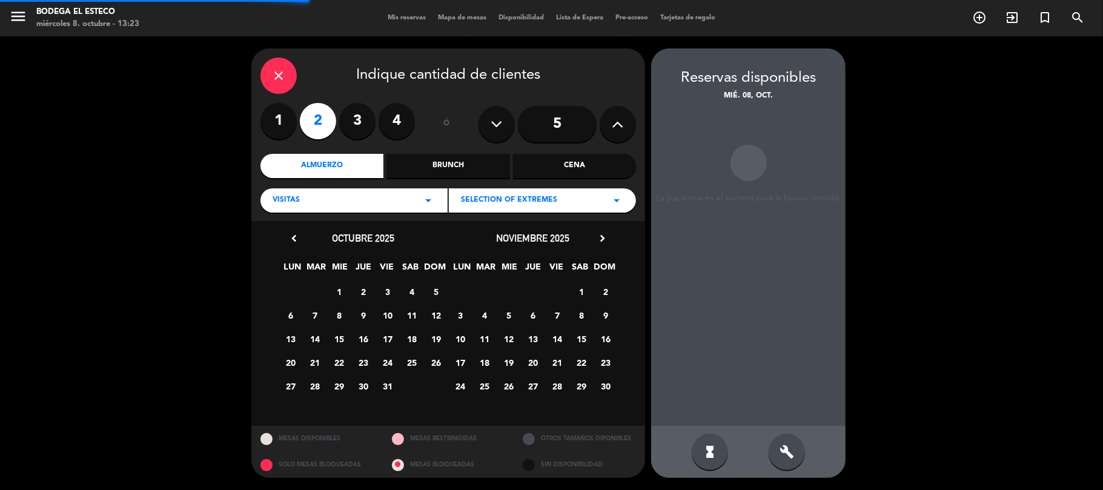
click at [393, 128] on label "4" at bounding box center [397, 121] width 36 height 36
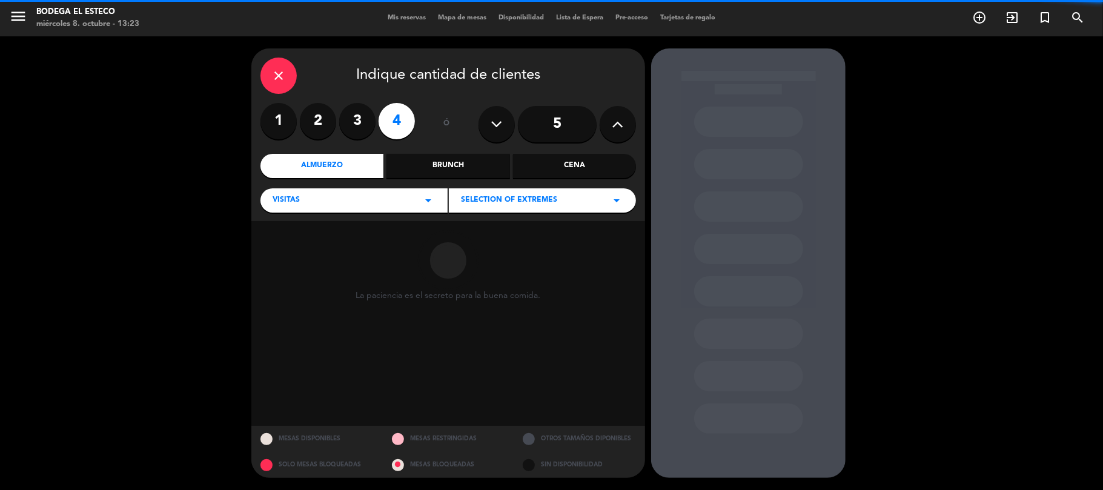
click at [580, 174] on div "Cena" at bounding box center [574, 166] width 123 height 24
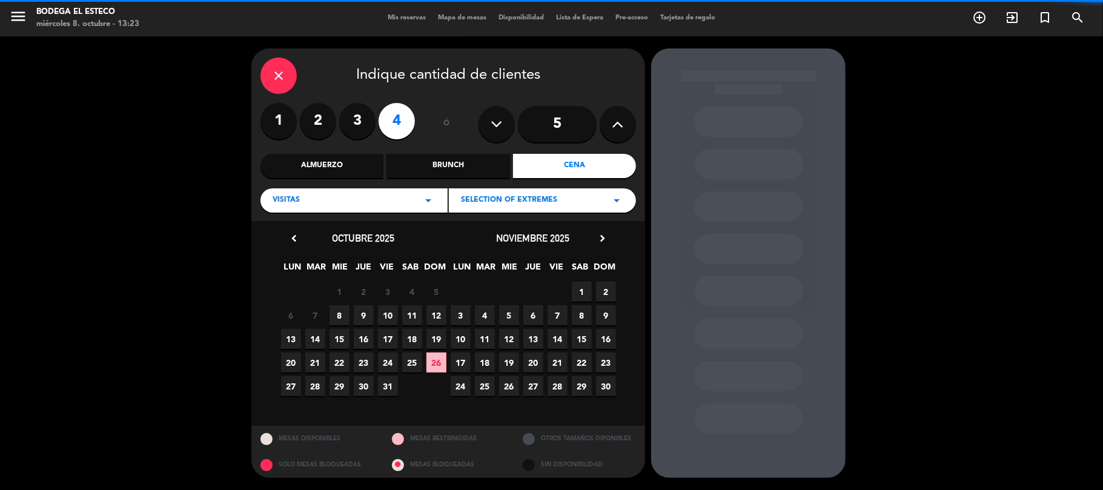
click at [569, 197] on div "SELECTION OF EXTREMES arrow_drop_down" at bounding box center [542, 200] width 187 height 24
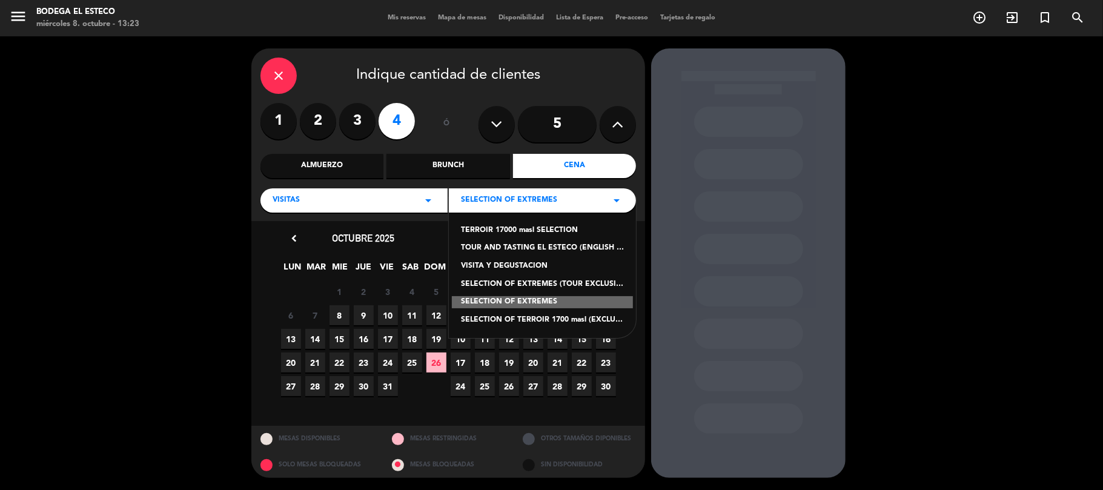
click at [380, 196] on div "VISITAS arrow_drop_down" at bounding box center [353, 200] width 187 height 24
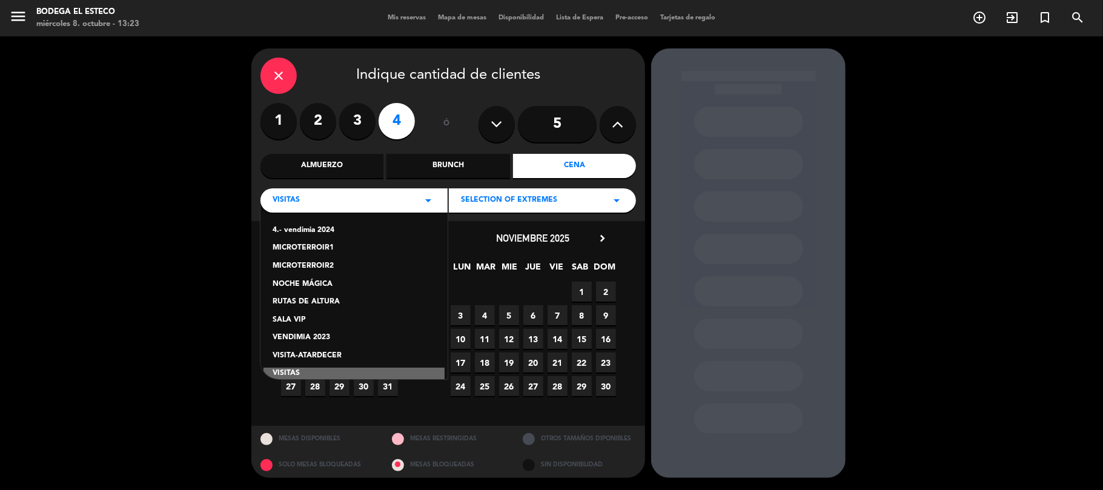
click at [311, 281] on div "NOCHE MÁGICA" at bounding box center [354, 285] width 163 height 12
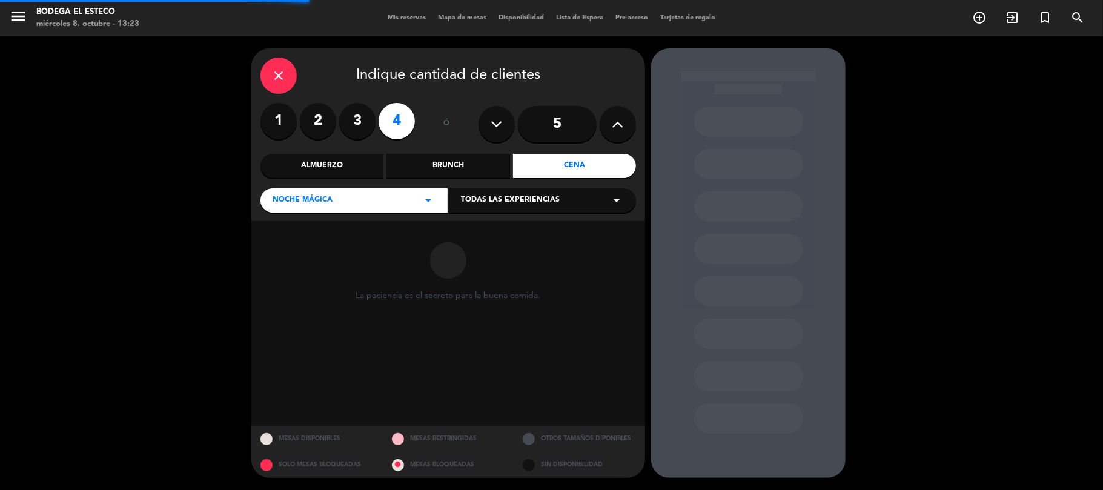
click at [541, 194] on div "Todas las experiencias arrow_drop_down" at bounding box center [542, 200] width 187 height 24
click at [521, 228] on div "NOCHES MAGICAS" at bounding box center [542, 231] width 163 height 12
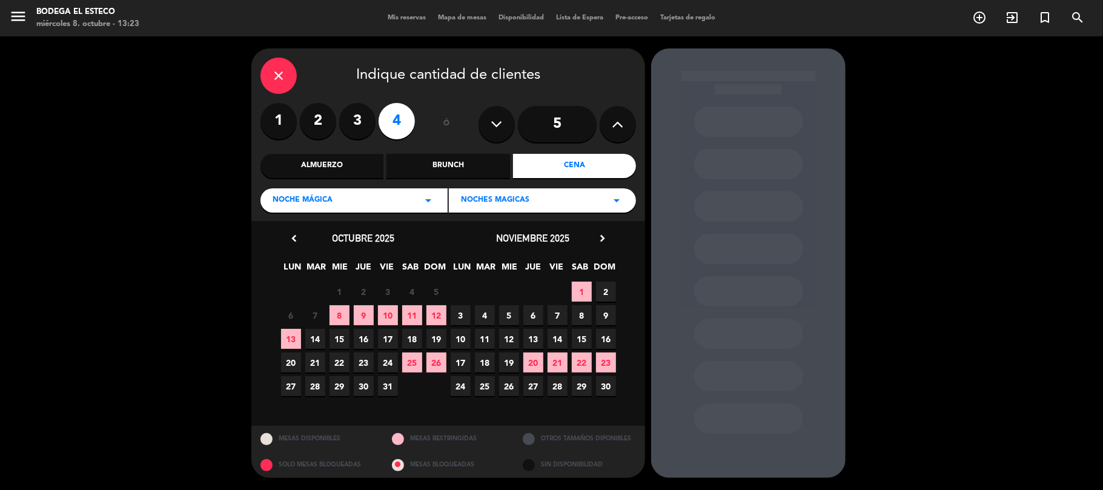
click at [340, 337] on span "15" at bounding box center [339, 339] width 20 height 20
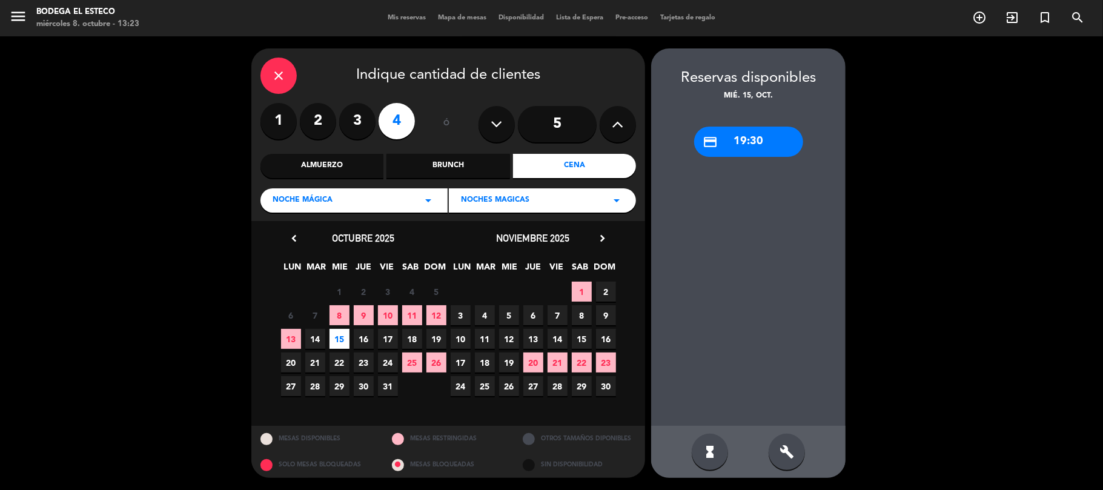
click at [734, 130] on div "credit_card 19:30" at bounding box center [748, 142] width 109 height 30
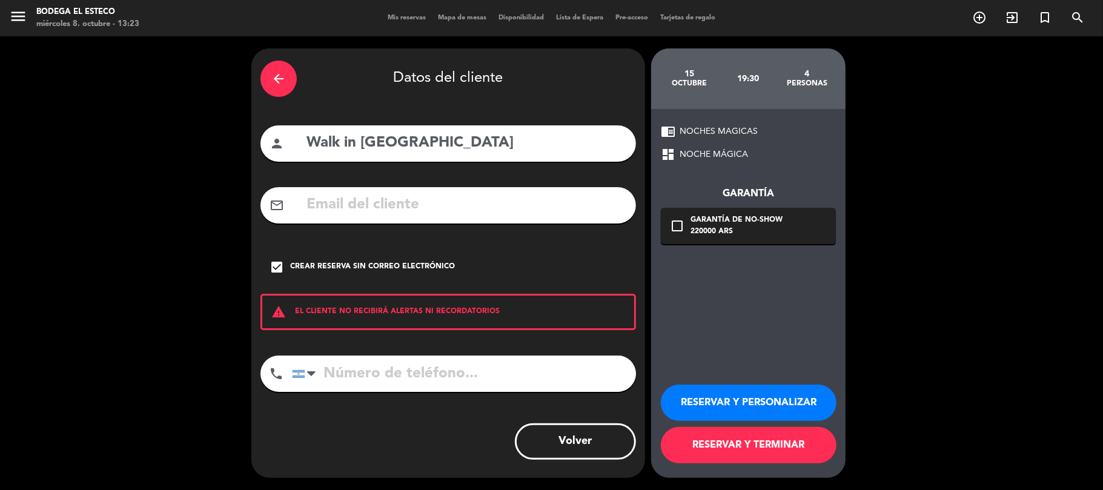
click at [268, 73] on div "arrow_back" at bounding box center [278, 79] width 36 height 36
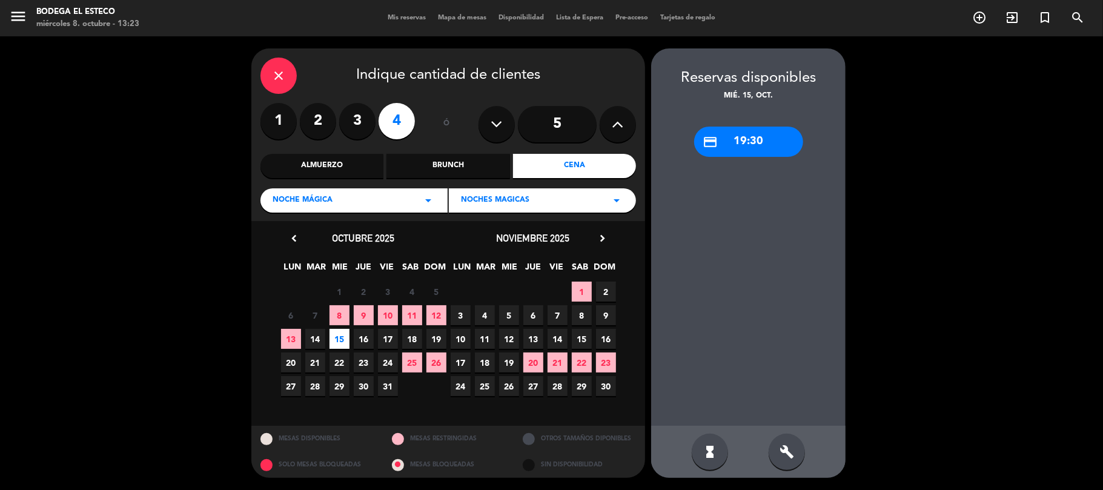
click at [277, 76] on icon "close" at bounding box center [278, 75] width 15 height 15
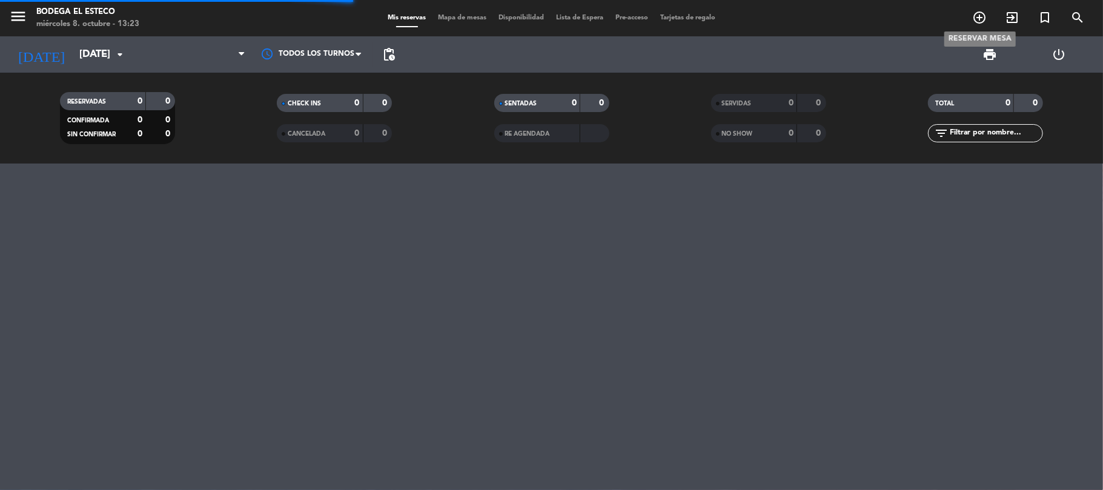
click at [987, 20] on span "add_circle_outline" at bounding box center [979, 17] width 33 height 21
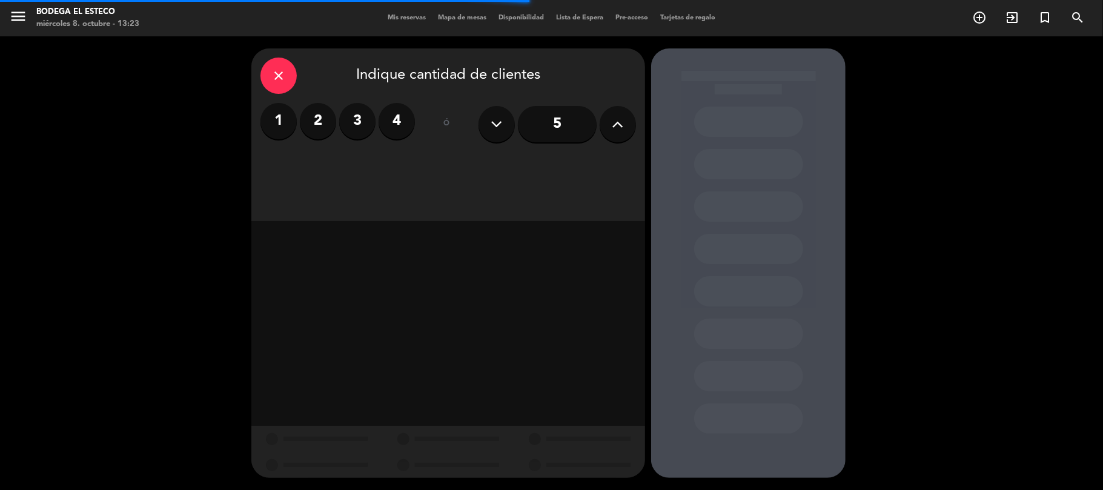
click at [398, 122] on label "4" at bounding box center [397, 121] width 36 height 36
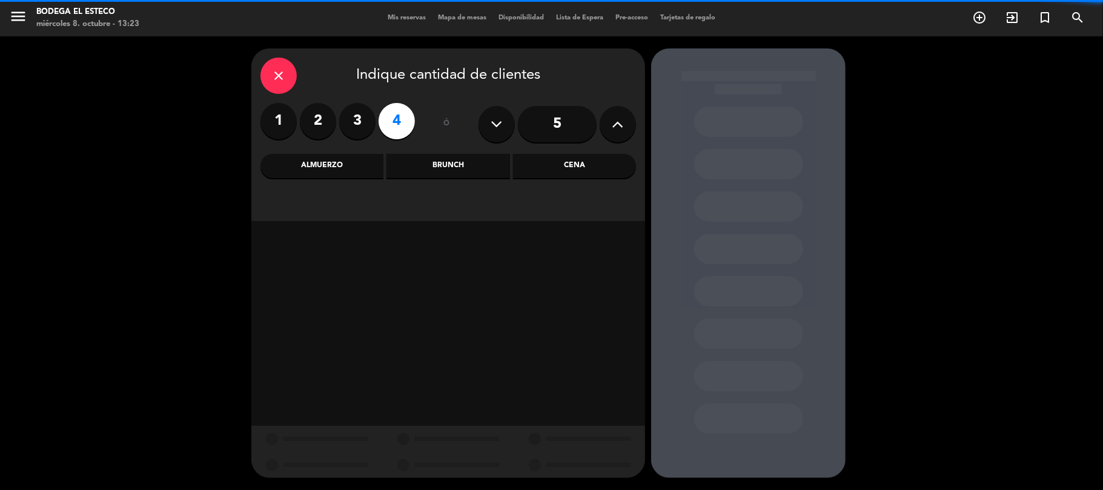
click at [567, 159] on div "Cena" at bounding box center [574, 166] width 123 height 24
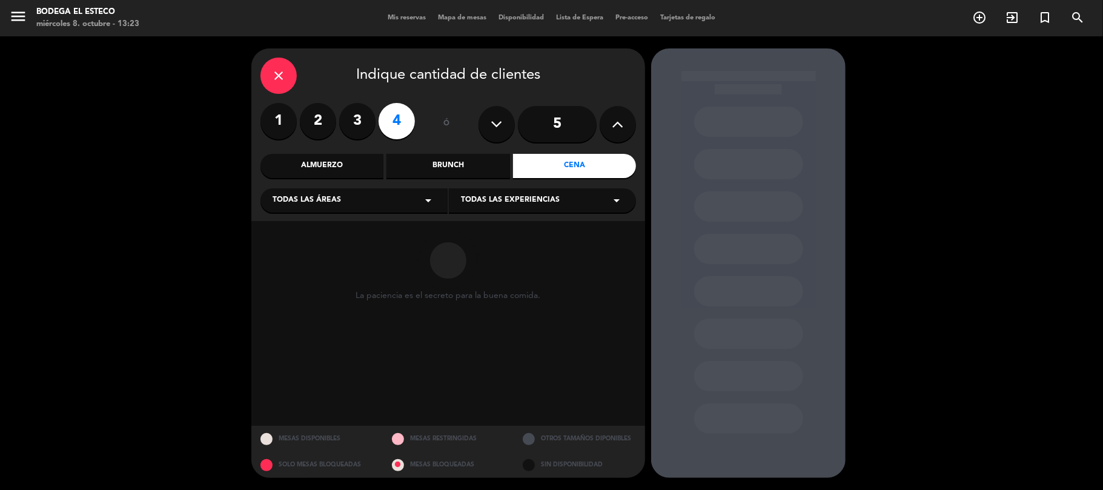
click at [565, 196] on div "Todas las experiencias arrow_drop_down" at bounding box center [542, 200] width 187 height 24
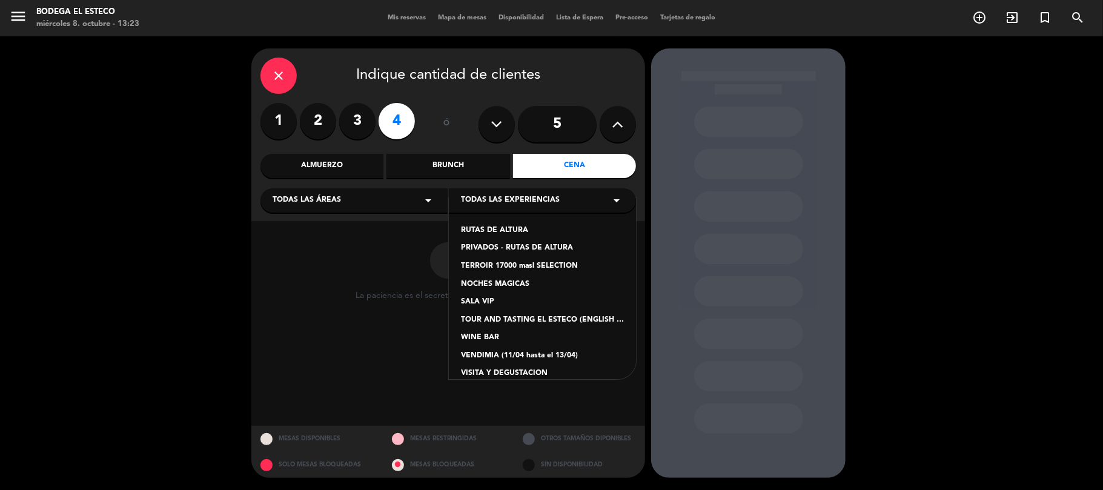
click at [517, 286] on div "NOCHES MAGICAS" at bounding box center [542, 285] width 163 height 12
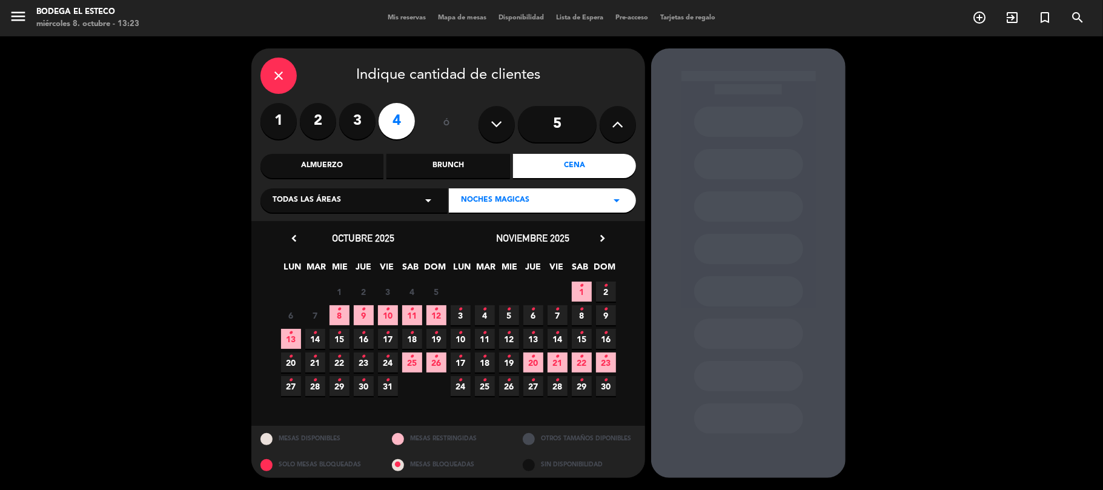
click at [335, 336] on span "15 •" at bounding box center [339, 339] width 20 height 20
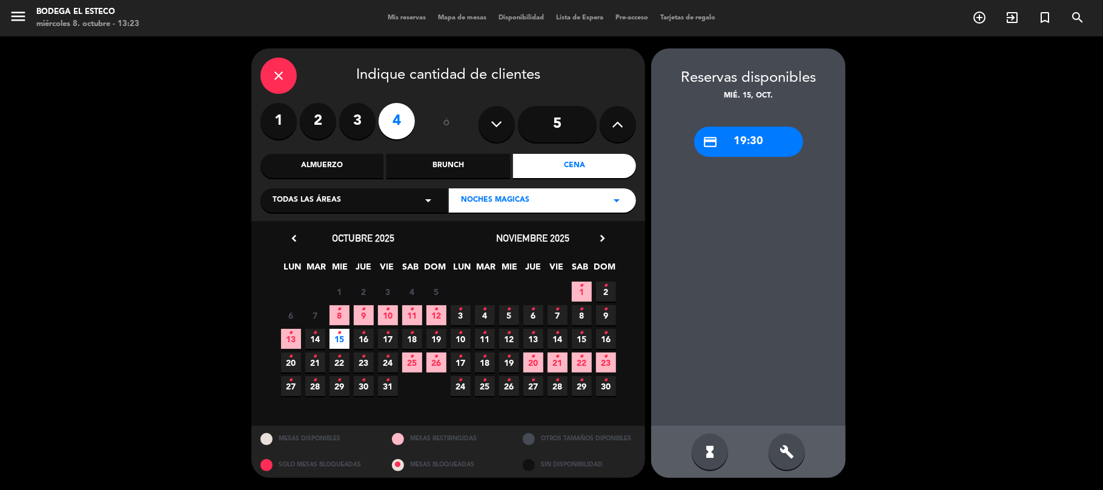
click at [756, 136] on div "credit_card 19:30" at bounding box center [748, 142] width 109 height 30
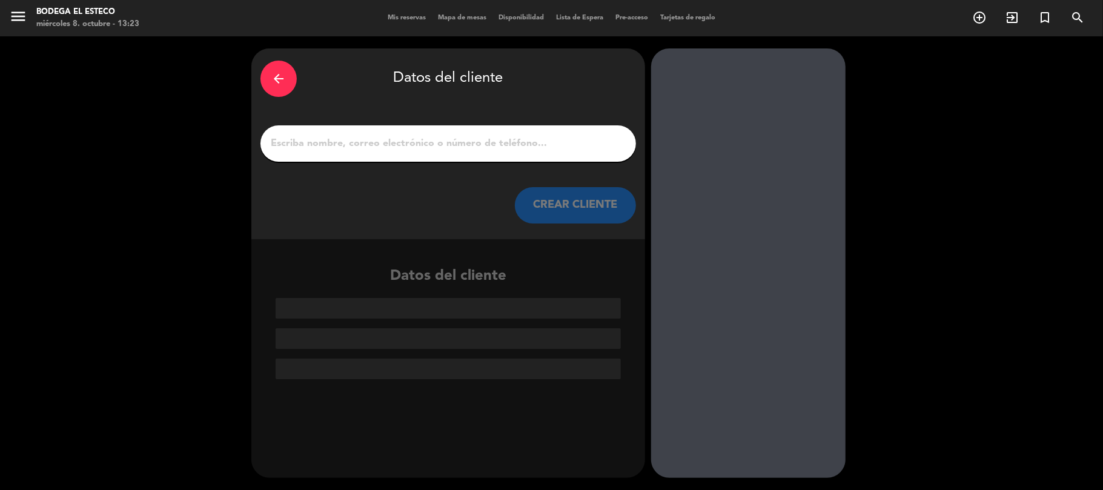
click at [443, 141] on input "1" at bounding box center [448, 143] width 357 height 17
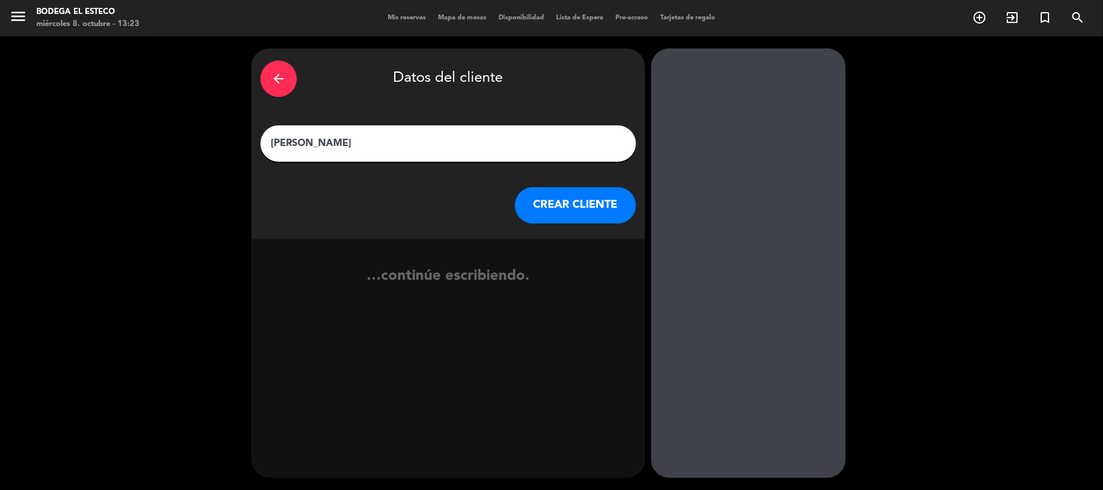
type input "[PERSON_NAME]"
click at [555, 211] on button "CREAR CLIENTE" at bounding box center [575, 205] width 121 height 36
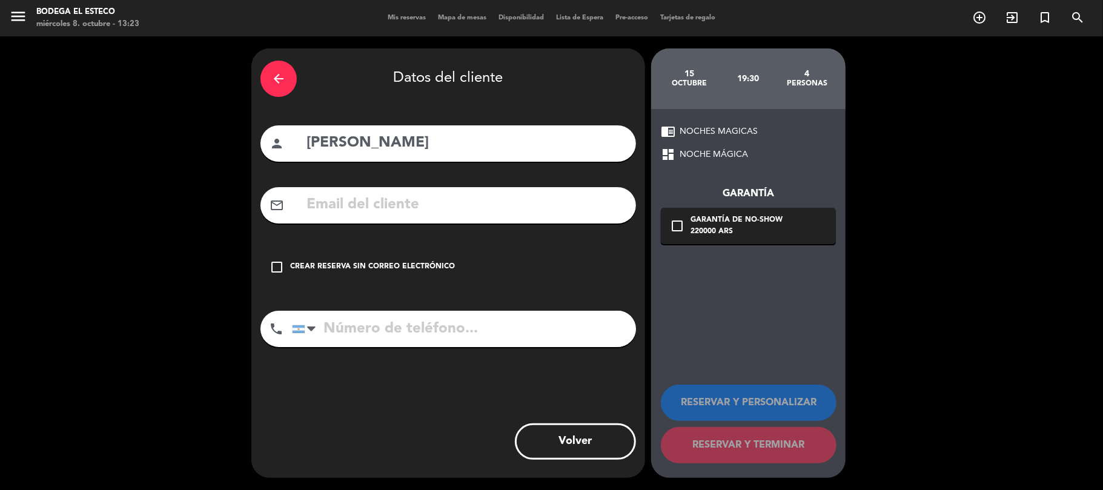
click at [448, 214] on input "text" at bounding box center [466, 205] width 322 height 25
paste input "[PERSON_NAME][EMAIL_ADDRESS][DOMAIN_NAME]"
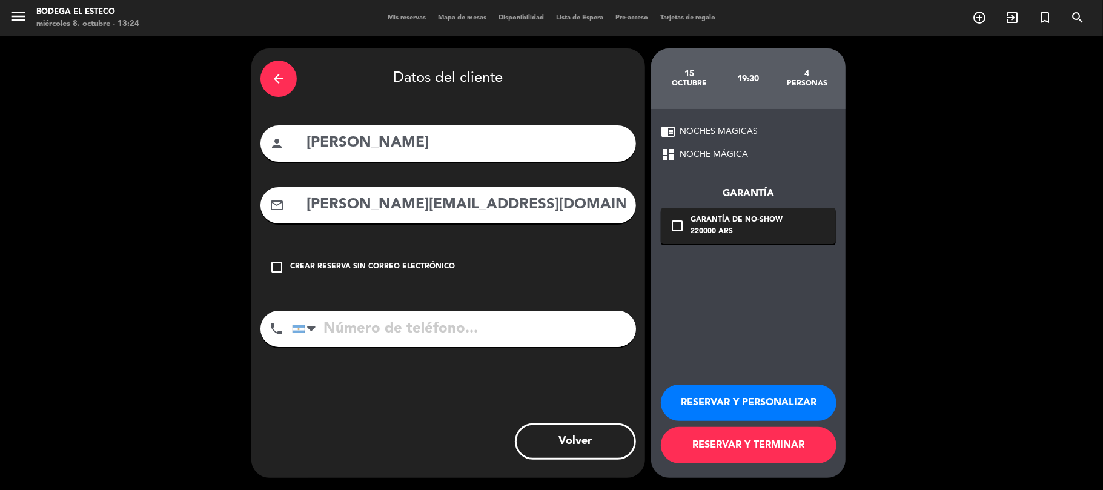
type input "[PERSON_NAME][EMAIL_ADDRESS][DOMAIN_NAME]"
click at [557, 330] on input "tel" at bounding box center [464, 329] width 344 height 36
paste input "2616791043"
type input "2616791043"
click at [744, 392] on button "RESERVAR Y PERSONALIZAR" at bounding box center [749, 403] width 176 height 36
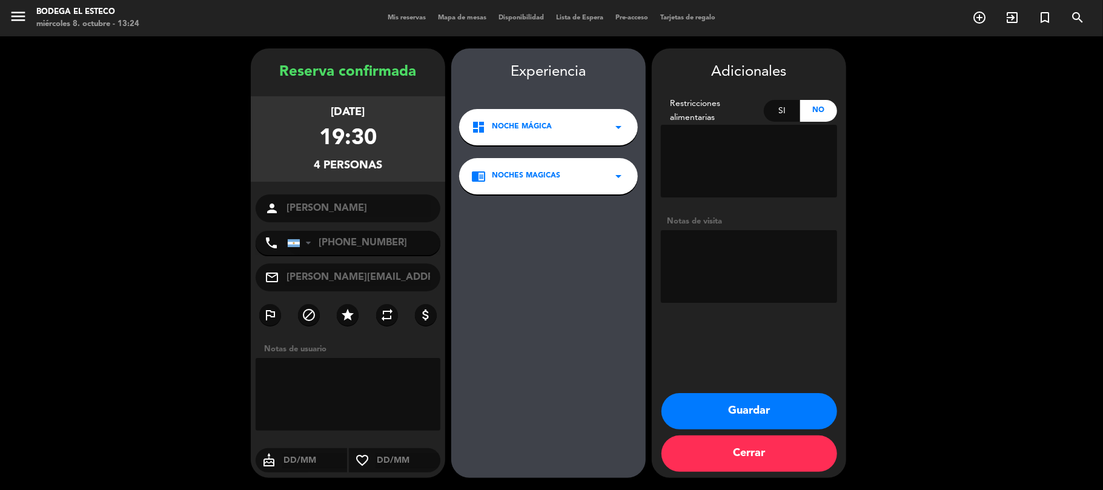
click at [701, 257] on textarea at bounding box center [749, 266] width 176 height 73
paste textarea "1. [PERSON_NAME] 2. [PERSON_NAME] 3. [PERSON_NAME] 4. [PERSON_NAME]"
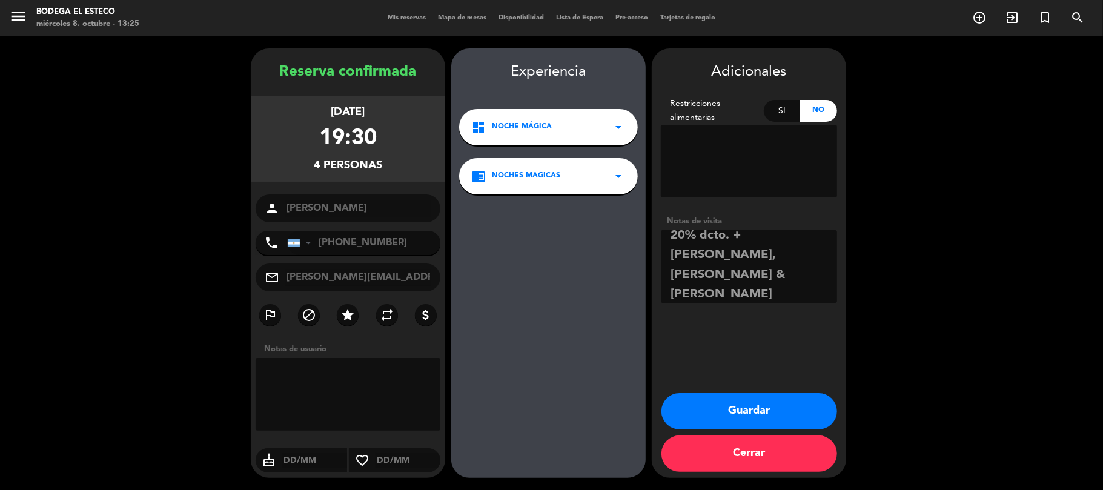
scroll to position [16, 0]
type textarea "Empleados GP, cobrar con 20% dcto. + [PERSON_NAME], [PERSON_NAME] & [PERSON_NAM…"
click at [348, 310] on icon "star" at bounding box center [347, 315] width 15 height 15
click at [757, 417] on button "Guardar" at bounding box center [749, 411] width 176 height 36
